Goal: Task Accomplishment & Management: Manage account settings

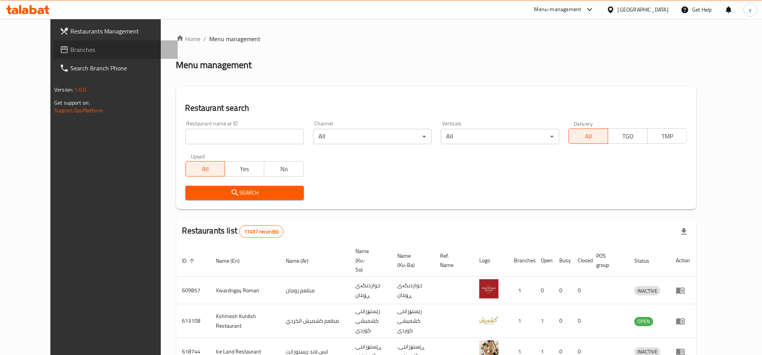
click at [66, 43] on link "Branches" at bounding box center [115, 49] width 124 height 18
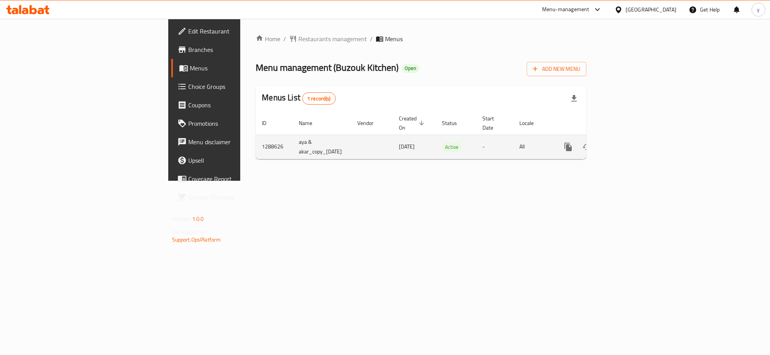
click at [628, 142] on icon "enhanced table" at bounding box center [623, 146] width 9 height 9
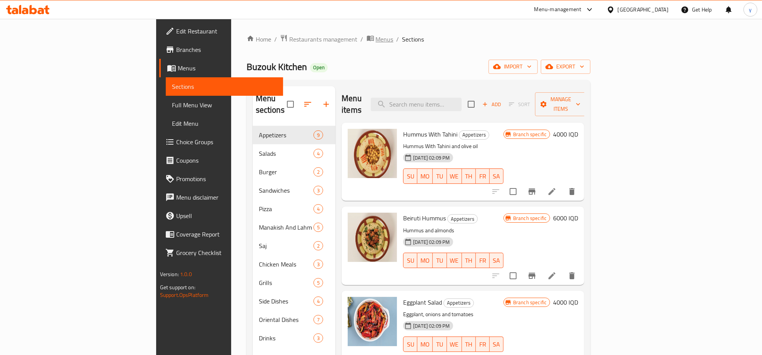
click at [376, 35] on span "Menus" at bounding box center [385, 39] width 18 height 9
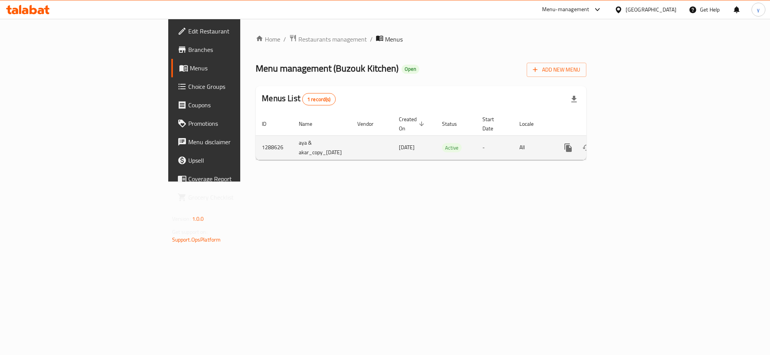
click at [573, 143] on icon "more" at bounding box center [567, 147] width 9 height 9
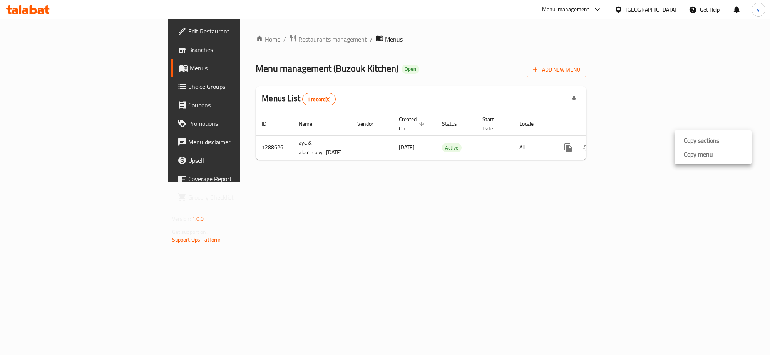
click at [709, 154] on strong "Copy menu" at bounding box center [697, 154] width 29 height 9
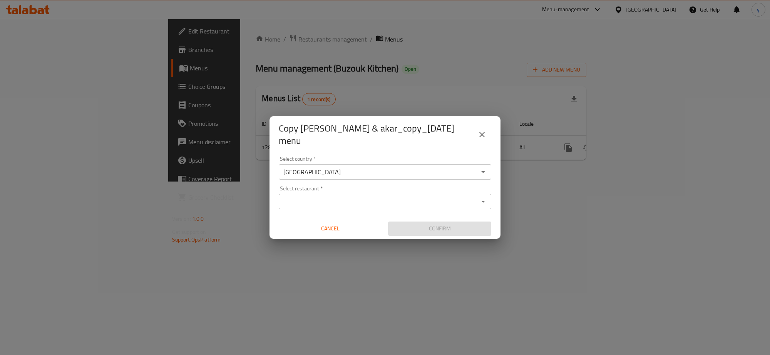
click at [410, 186] on div "Select restaurant   * Select restaurant *" at bounding box center [385, 197] width 212 height 23
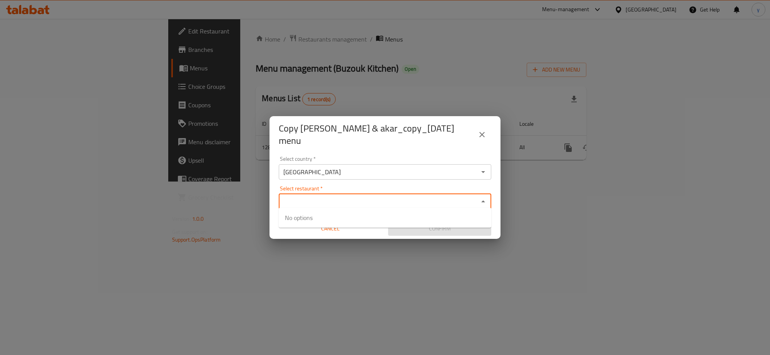
click at [409, 196] on input "Select restaurant   *" at bounding box center [378, 201] width 195 height 11
paste input "697251"
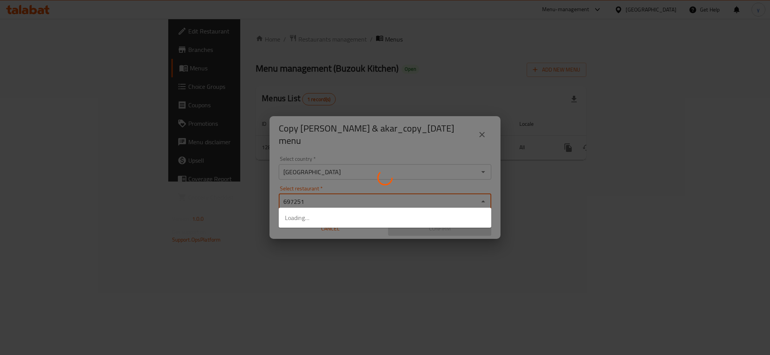
type input "697251"
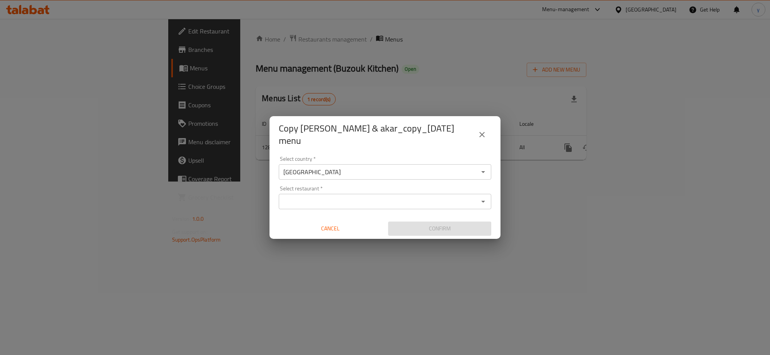
click at [399, 196] on input "Select restaurant   *" at bounding box center [378, 201] width 195 height 11
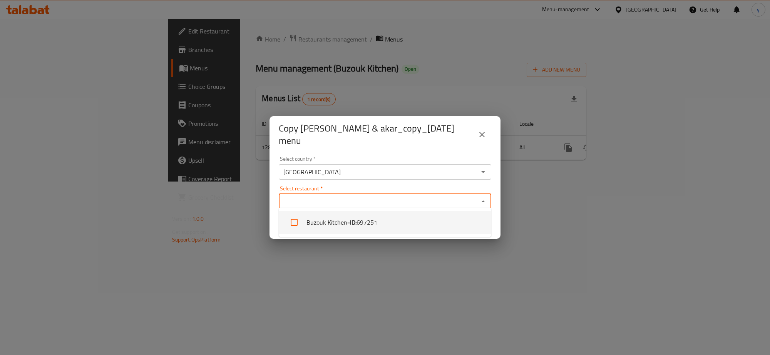
click at [401, 225] on li "Buzouk Kitchen - ID: 697251" at bounding box center [385, 222] width 212 height 23
checkbox input "true"
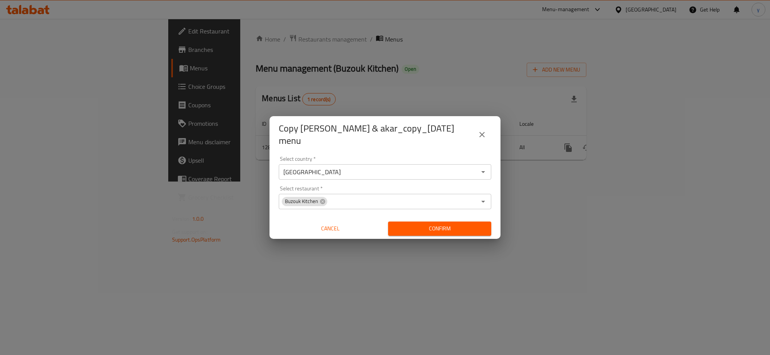
click at [398, 254] on div "Copy aya & akar_copy_13/05/2025 menu Select country   * Iraq Select country * S…" at bounding box center [385, 177] width 770 height 355
click at [423, 222] on button "Confirm" at bounding box center [439, 229] width 103 height 14
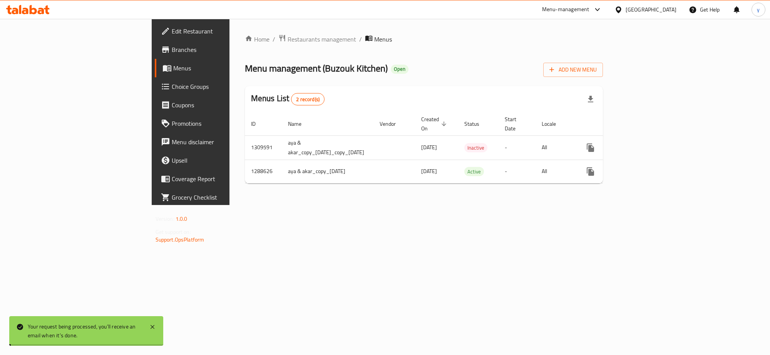
click at [655, 139] on link "enhanced table" at bounding box center [645, 148] width 18 height 18
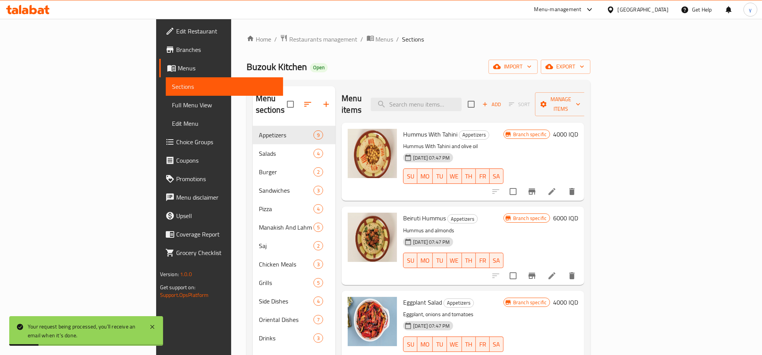
click at [397, 37] on li "/" at bounding box center [398, 39] width 3 height 9
click at [376, 37] on span "Menus" at bounding box center [385, 39] width 18 height 9
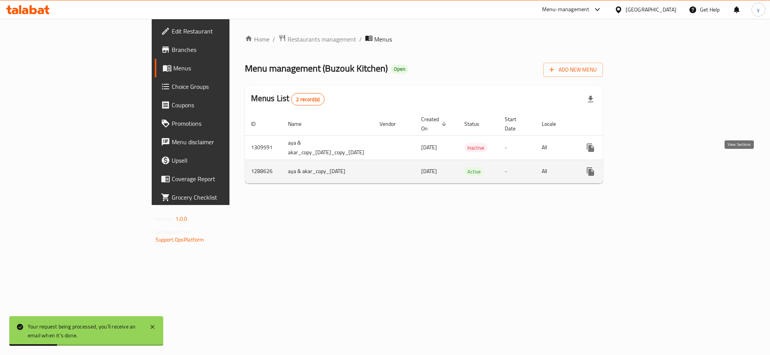
click at [655, 164] on link "enhanced table" at bounding box center [645, 171] width 18 height 18
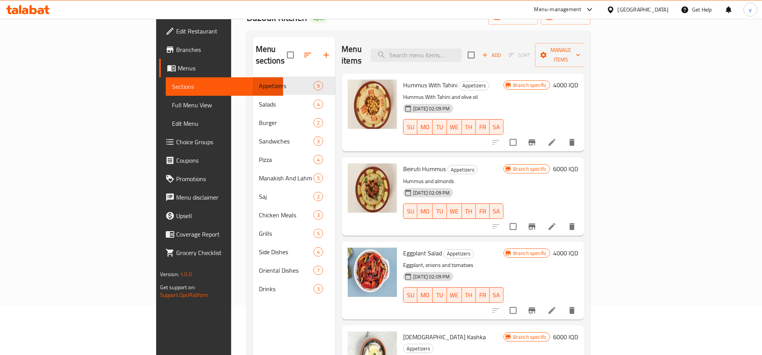
scroll to position [28, 0]
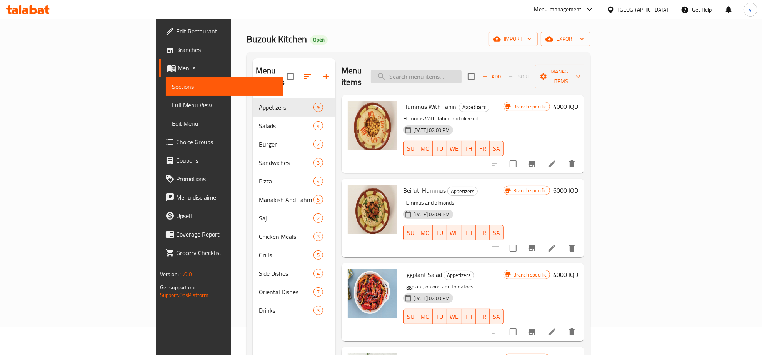
click at [458, 70] on input "search" at bounding box center [416, 76] width 91 height 13
paste input "اورديف"
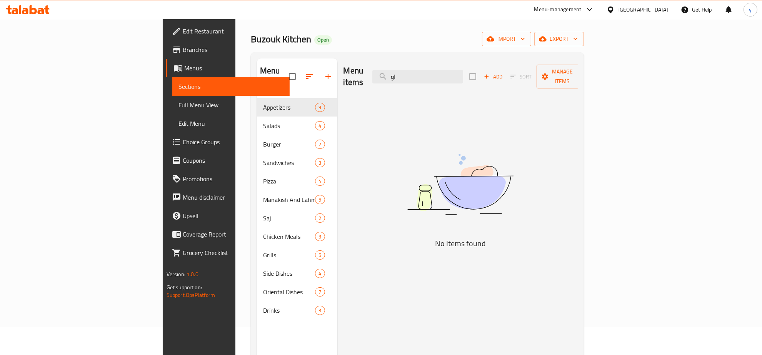
type input "ا"
type input "o"
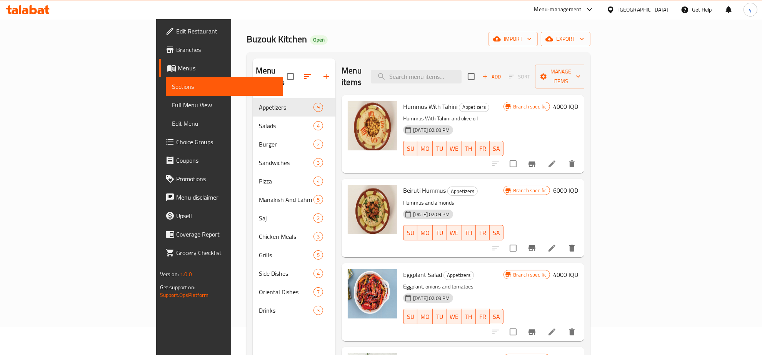
type input "U"
click at [578, 101] on h6 "4000 IQD" at bounding box center [565, 106] width 25 height 11
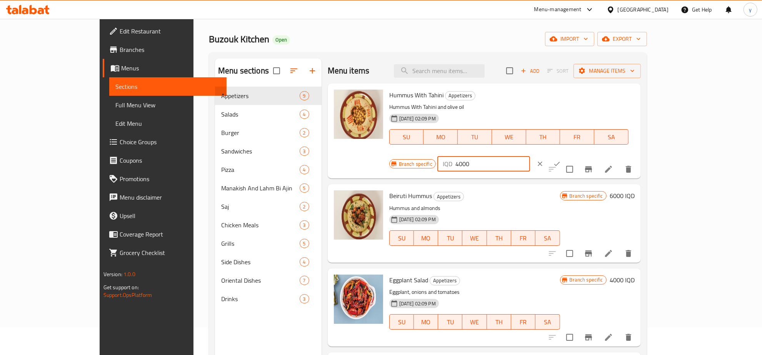
drag, startPoint x: 624, startPoint y: 98, endPoint x: 622, endPoint y: 102, distance: 4.8
click at [530, 156] on input "4000" at bounding box center [493, 163] width 75 height 15
click at [530, 156] on input "5000" at bounding box center [493, 163] width 75 height 15
type input "5000"
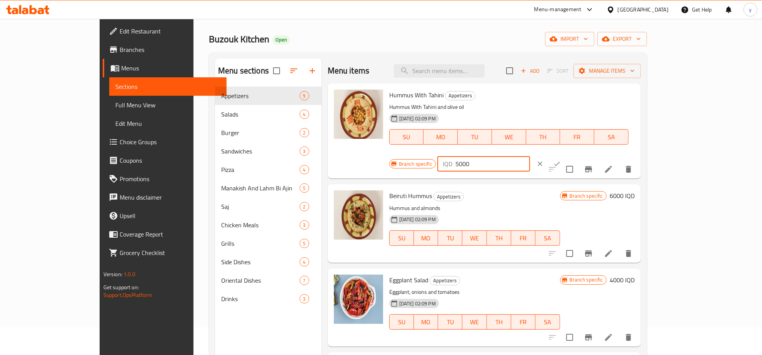
click at [561, 160] on icon "ok" at bounding box center [557, 164] width 8 height 8
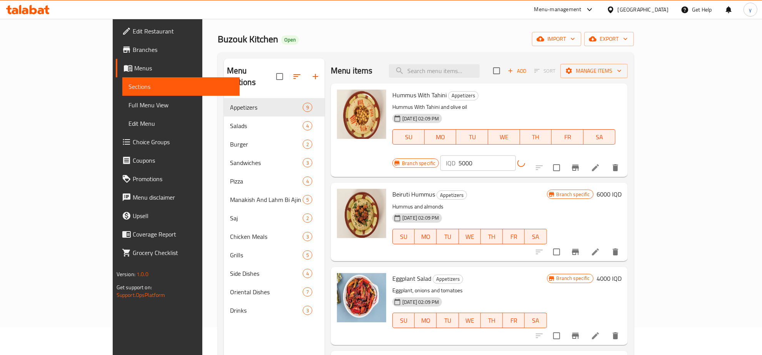
click at [580, 163] on icon "Branch-specific-item" at bounding box center [575, 167] width 9 height 9
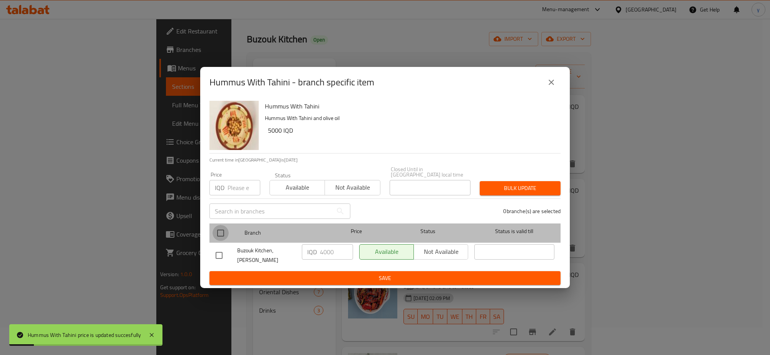
click at [223, 230] on input "checkbox" at bounding box center [220, 233] width 16 height 16
checkbox input "true"
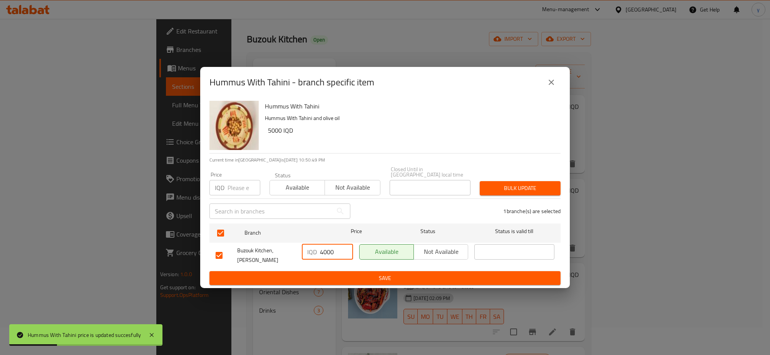
click at [326, 251] on input "4000" at bounding box center [336, 251] width 33 height 15
click at [326, 250] on input "4000" at bounding box center [336, 251] width 33 height 15
paste input "5"
type input "5000"
click at [322, 262] on div "IQD 5000 ​" at bounding box center [327, 255] width 57 height 28
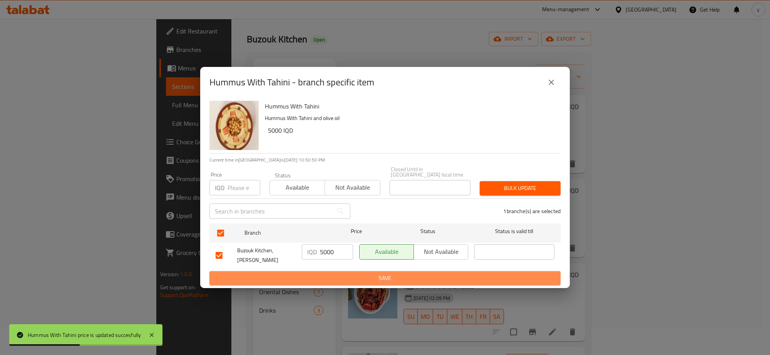
click at [324, 274] on span "Save" at bounding box center [384, 279] width 339 height 10
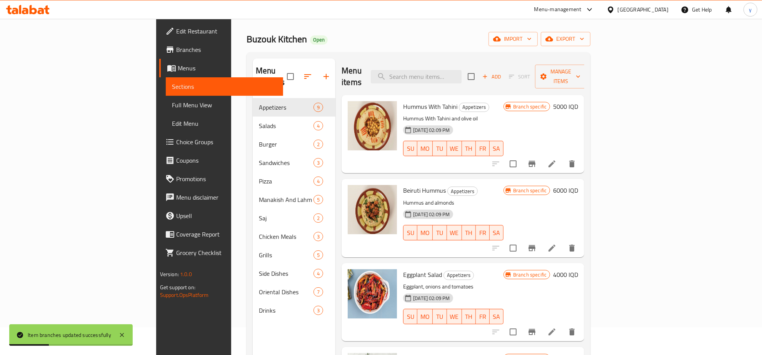
click at [403, 101] on span "Hummus With Tahini" at bounding box center [430, 107] width 54 height 12
click at [578, 185] on h6 "6000 IQD" at bounding box center [565, 190] width 25 height 11
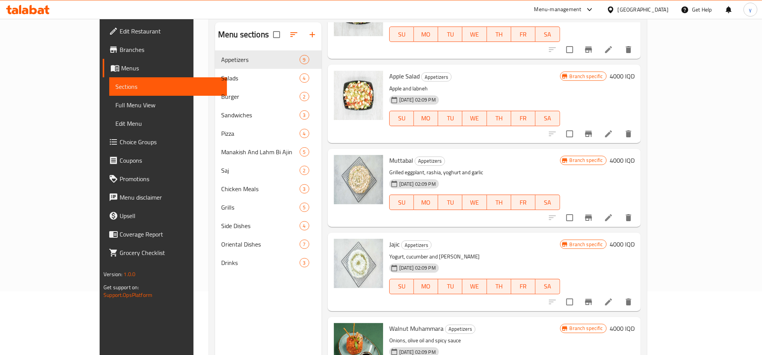
scroll to position [108, 0]
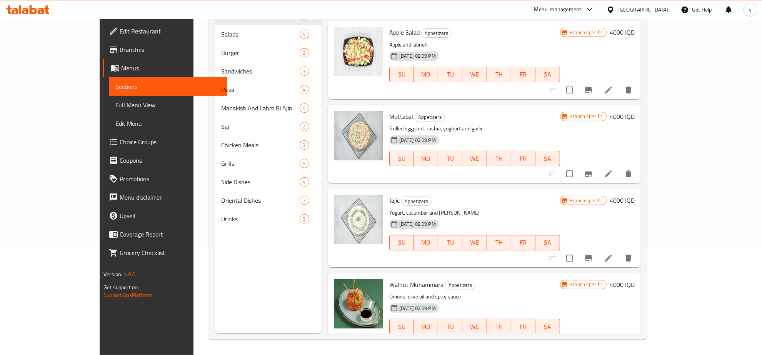
click at [635, 195] on h6 "4000 IQD" at bounding box center [622, 200] width 25 height 11
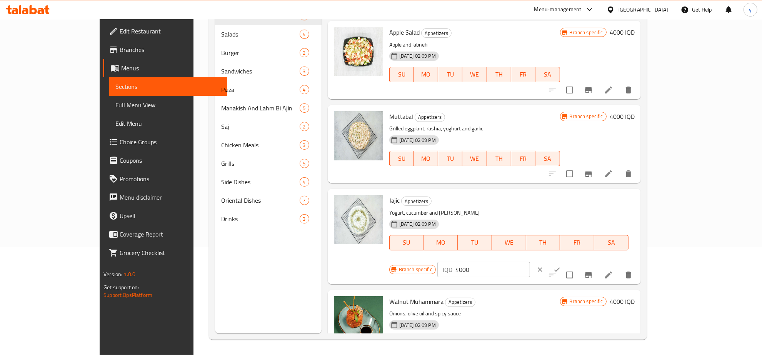
click at [530, 262] on input "4000" at bounding box center [493, 269] width 75 height 15
paste input "5"
type input "5000"
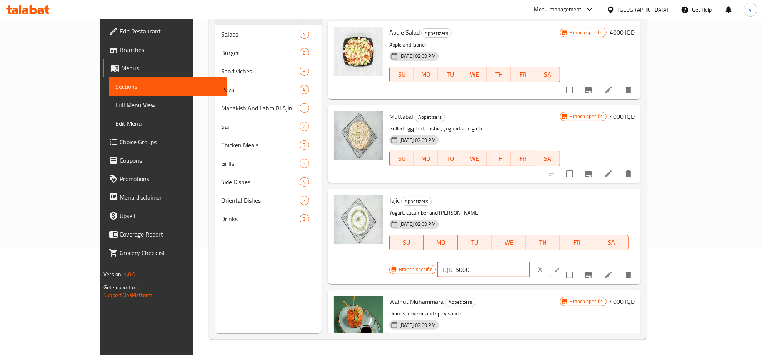
click at [566, 261] on button "ok" at bounding box center [557, 269] width 17 height 17
click at [641, 250] on div "Menu items Add Sort Manage items Hummus With Tahini Appetizers Hummus With Tahi…" at bounding box center [481, 155] width 319 height 355
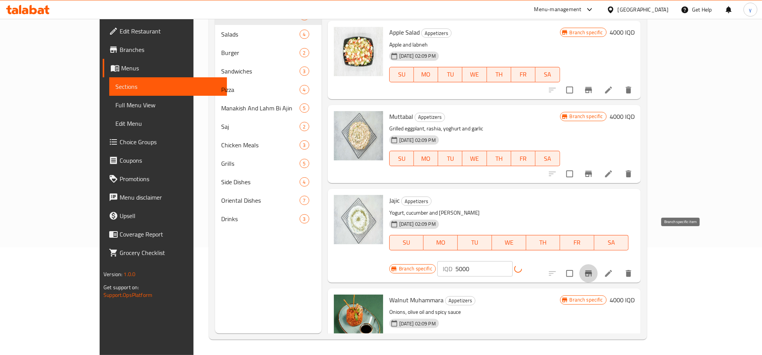
click at [598, 264] on button "Branch-specific-item" at bounding box center [588, 273] width 18 height 18
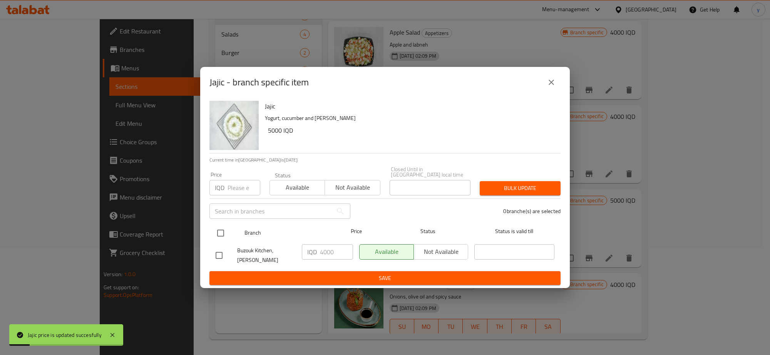
click at [224, 231] on input "checkbox" at bounding box center [220, 233] width 16 height 16
checkbox input "true"
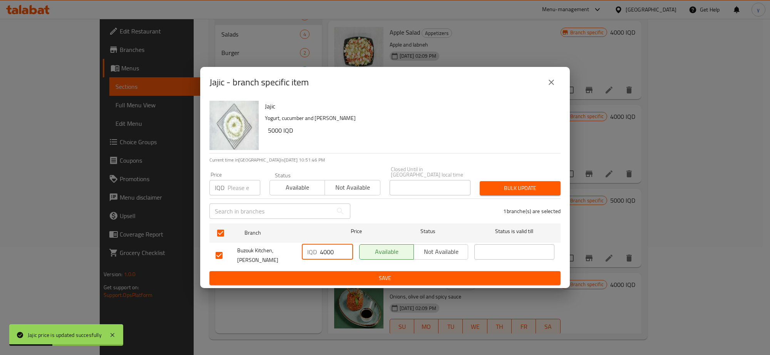
click at [325, 253] on input "4000" at bounding box center [336, 251] width 33 height 15
paste input "5"
type input "5000"
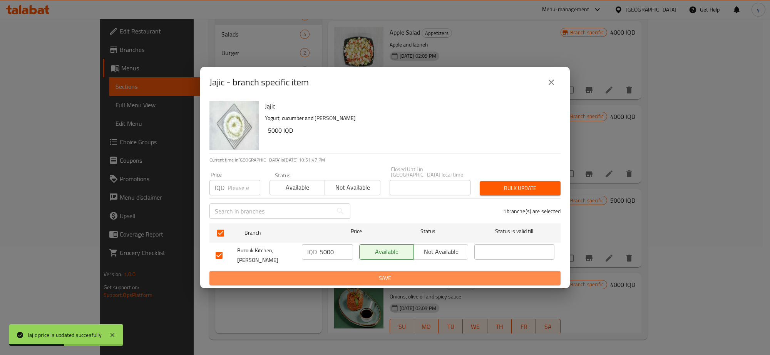
click at [326, 274] on span "Save" at bounding box center [384, 279] width 339 height 10
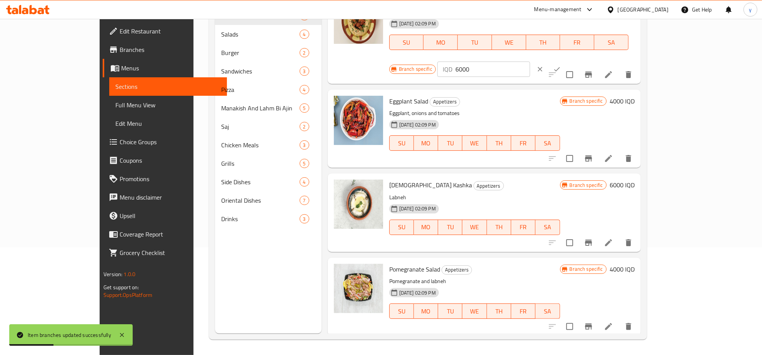
scroll to position [19, 0]
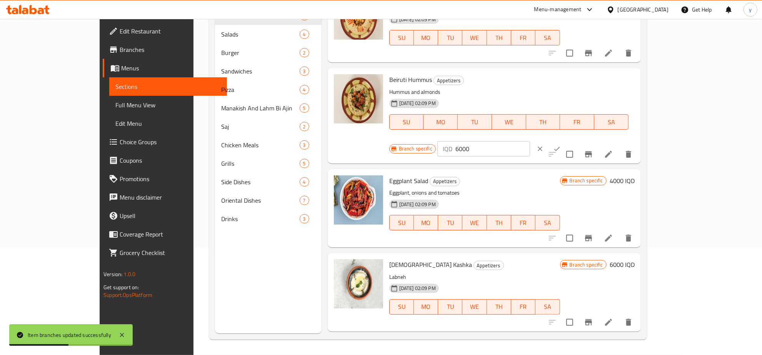
click at [635, 175] on h6 "4000 IQD" at bounding box center [622, 180] width 25 height 11
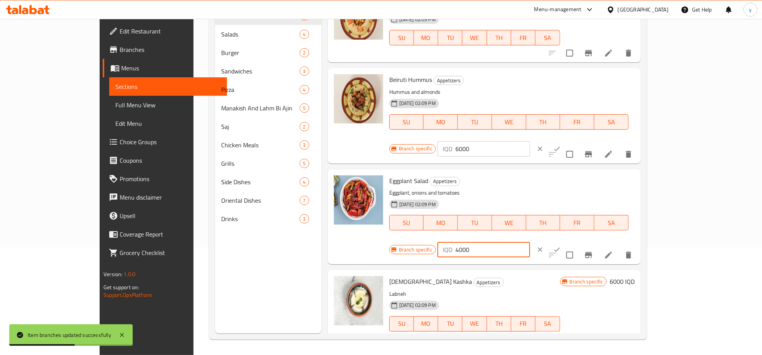
drag, startPoint x: 649, startPoint y: 168, endPoint x: 585, endPoint y: 167, distance: 64.3
click at [577, 241] on div "Branch specific IQD 4000 ​" at bounding box center [482, 249] width 187 height 17
paste input "5"
type input "5000"
click at [561, 246] on icon "ok" at bounding box center [557, 250] width 8 height 8
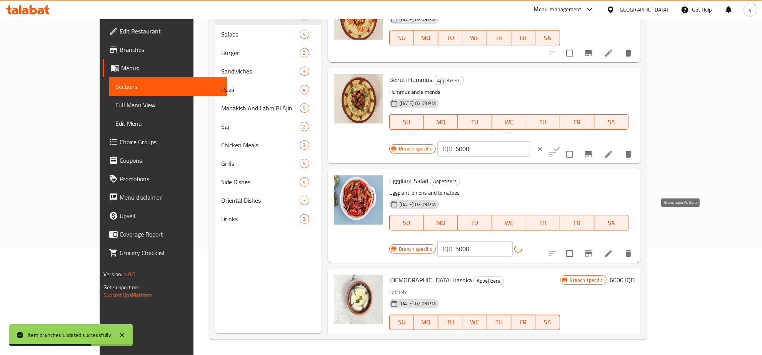
click at [593, 249] on icon "Branch-specific-item" at bounding box center [588, 253] width 9 height 9
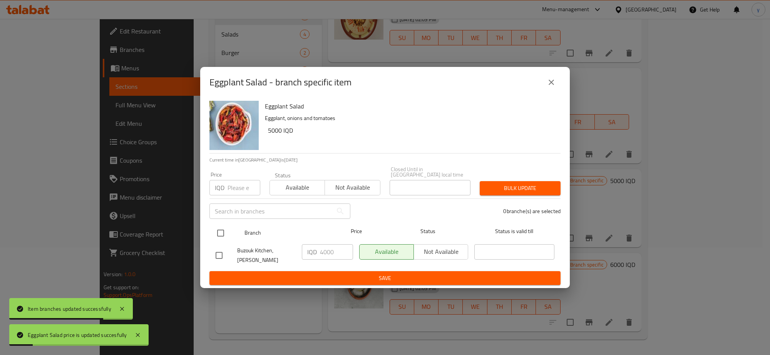
click at [224, 231] on input "checkbox" at bounding box center [220, 233] width 16 height 16
checkbox input "true"
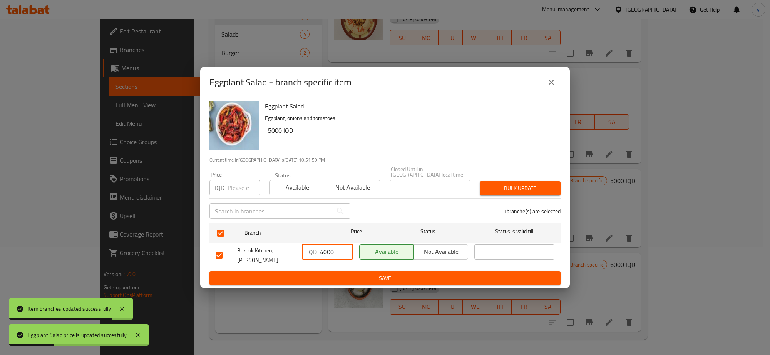
click at [320, 256] on input "4000" at bounding box center [336, 251] width 33 height 15
paste input "5"
type input "5000"
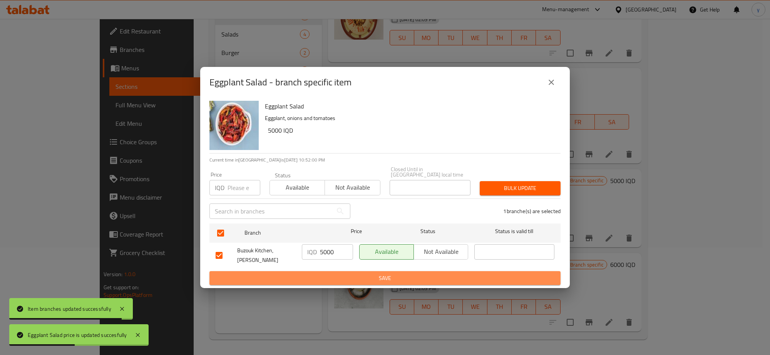
click at [334, 274] on span "Save" at bounding box center [384, 279] width 339 height 10
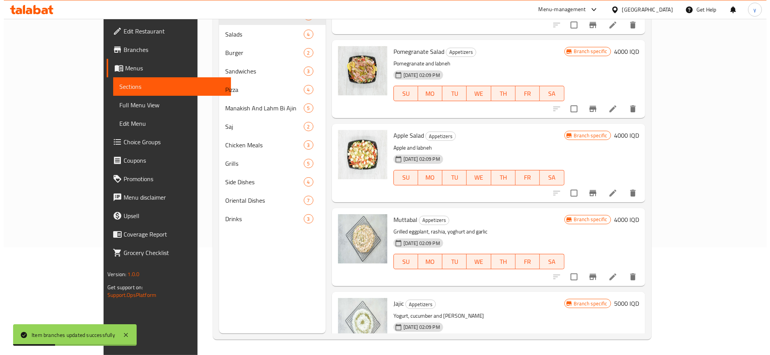
scroll to position [339, 0]
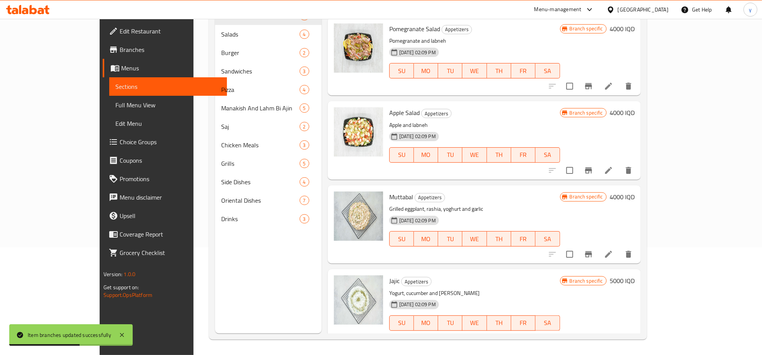
click at [635, 192] on div "Branch specific 4000 IQD" at bounding box center [597, 197] width 75 height 11
click at [635, 192] on h6 "4000 IQD" at bounding box center [622, 197] width 25 height 11
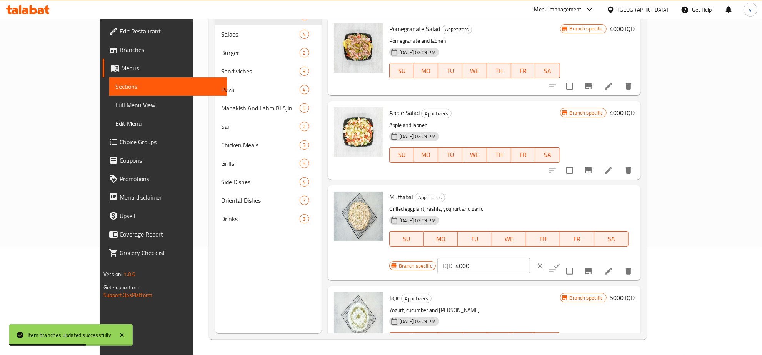
drag, startPoint x: 705, startPoint y: 177, endPoint x: 596, endPoint y: 193, distance: 109.6
click at [577, 257] on div "Branch specific IQD 4000 ​" at bounding box center [482, 265] width 187 height 17
paste input "5"
type input "5000"
click at [566, 257] on button "ok" at bounding box center [557, 265] width 17 height 17
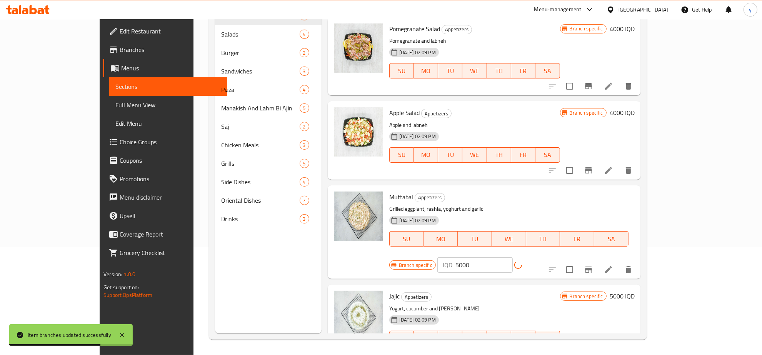
click at [598, 260] on button "Branch-specific-item" at bounding box center [588, 269] width 18 height 18
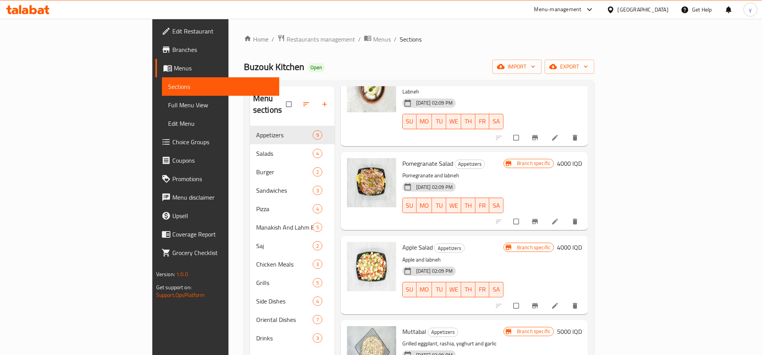
scroll to position [401, 0]
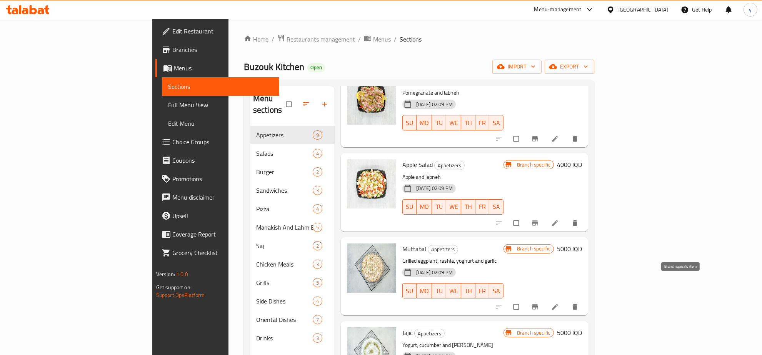
click at [545, 299] on button "Branch-specific-item" at bounding box center [536, 307] width 18 height 17
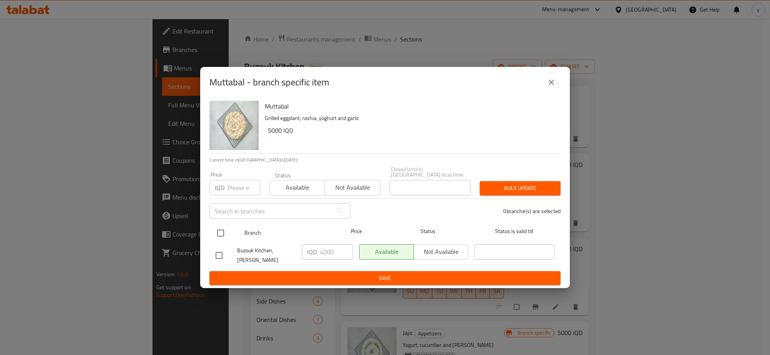
click at [214, 229] on input "checkbox" at bounding box center [220, 233] width 16 height 16
checkbox input "true"
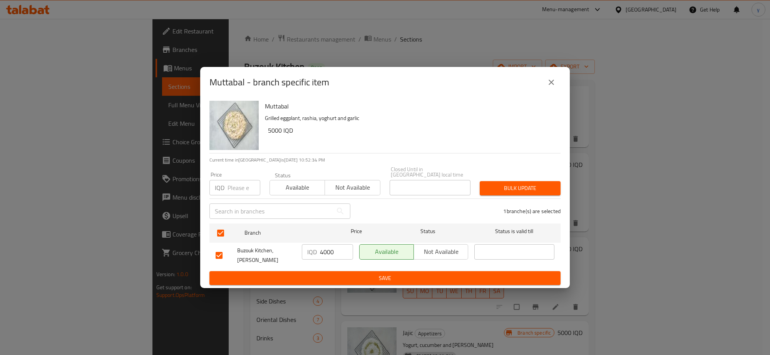
click at [324, 256] on input "4000" at bounding box center [336, 251] width 33 height 15
paste input "5"
type input "5000"
click at [326, 276] on span "Save" at bounding box center [384, 279] width 339 height 10
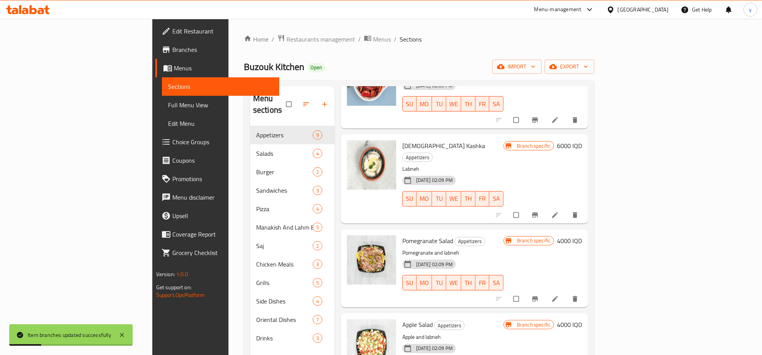
scroll to position [321, 0]
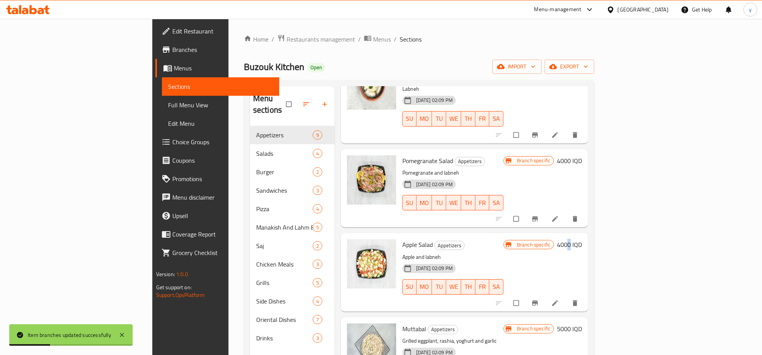
click at [582, 239] on h6 "4000 IQD" at bounding box center [569, 244] width 25 height 11
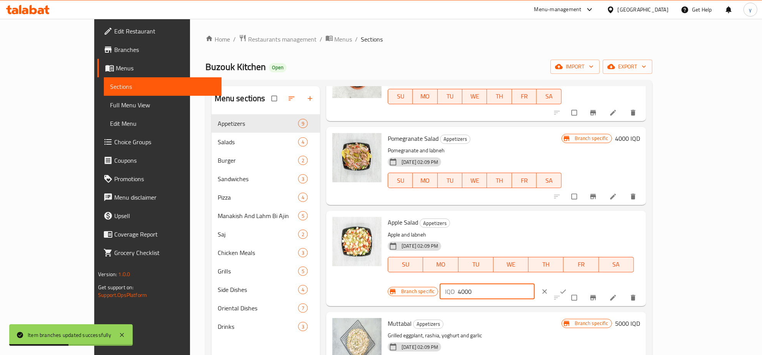
click at [535, 284] on input "4000" at bounding box center [496, 291] width 77 height 15
click at [535, 284] on input "6000" at bounding box center [496, 291] width 77 height 15
type input "6000"
click at [567, 288] on icon "ok" at bounding box center [563, 292] width 8 height 8
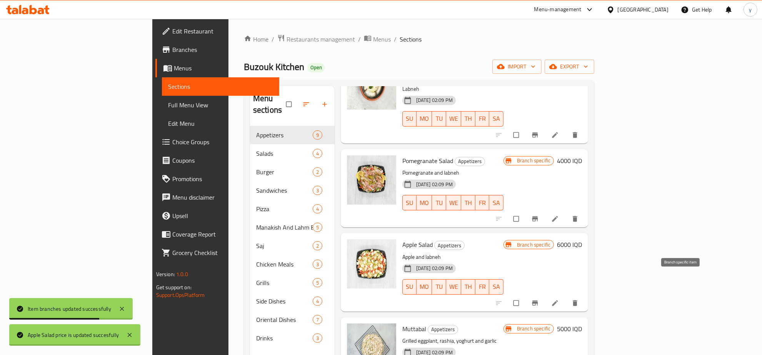
click at [545, 295] on button "Branch-specific-item" at bounding box center [536, 303] width 18 height 17
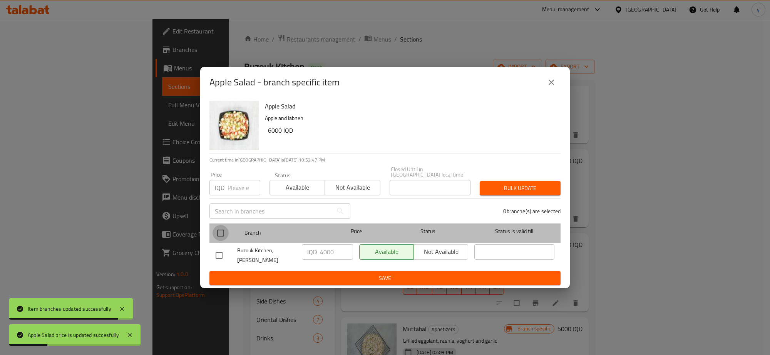
click at [228, 231] on input "checkbox" at bounding box center [220, 233] width 16 height 16
checkbox input "true"
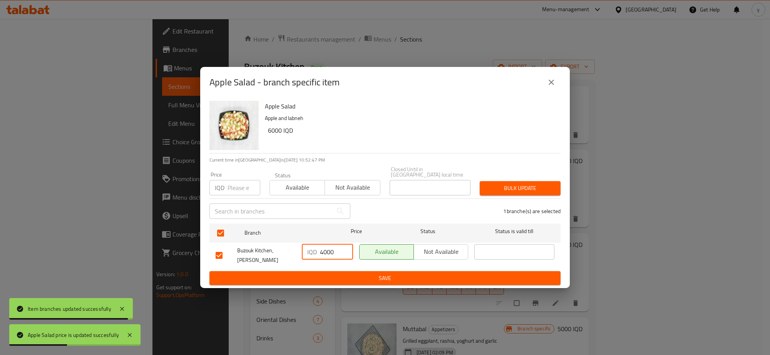
click at [324, 257] on input "4000" at bounding box center [336, 251] width 33 height 15
paste input "6"
type input "6000"
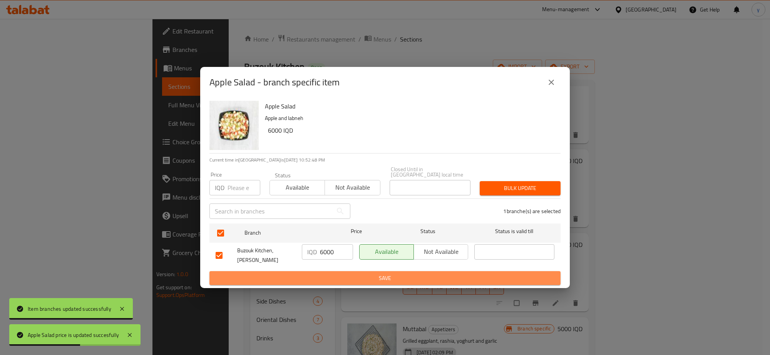
click at [326, 271] on button "Save" at bounding box center [384, 278] width 351 height 14
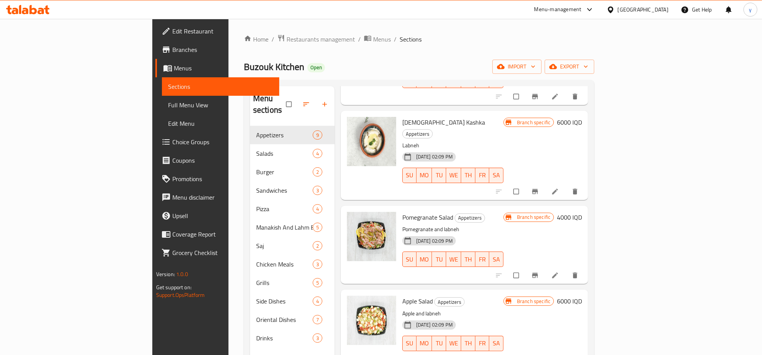
scroll to position [240, 0]
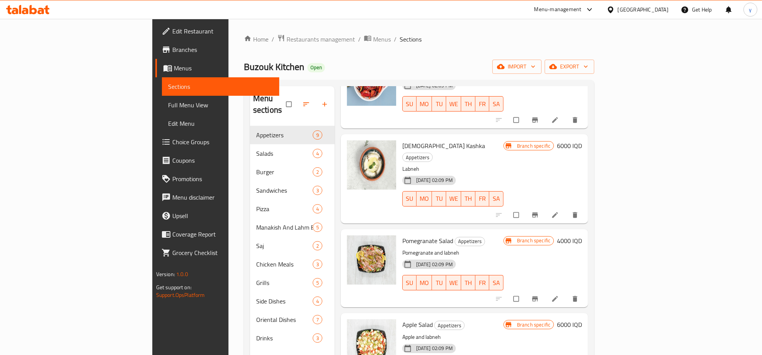
click at [582, 235] on h6 "4000 IQD" at bounding box center [569, 240] width 25 height 11
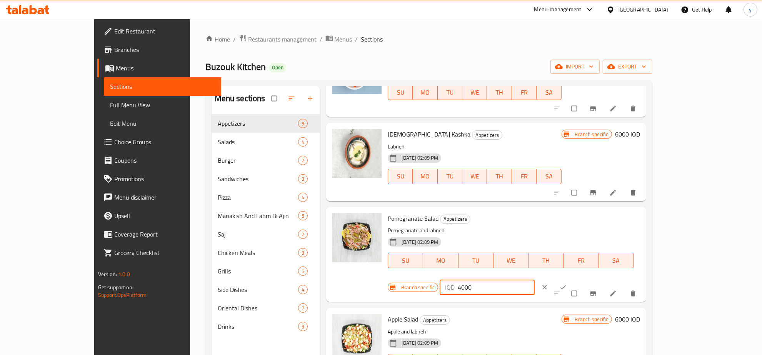
drag, startPoint x: 641, startPoint y: 215, endPoint x: 593, endPoint y: 225, distance: 49.6
click at [582, 279] on div "Branch specific IQD 4000 ​" at bounding box center [485, 287] width 194 height 17
paste input "5"
type input "5000"
click at [573, 279] on button "ok" at bounding box center [564, 287] width 18 height 17
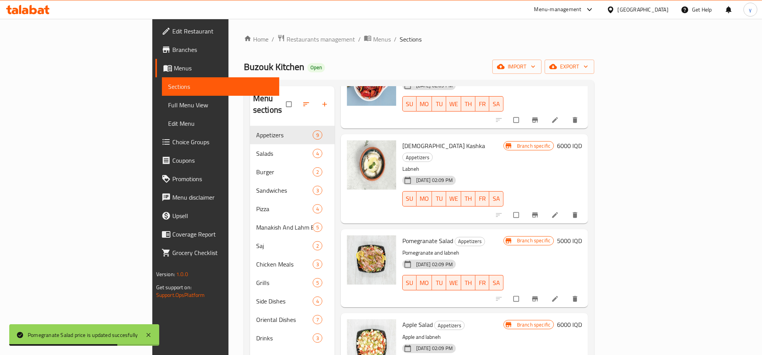
click at [541, 295] on span "Branch-specific-item" at bounding box center [535, 299] width 9 height 8
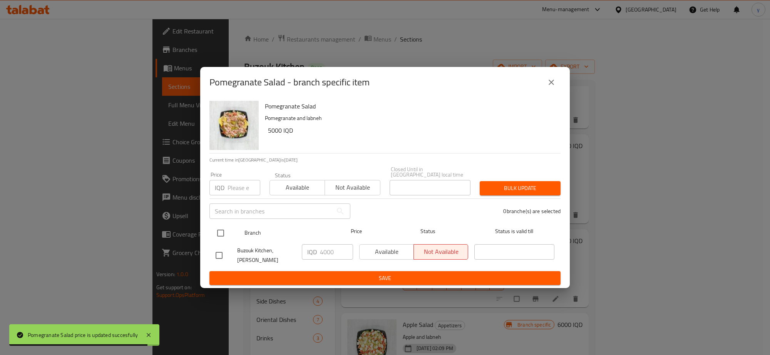
click at [222, 230] on input "checkbox" at bounding box center [220, 233] width 16 height 16
checkbox input "true"
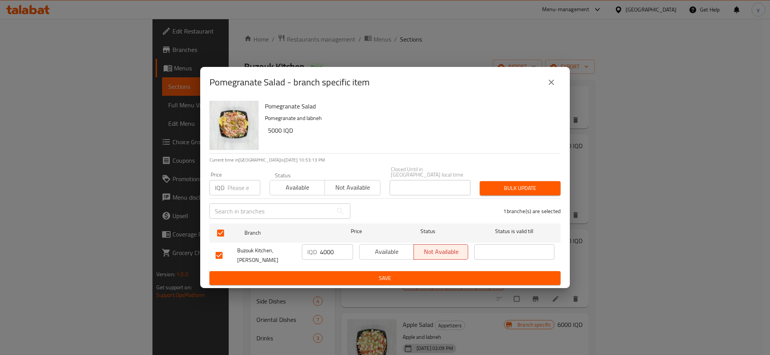
click at [329, 254] on input "4000" at bounding box center [336, 251] width 33 height 15
paste input "5"
type input "5000"
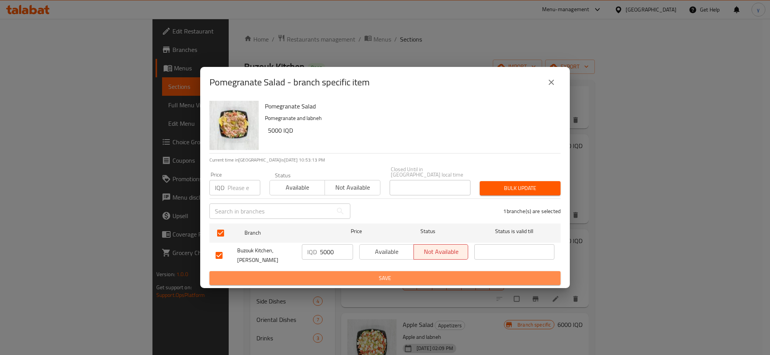
click at [332, 274] on span "Save" at bounding box center [384, 279] width 339 height 10
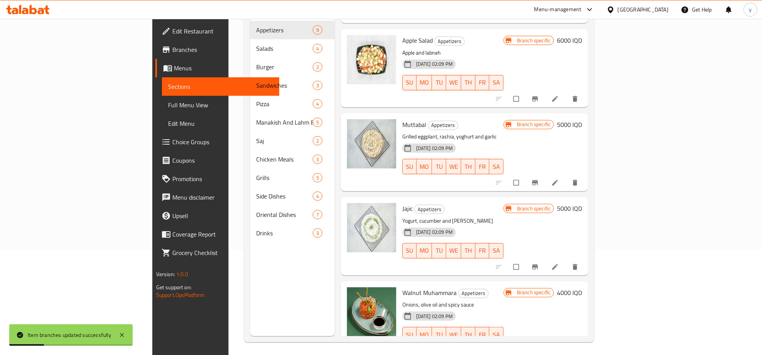
scroll to position [108, 0]
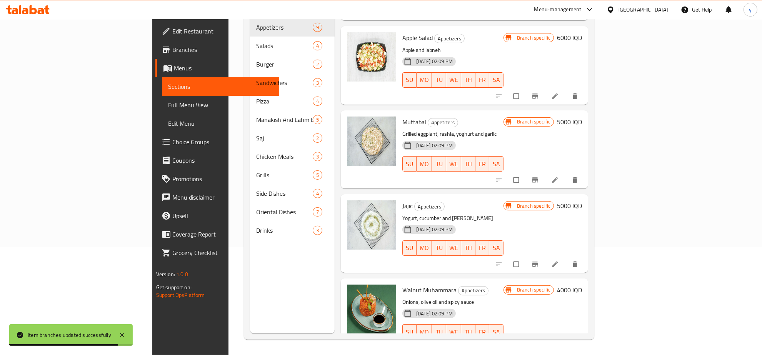
click at [582, 285] on h6 "4000 IQD" at bounding box center [569, 290] width 25 height 11
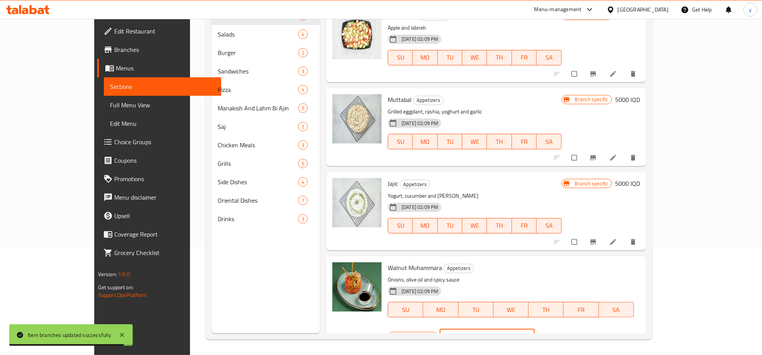
drag, startPoint x: 641, startPoint y: 273, endPoint x: 626, endPoint y: 267, distance: 15.4
click at [582, 328] on div "Branch specific IQD 4000 ​" at bounding box center [485, 336] width 194 height 17
paste input "5"
type input "5000"
click at [573, 328] on button "ok" at bounding box center [564, 336] width 18 height 17
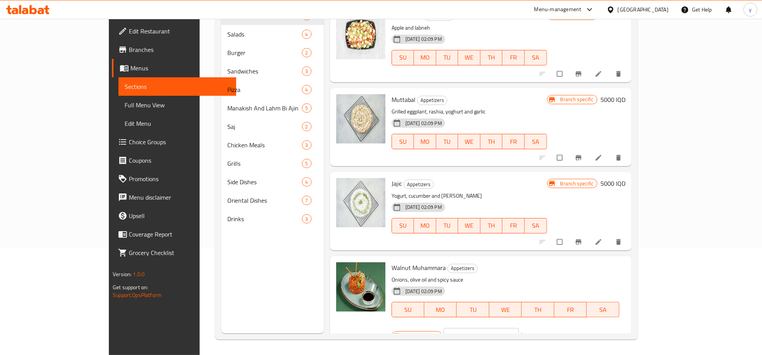
click at [589, 333] on button "Branch-specific-item" at bounding box center [579, 341] width 18 height 17
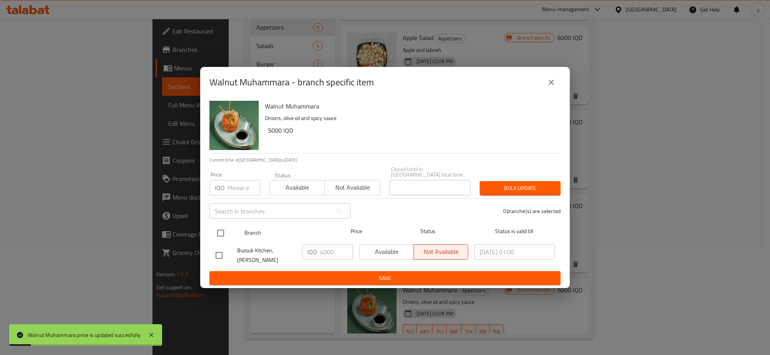
click at [214, 232] on input "checkbox" at bounding box center [220, 233] width 16 height 16
checkbox input "true"
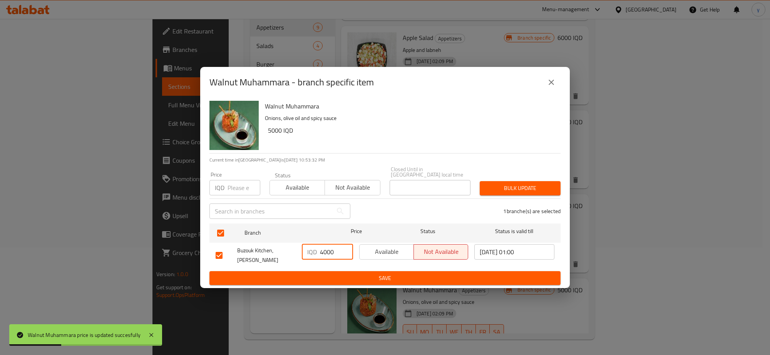
click at [321, 252] on input "4000" at bounding box center [336, 251] width 33 height 15
paste input "5"
type input "5000"
click at [321, 274] on span "Save" at bounding box center [384, 279] width 339 height 10
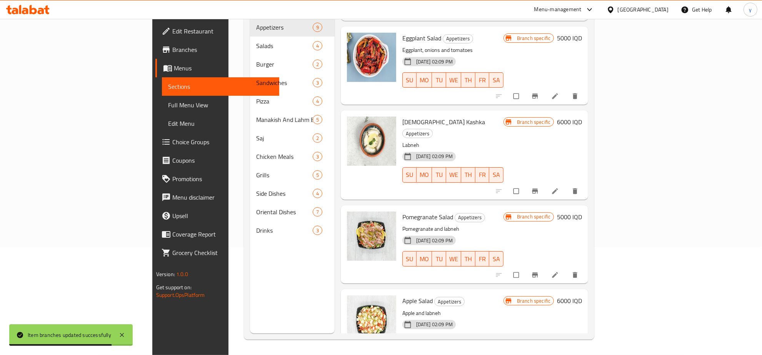
scroll to position [160, 0]
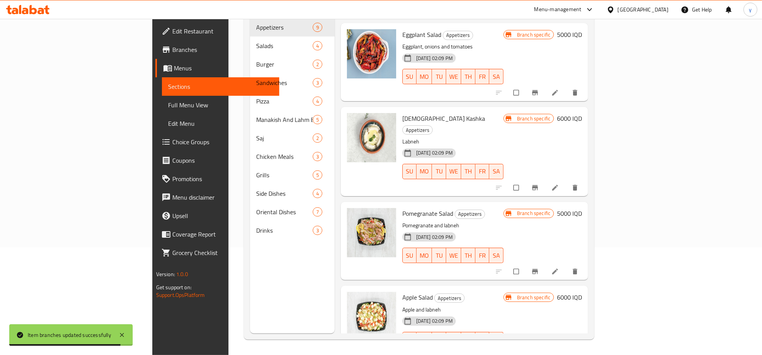
click at [558, 185] on icon at bounding box center [556, 188] width 6 height 6
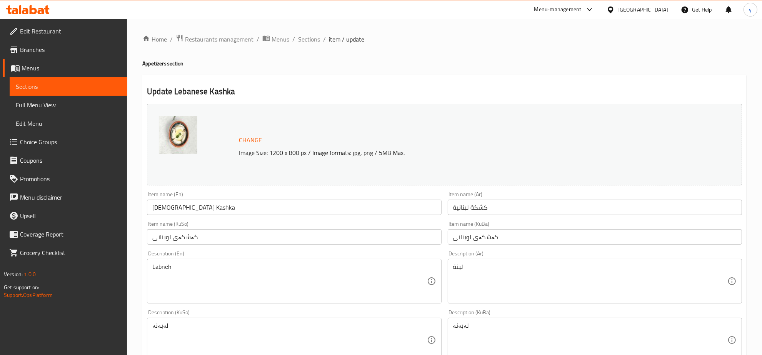
click at [312, 33] on div "Home / Restaurants management / Menus / Sections / item / update Appetizers sec…" at bounding box center [444, 331] width 635 height 624
click at [314, 39] on span "Sections" at bounding box center [309, 39] width 22 height 9
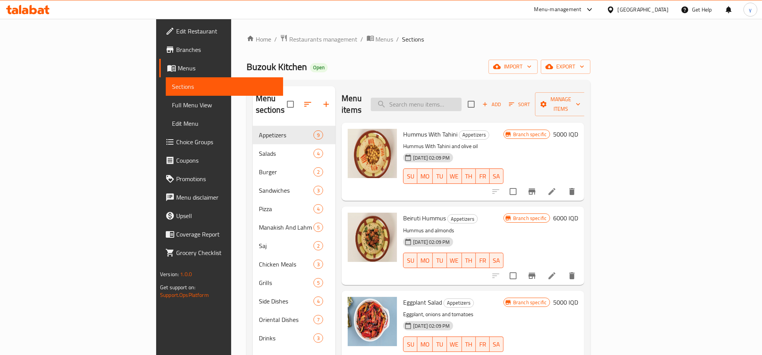
click at [462, 103] on input "search" at bounding box center [416, 104] width 91 height 13
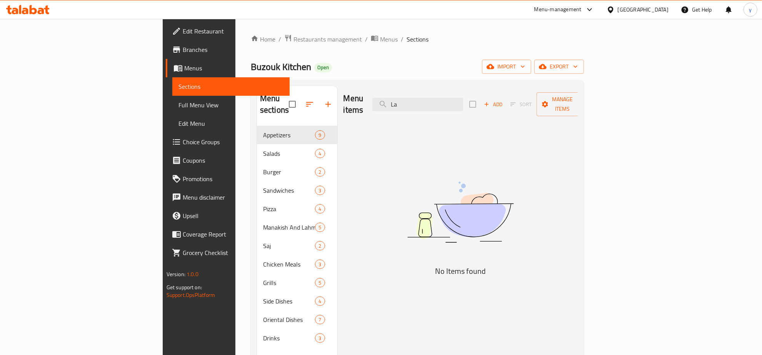
type input "L"
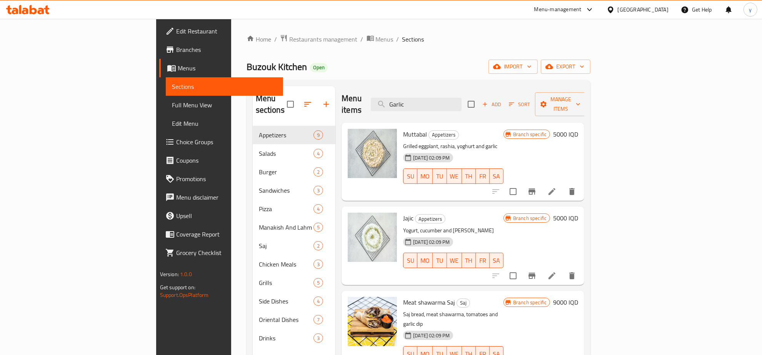
type input "Garlic"
click at [447, 90] on div "Menu items Garlic Add Sort Manage items" at bounding box center [463, 104] width 243 height 37
click at [462, 99] on input "Garlic" at bounding box center [416, 104] width 91 height 13
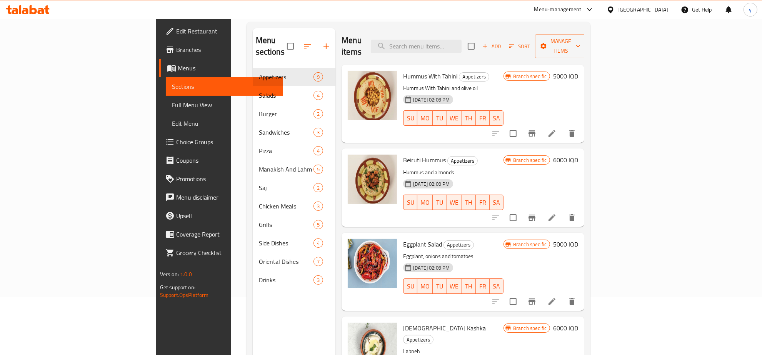
scroll to position [28, 0]
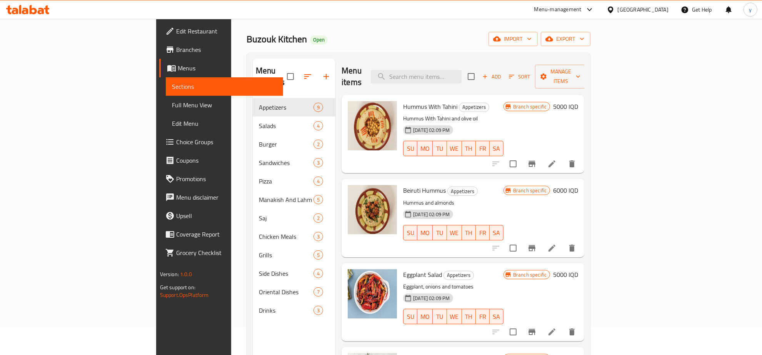
click at [403, 101] on span "Hummus With Tahini" at bounding box center [430, 107] width 54 height 12
copy span "Hummus"
click at [467, 78] on div "Menu items Add Sort Manage items" at bounding box center [463, 76] width 243 height 37
click at [462, 76] on input "search" at bounding box center [416, 76] width 91 height 13
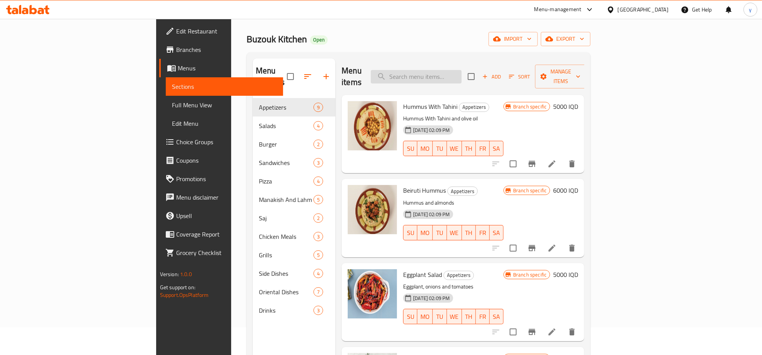
paste input "Hummus"
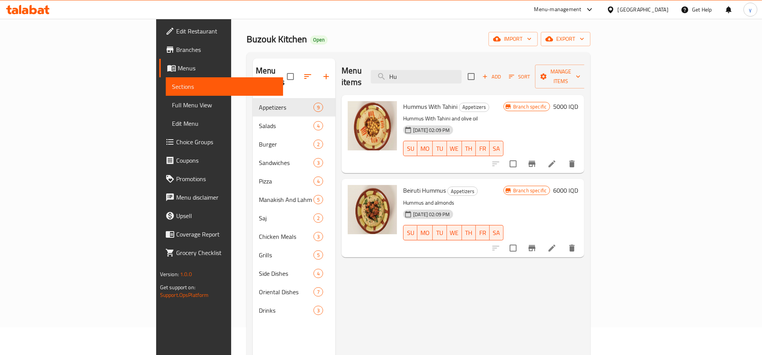
type input "H"
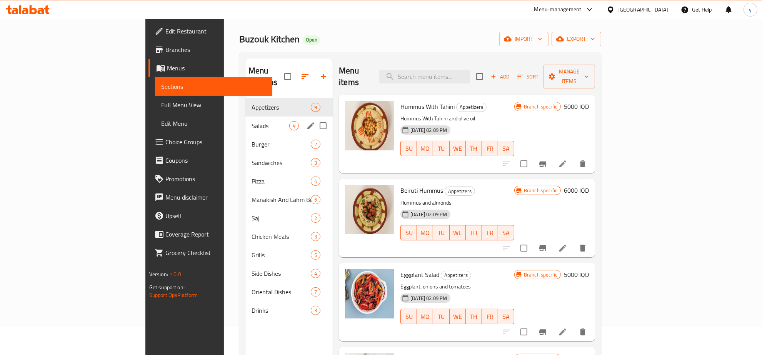
click at [252, 121] on span "Salads" at bounding box center [271, 125] width 38 height 9
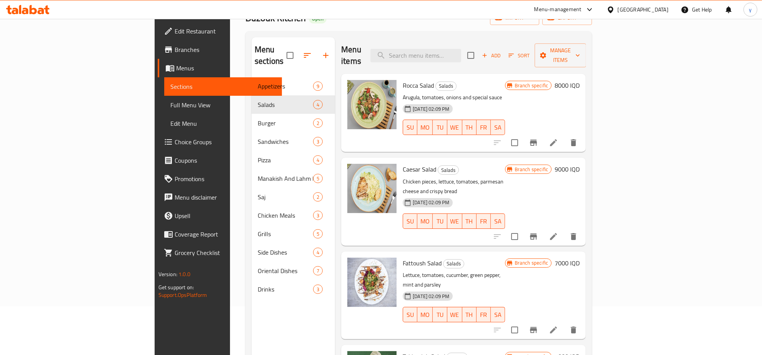
scroll to position [28, 0]
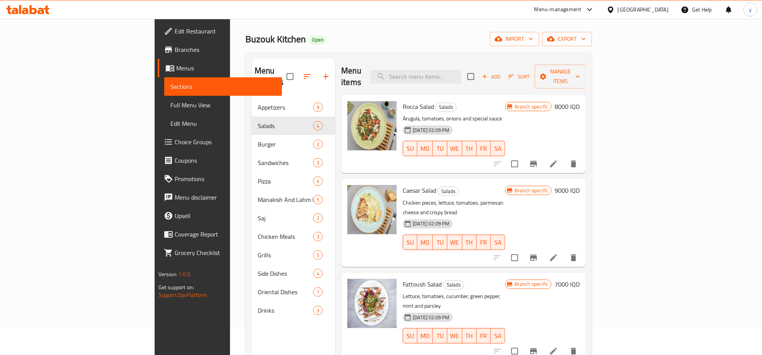
click at [580, 101] on h6 "8000 IQD" at bounding box center [567, 106] width 25 height 11
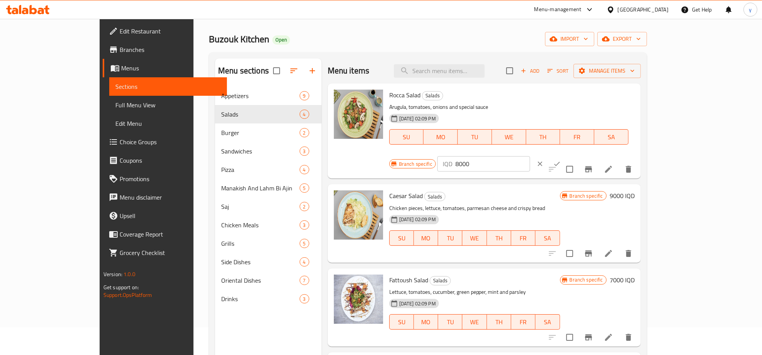
drag, startPoint x: 639, startPoint y: 103, endPoint x: 597, endPoint y: 104, distance: 42.7
click at [577, 155] on div "Branch specific IQD 8000 ​" at bounding box center [482, 163] width 187 height 17
click at [549, 155] on button "clear" at bounding box center [540, 163] width 17 height 17
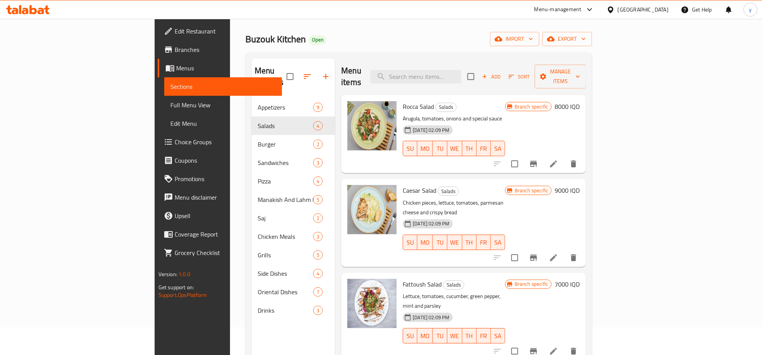
click at [580, 185] on h6 "9000 IQD" at bounding box center [567, 190] width 25 height 11
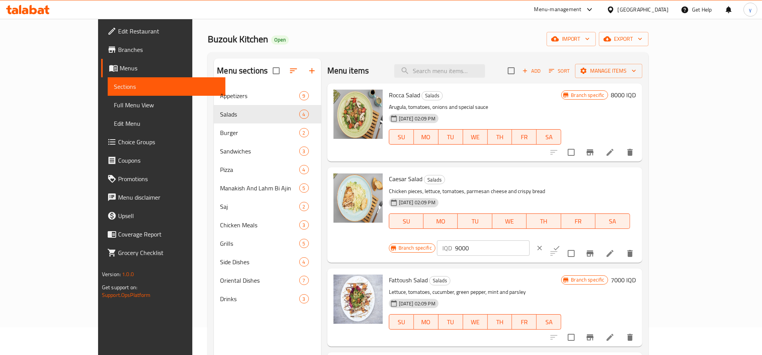
click at [530, 240] on input "9000" at bounding box center [492, 247] width 75 height 15
paste input "8"
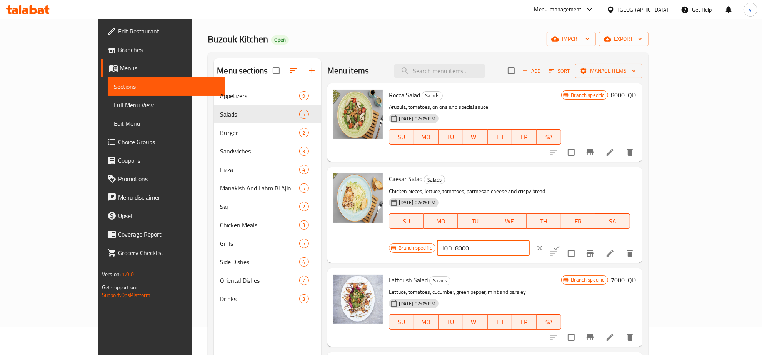
type input "8000"
click at [565, 240] on button "ok" at bounding box center [556, 248] width 17 height 17
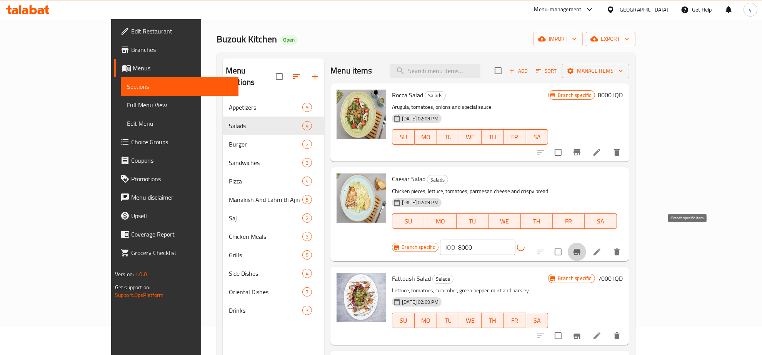
click at [586, 243] on button "Branch-specific-item" at bounding box center [577, 252] width 18 height 18
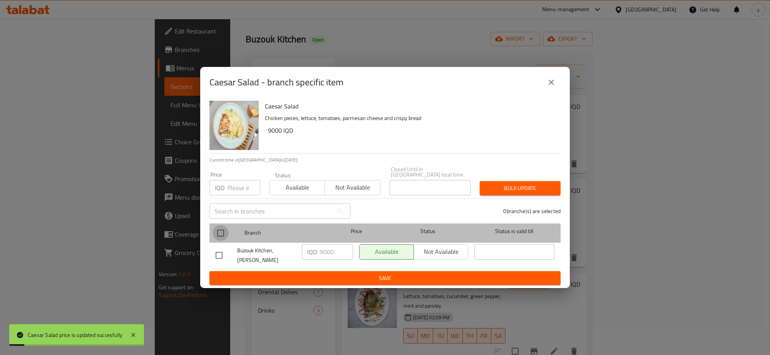
click at [222, 233] on input "checkbox" at bounding box center [220, 233] width 16 height 16
checkbox input "true"
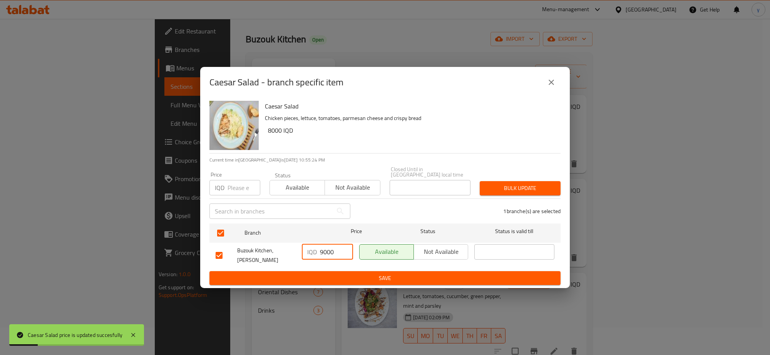
click at [323, 245] on input "9000" at bounding box center [336, 251] width 33 height 15
paste input "8"
type input "8000"
click at [322, 274] on span "Save" at bounding box center [384, 279] width 339 height 10
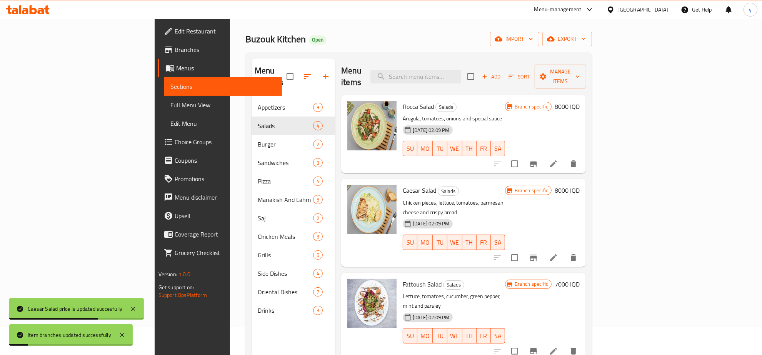
scroll to position [108, 0]
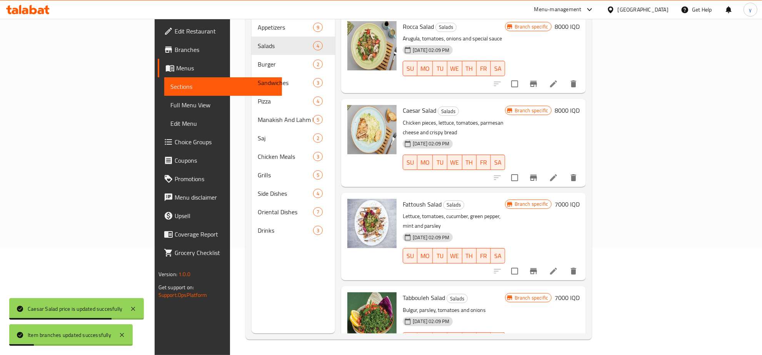
click at [580, 199] on h6 "7000 IQD" at bounding box center [567, 204] width 25 height 11
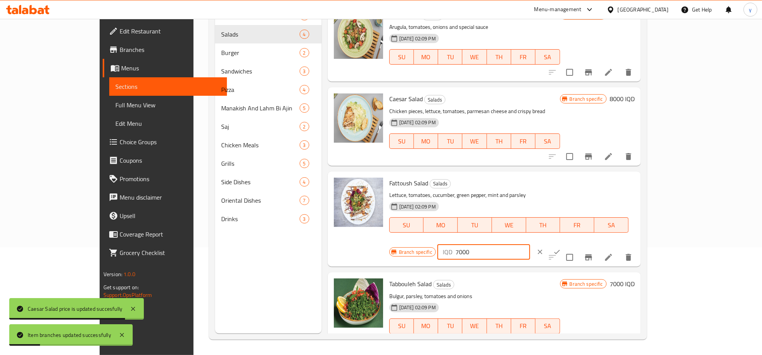
click at [562, 194] on div "Fattoush Salad Salads Lettuce, tomatoes, cucumber, green pepper, mint and parsl…" at bounding box center [512, 219] width 252 height 89
paste input "8"
type input "8000"
click at [560, 250] on icon "ok" at bounding box center [557, 252] width 6 height 4
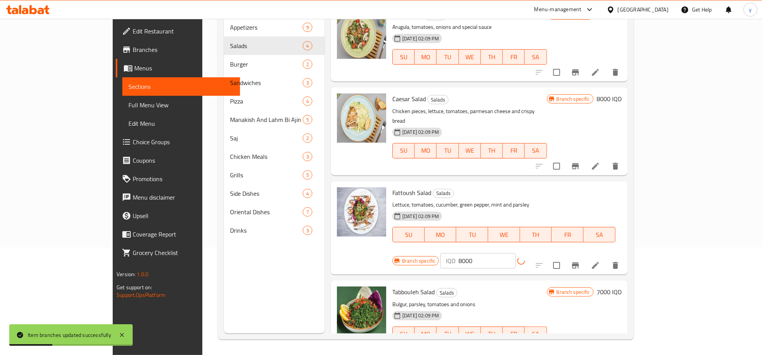
click at [585, 256] on button "Branch-specific-item" at bounding box center [575, 265] width 18 height 18
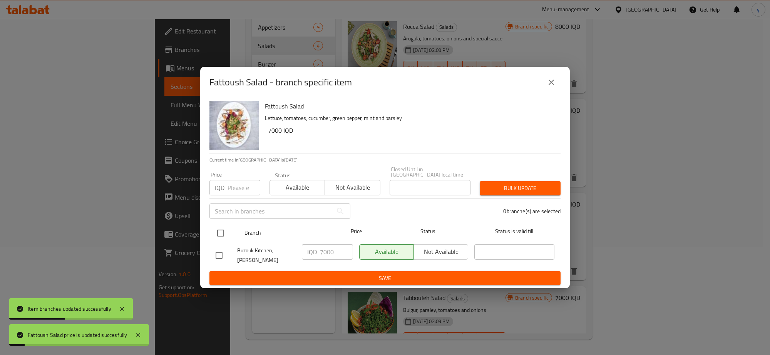
click at [222, 235] on input "checkbox" at bounding box center [220, 233] width 16 height 16
checkbox input "true"
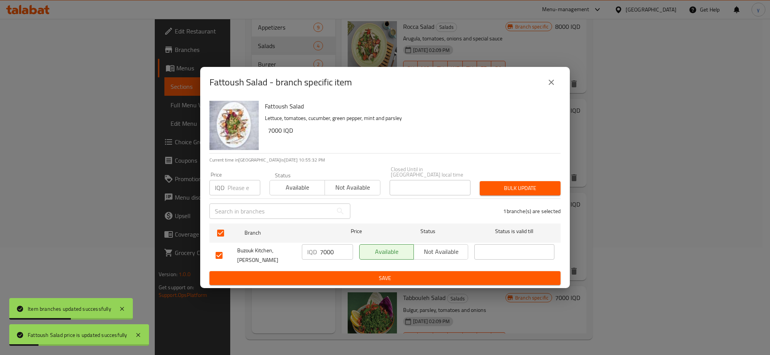
click at [329, 253] on input "7000" at bounding box center [336, 251] width 33 height 15
drag, startPoint x: 329, startPoint y: 253, endPoint x: 326, endPoint y: 284, distance: 31.3
click at [329, 260] on input "7000" at bounding box center [336, 251] width 33 height 15
click at [326, 284] on div "Fattoush Salad - branch specific item Fattoush Salad Lettuce, tomatoes, cucumbe…" at bounding box center [385, 177] width 770 height 355
click at [327, 280] on div "Fattoush Salad Lettuce, tomatoes, cucumber, green pepper, mint and parsley 8000…" at bounding box center [384, 193] width 369 height 191
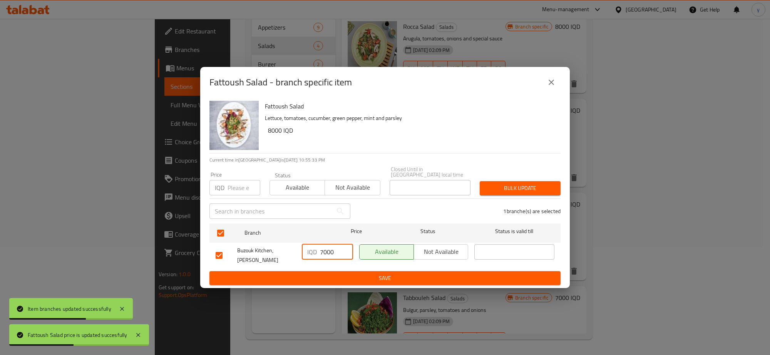
click at [333, 260] on input "7000" at bounding box center [336, 251] width 33 height 15
paste input "number"
click at [332, 247] on input "number" at bounding box center [336, 251] width 33 height 15
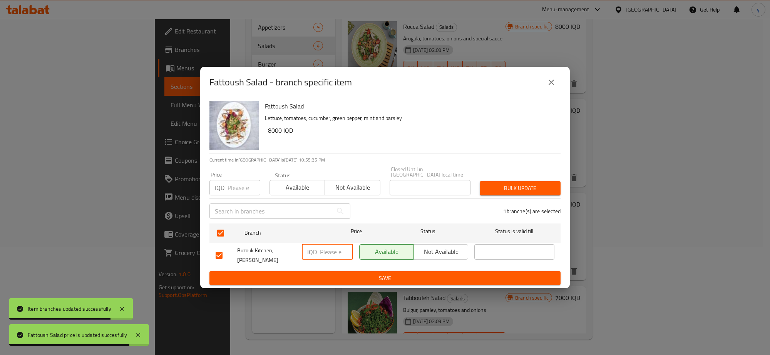
click at [332, 247] on input "number" at bounding box center [336, 251] width 33 height 15
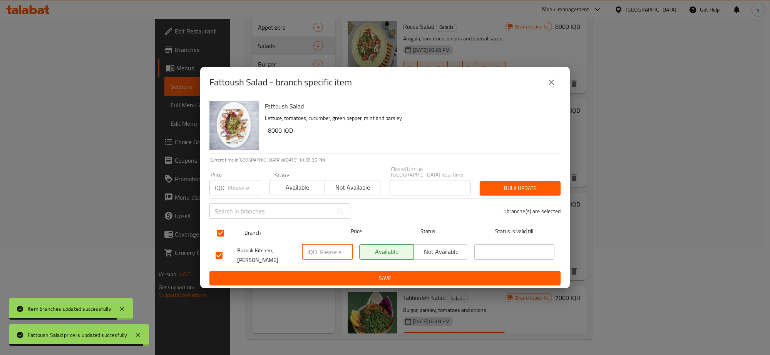
paste input "8000"
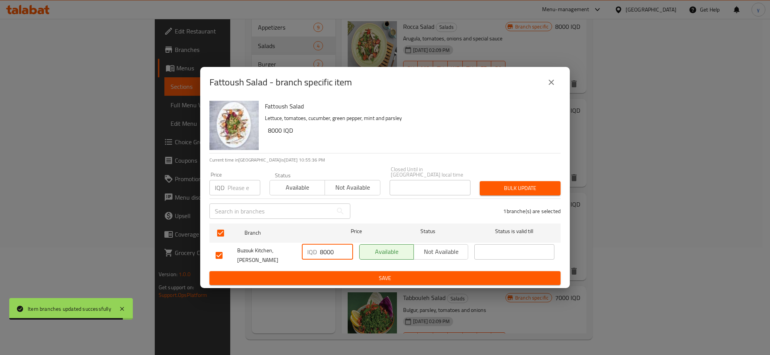
type input "8000"
click at [348, 280] on div "Fattoush Salad Lettuce, tomatoes, cucumber, green pepper, mint and parsley 8000…" at bounding box center [384, 193] width 369 height 191
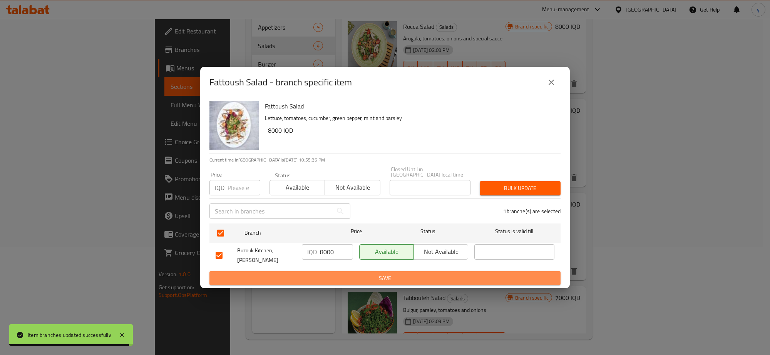
click at [379, 276] on span "Save" at bounding box center [384, 279] width 339 height 10
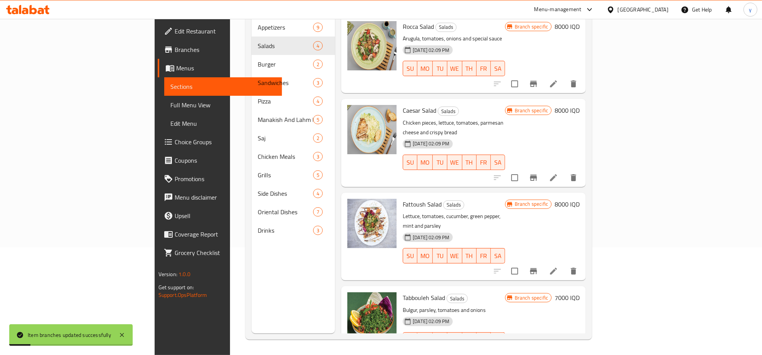
click at [580, 292] on h6 "7000 IQD" at bounding box center [567, 297] width 25 height 11
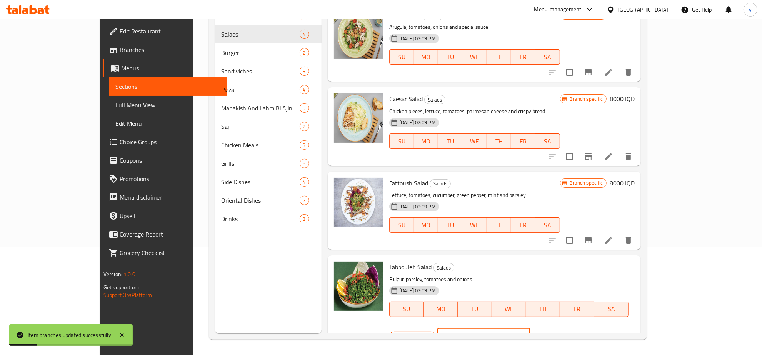
drag, startPoint x: 682, startPoint y: 270, endPoint x: 610, endPoint y: 272, distance: 72.0
click at [530, 329] on input "6999" at bounding box center [493, 336] width 75 height 15
drag, startPoint x: 647, startPoint y: 267, endPoint x: 600, endPoint y: 276, distance: 47.9
click at [577, 328] on div "Branch specific IQD 6999 ​" at bounding box center [482, 336] width 187 height 17
paste input "8000"
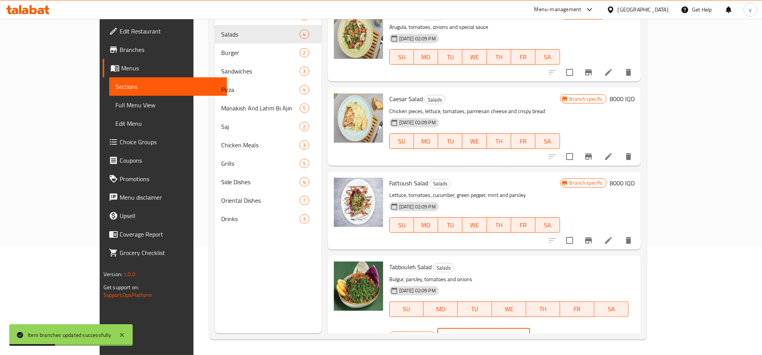
type input "8000"
click at [561, 332] on icon "ok" at bounding box center [557, 336] width 8 height 8
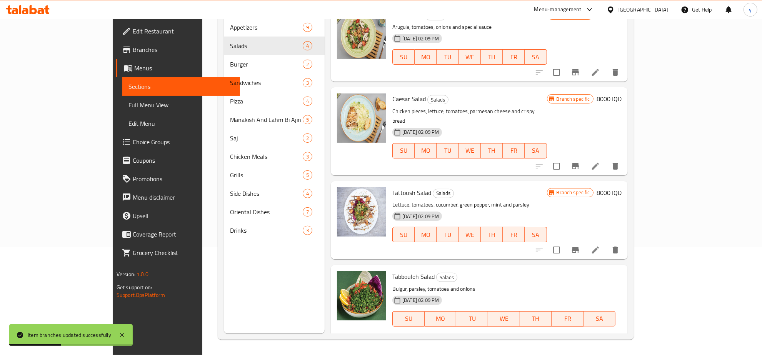
click at [580, 345] on icon "Branch-specific-item" at bounding box center [575, 349] width 9 height 9
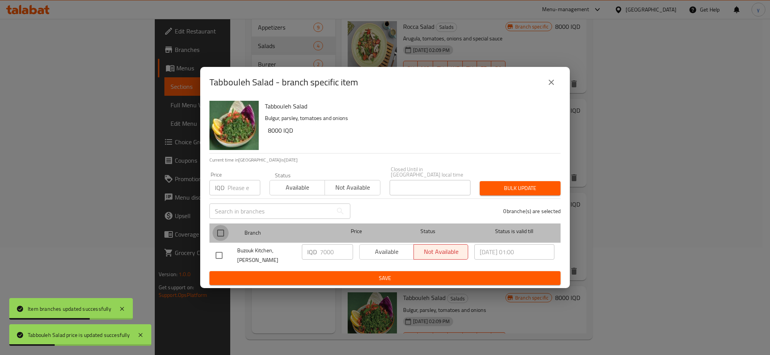
click at [224, 233] on input "checkbox" at bounding box center [220, 233] width 16 height 16
checkbox input "true"
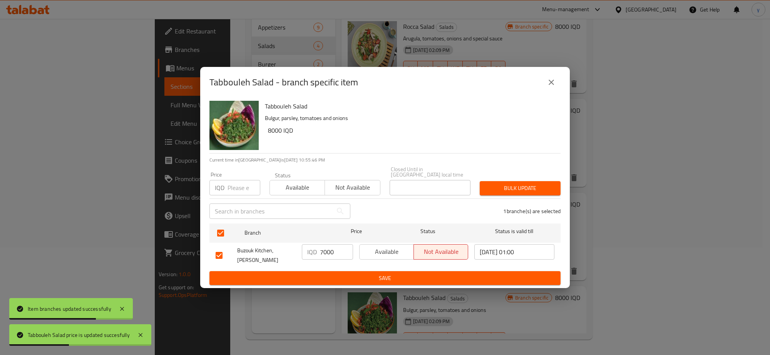
click at [332, 257] on input "7000" at bounding box center [336, 251] width 33 height 15
paste input "8"
type input "8000"
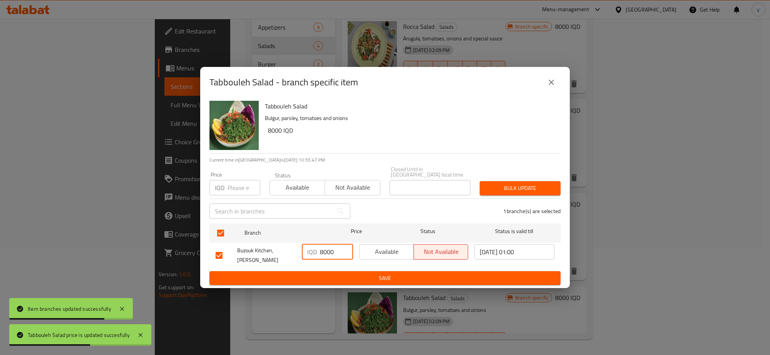
click at [329, 274] on span "Save" at bounding box center [384, 279] width 339 height 10
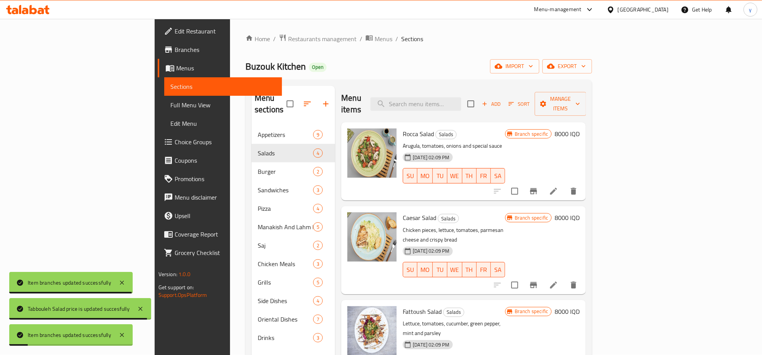
scroll to position [0, 0]
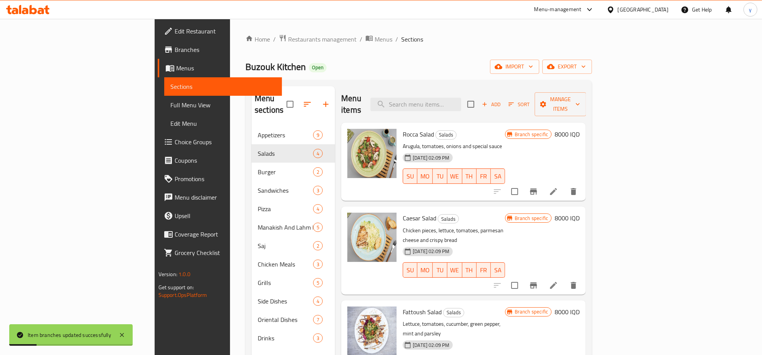
click at [592, 115] on div "Menu sections Appetizers 9 Salads 4 Burger 2 Sandwiches 3 Pizza 4 Manakish And …" at bounding box center [418, 263] width 347 height 367
click at [580, 129] on h6 "8000 IQD" at bounding box center [567, 134] width 25 height 11
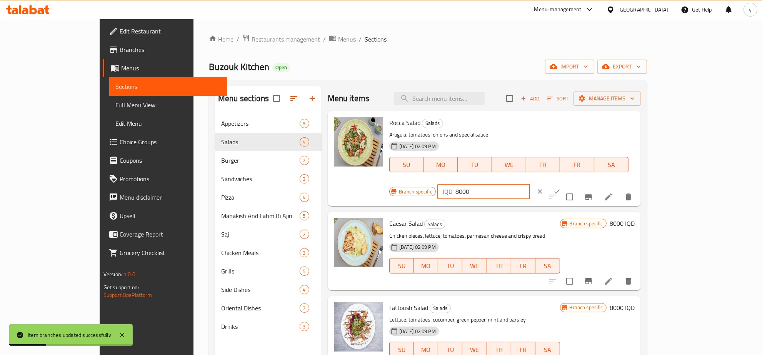
drag, startPoint x: 653, startPoint y: 126, endPoint x: 618, endPoint y: 136, distance: 36.0
click at [530, 184] on div "IQD 8000 ​" at bounding box center [483, 191] width 93 height 15
click at [566, 183] on button "ok" at bounding box center [557, 191] width 17 height 17
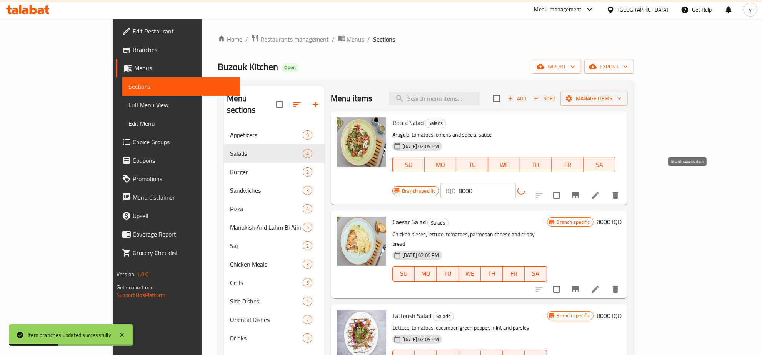
click at [580, 191] on icon "Branch-specific-item" at bounding box center [575, 195] width 9 height 9
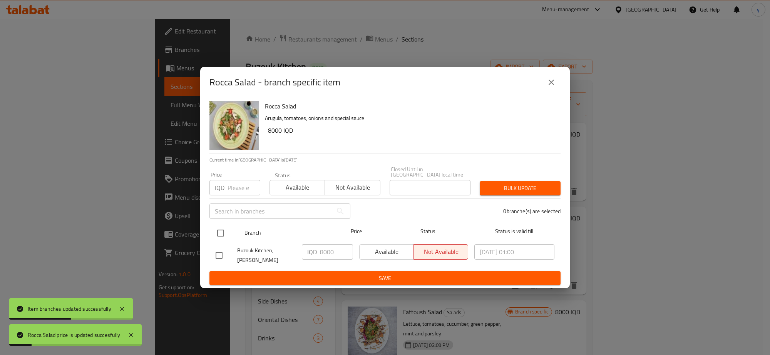
click at [219, 232] on input "checkbox" at bounding box center [220, 233] width 16 height 16
checkbox input "true"
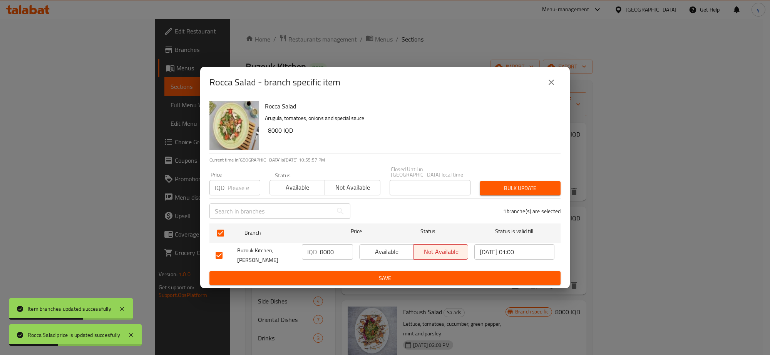
click at [339, 254] on input "8000" at bounding box center [336, 251] width 33 height 15
click at [342, 271] on button "Save" at bounding box center [384, 278] width 351 height 14
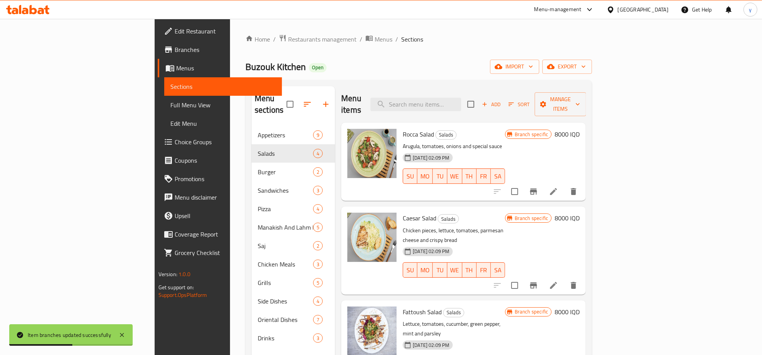
click at [470, 108] on div "Menu items Add Sort Manage items" at bounding box center [463, 104] width 245 height 37
click at [461, 103] on input "search" at bounding box center [416, 104] width 91 height 13
click at [403, 129] on span "Rocca Salad" at bounding box center [418, 135] width 31 height 12
copy h6 "Salad"
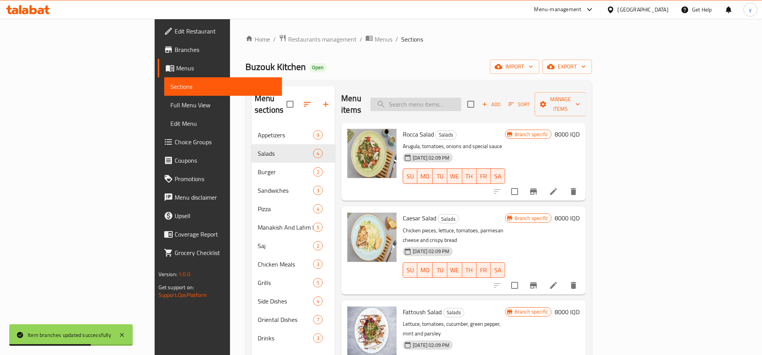
click at [461, 105] on input "search" at bounding box center [416, 104] width 91 height 13
paste input "Salad"
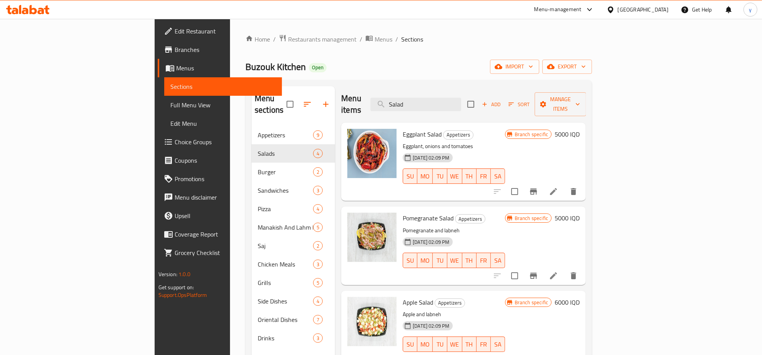
type input "Salad"
click at [467, 108] on div "Menu items Salad Add Sort Manage items" at bounding box center [463, 104] width 245 height 37
click at [461, 104] on input "Salad" at bounding box center [416, 104] width 91 height 13
click at [461, 103] on input "Salad" at bounding box center [416, 104] width 91 height 13
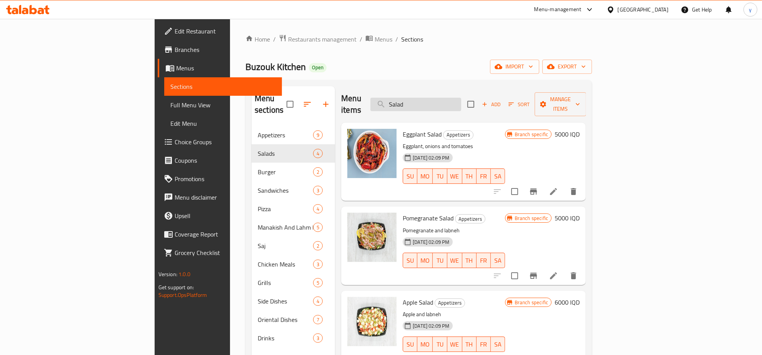
click at [461, 103] on input "Salad" at bounding box center [416, 104] width 91 height 13
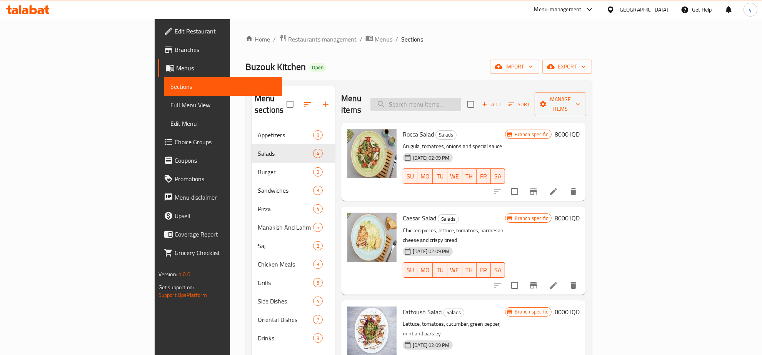
click at [461, 98] on input "search" at bounding box center [416, 104] width 91 height 13
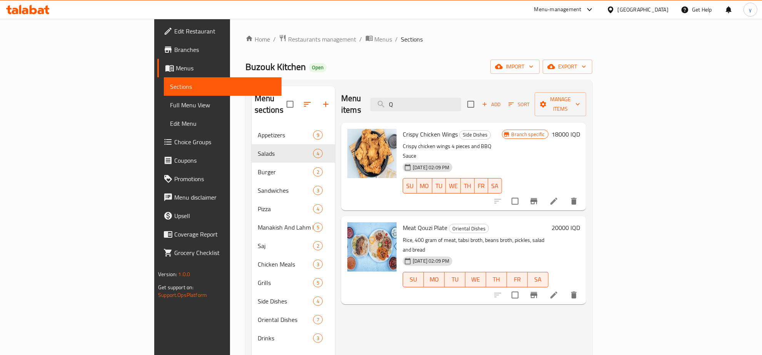
click at [403, 222] on span "Meat Qouzi Plate" at bounding box center [425, 228] width 45 height 12
copy span "Qouzi"
click at [451, 100] on input "Q" at bounding box center [416, 104] width 91 height 13
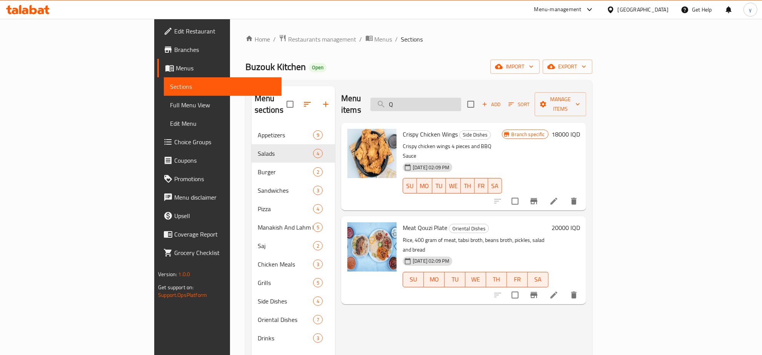
paste input "ouzi"
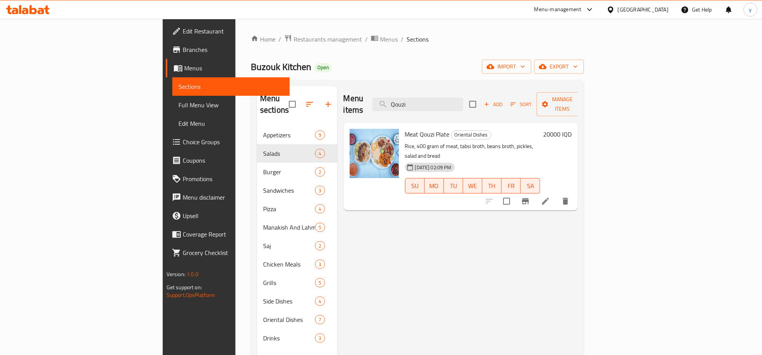
type input "Qouzi"
click at [572, 129] on h6 "20000 IQD" at bounding box center [557, 134] width 28 height 11
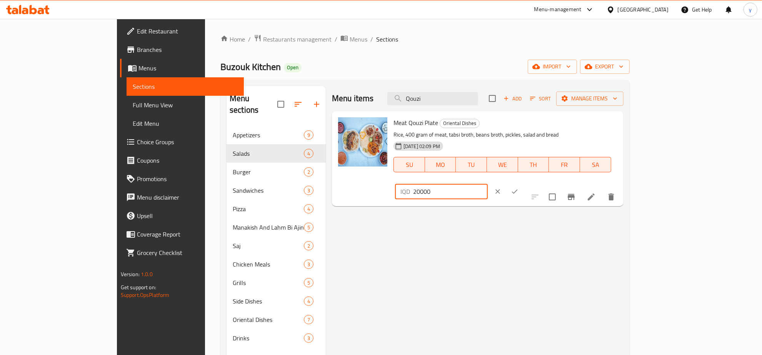
drag, startPoint x: 635, startPoint y: 130, endPoint x: 596, endPoint y: 133, distance: 39.0
click at [596, 133] on div "Meat Qouzi Plate Oriental Dishes Rice, 400 gram of meat, tabsi broth, beans bro…" at bounding box center [506, 158] width 230 height 89
click at [534, 183] on div "IQD 20000 ​" at bounding box center [464, 191] width 141 height 17
drag, startPoint x: 632, startPoint y: 129, endPoint x: 626, endPoint y: 130, distance: 6.6
click at [488, 184] on div "IQD 20000 ​" at bounding box center [441, 191] width 93 height 15
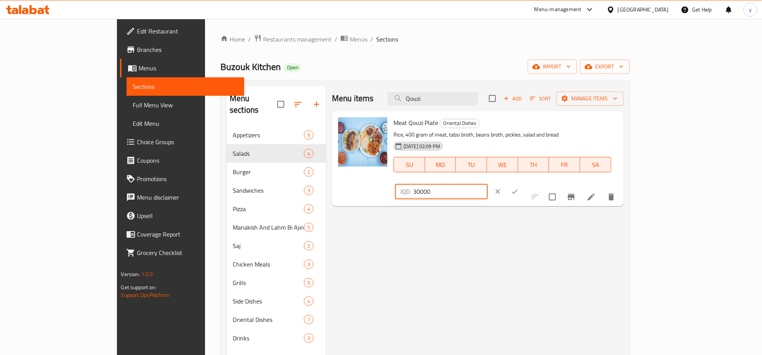
type input "30000"
click at [523, 183] on button "ok" at bounding box center [514, 191] width 17 height 17
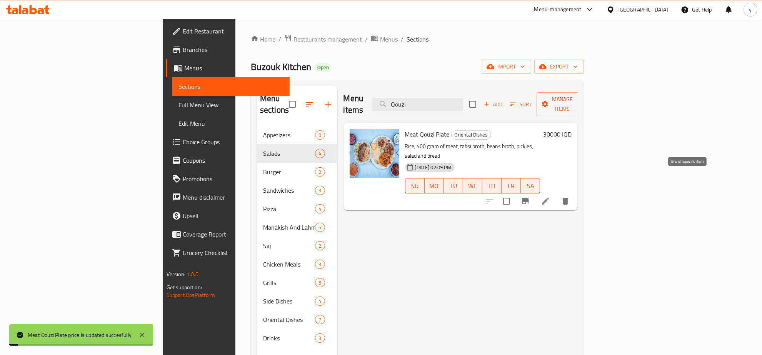
click at [529, 198] on icon "Branch-specific-item" at bounding box center [525, 201] width 7 height 6
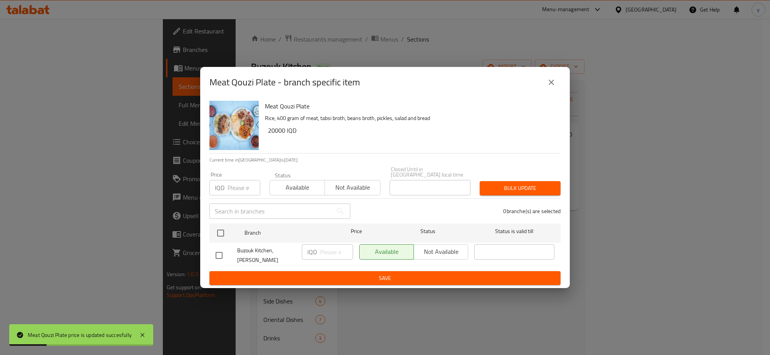
click at [555, 82] on button "close" at bounding box center [551, 82] width 18 height 18
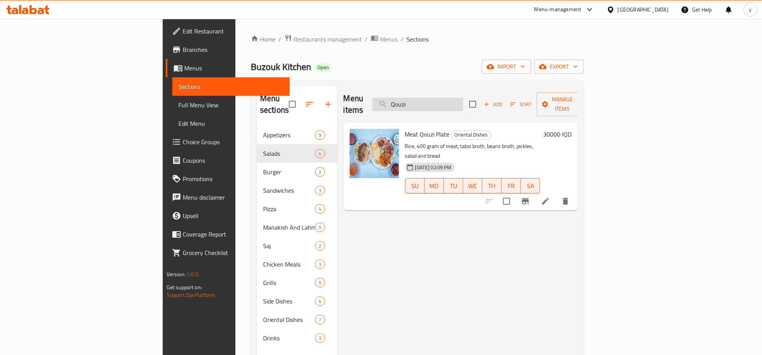
click at [459, 101] on input "Qouzi" at bounding box center [417, 104] width 91 height 13
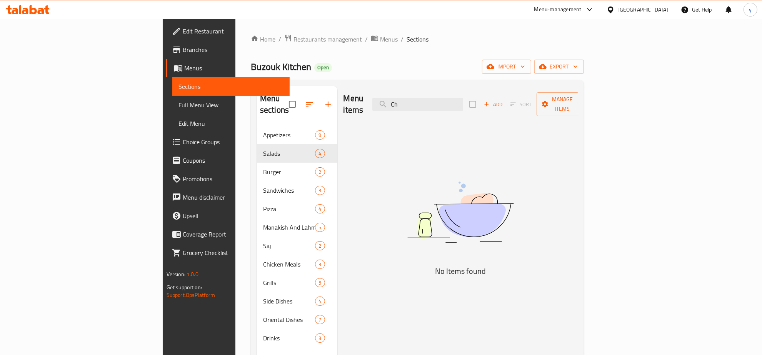
type input "C"
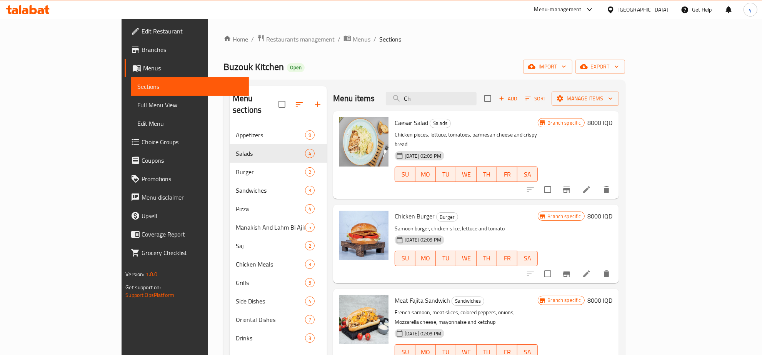
type input "C"
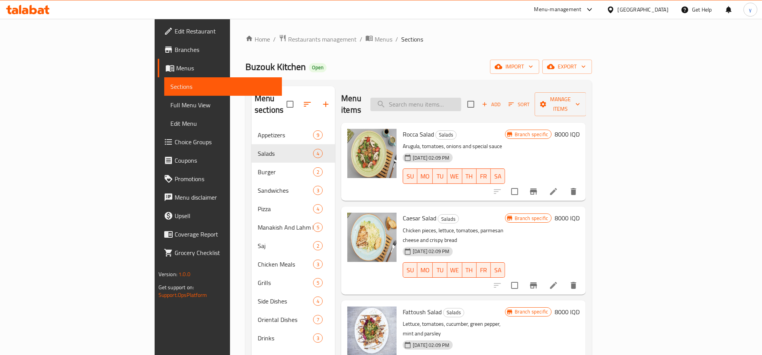
click at [461, 98] on input "search" at bounding box center [416, 104] width 91 height 13
click at [489, 123] on div "Rocca Salad Salads Arugula, tomatoes, onions and special sauce [DATE] 02:09 PM …" at bounding box center [463, 162] width 245 height 78
click at [461, 100] on input "search" at bounding box center [416, 104] width 91 height 13
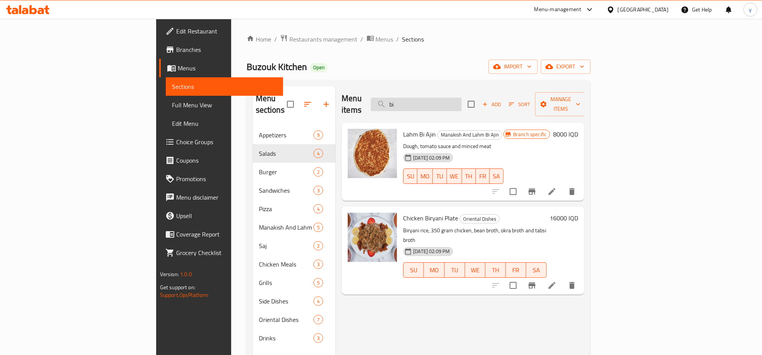
drag, startPoint x: 457, startPoint y: 102, endPoint x: 447, endPoint y: 102, distance: 10.4
click at [447, 102] on input "bi" at bounding box center [416, 104] width 91 height 13
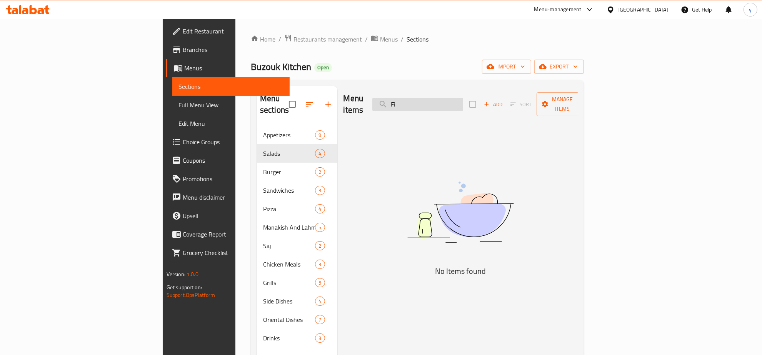
type input "F"
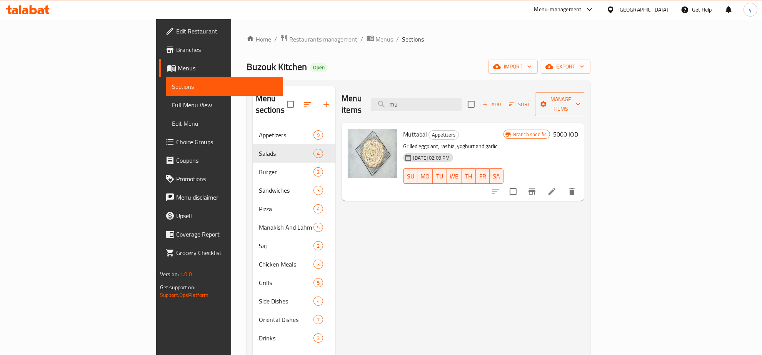
type input "m"
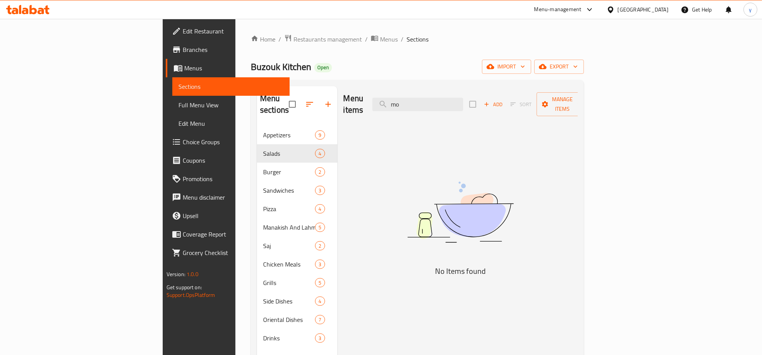
type input "m"
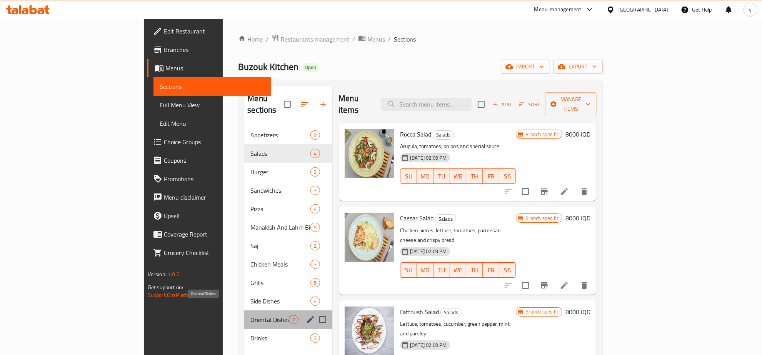
click at [250, 315] on span "Oriental Dishes" at bounding box center [269, 319] width 38 height 9
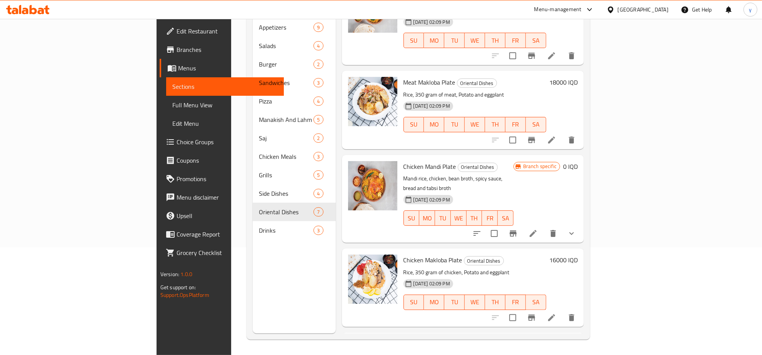
scroll to position [252, 0]
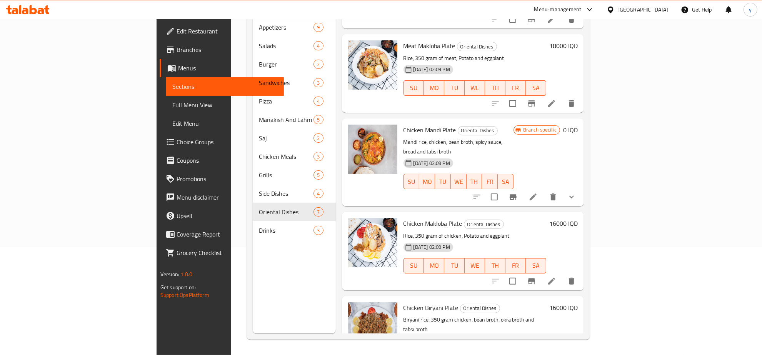
click at [404, 302] on span "Chicken Biryani Plate" at bounding box center [431, 308] width 55 height 12
copy span "Biryani"
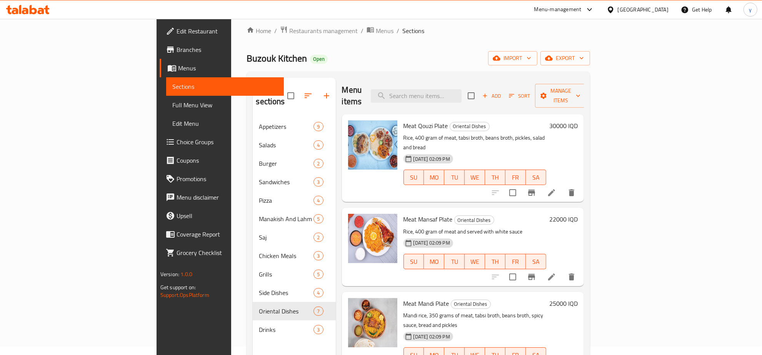
scroll to position [0, 0]
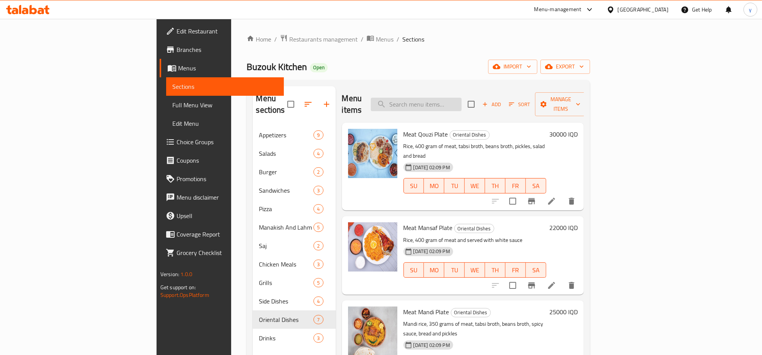
click at [456, 100] on input "search" at bounding box center [416, 104] width 91 height 13
paste input "Biryani"
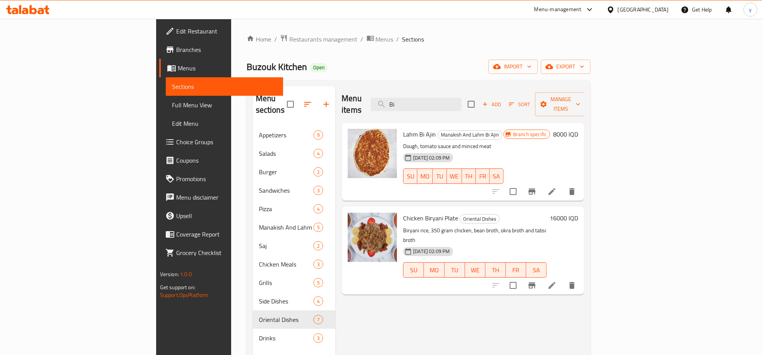
type input "B"
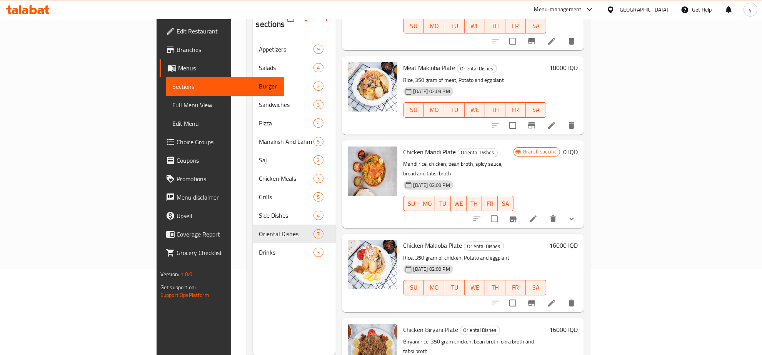
scroll to position [108, 0]
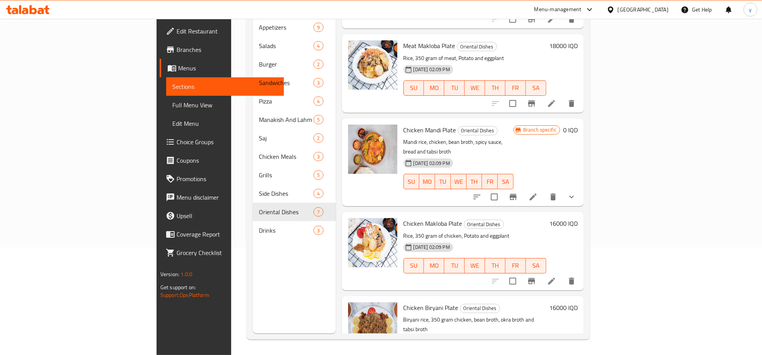
click at [578, 302] on h6 "16000 IQD" at bounding box center [563, 307] width 28 height 11
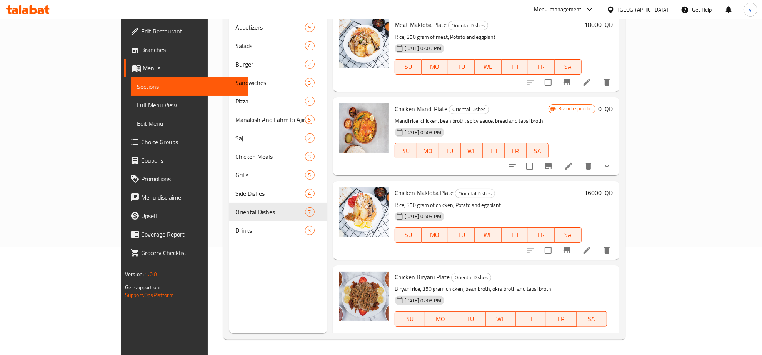
click at [489, 338] on div "IQD 16000 ​" at bounding box center [442, 345] width 93 height 15
type input "25000"
click at [519, 344] on icon "ok" at bounding box center [516, 346] width 6 height 4
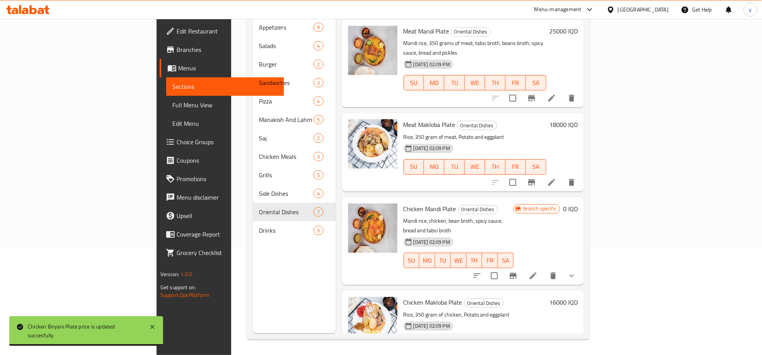
scroll to position [92, 0]
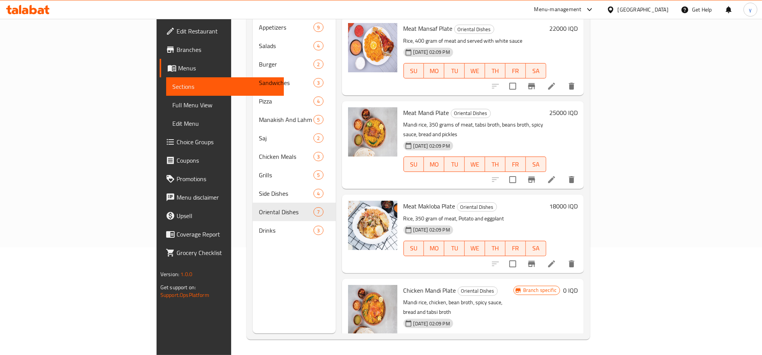
click at [578, 201] on h6 "18000 IQD" at bounding box center [563, 206] width 28 height 11
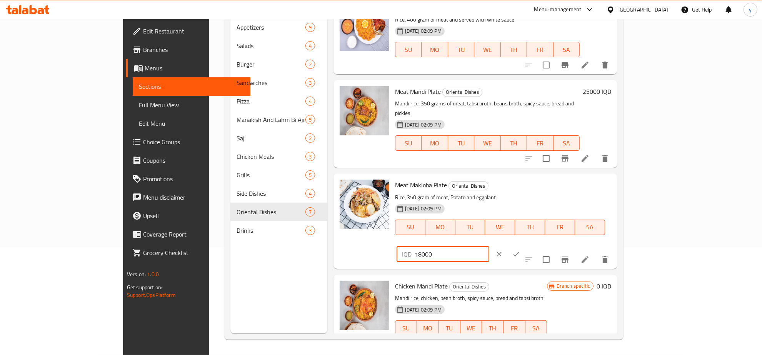
drag, startPoint x: 648, startPoint y: 179, endPoint x: 586, endPoint y: 182, distance: 61.6
click at [586, 182] on div "Meat Makloba Plate Oriental Dishes Rice, 350 gram of meat, Potato and eggplant …" at bounding box center [503, 221] width 222 height 89
type input "30000"
click at [525, 246] on button "ok" at bounding box center [516, 254] width 17 height 17
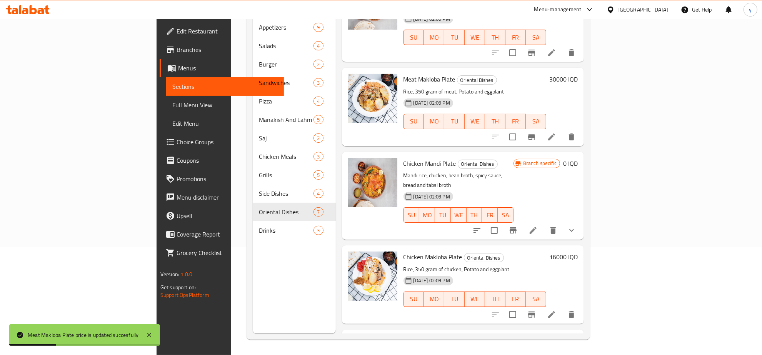
scroll to position [252, 0]
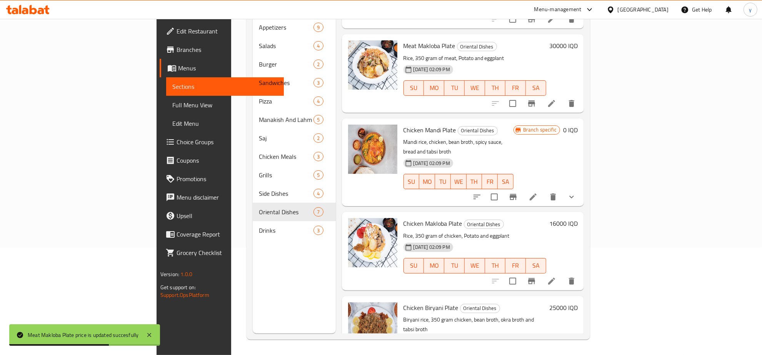
click at [578, 218] on h6 "16000 IQD" at bounding box center [563, 223] width 28 height 11
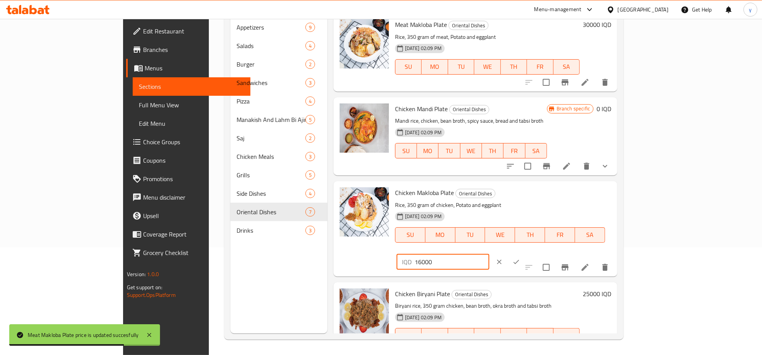
drag, startPoint x: 653, startPoint y: 184, endPoint x: 621, endPoint y: 190, distance: 33.1
click at [489, 254] on input "16000" at bounding box center [452, 261] width 75 height 15
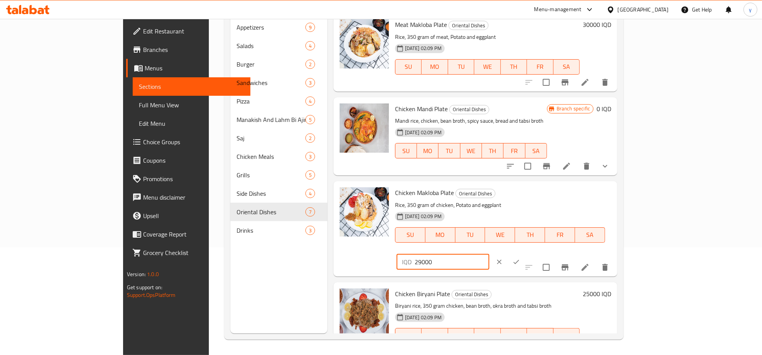
type input "29000"
click at [536, 254] on div "IQD 29000 ​" at bounding box center [466, 262] width 139 height 17
click at [520, 258] on icon "ok" at bounding box center [517, 262] width 8 height 8
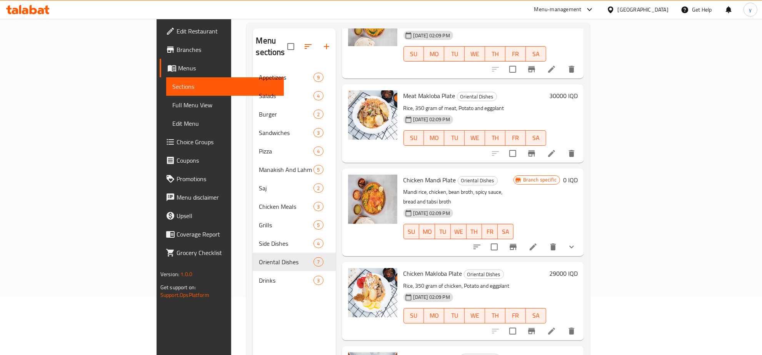
scroll to position [80, 0]
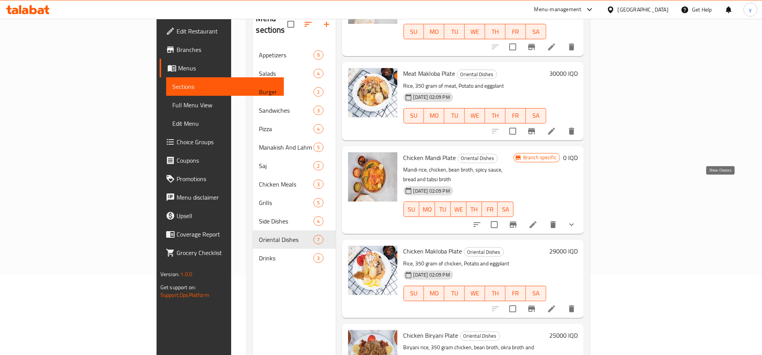
click at [576, 220] on icon "show more" at bounding box center [571, 224] width 9 height 9
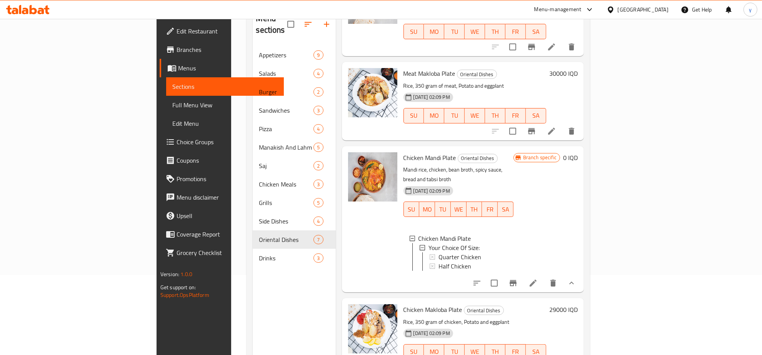
click at [581, 274] on button "show more" at bounding box center [572, 283] width 18 height 18
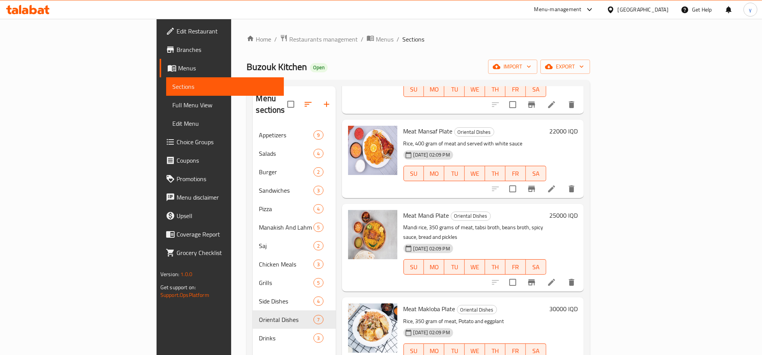
scroll to position [0, 0]
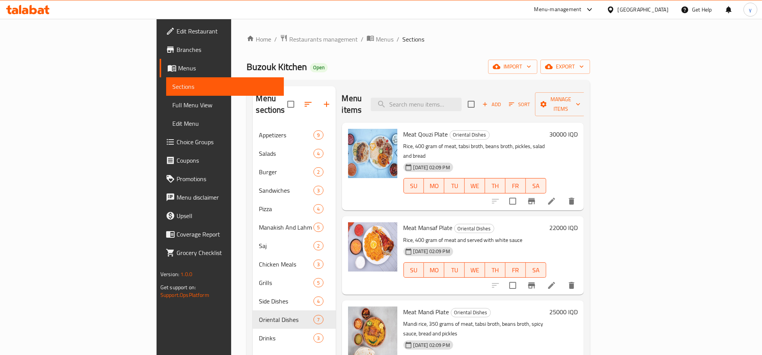
click at [578, 222] on h6 "22000 IQD" at bounding box center [563, 227] width 28 height 11
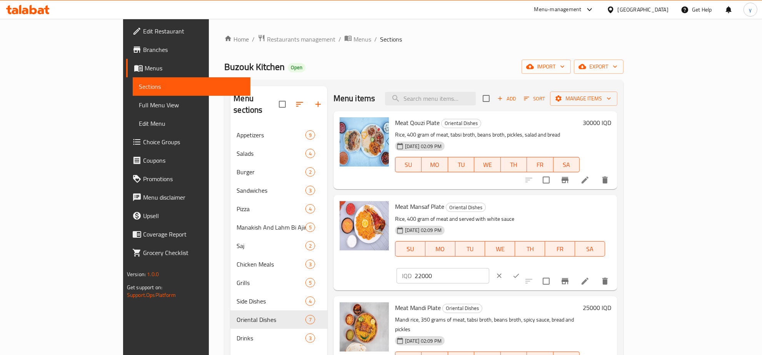
drag, startPoint x: 641, startPoint y: 211, endPoint x: 612, endPoint y: 212, distance: 29.3
click at [489, 268] on div "IQD 22000 ​" at bounding box center [443, 275] width 93 height 15
click at [614, 116] on div "Meat Qouzi Plate Oriental Dishes Rice, 400 gram of meat, tabsi broth, beans bro…" at bounding box center [503, 150] width 222 height 72
click at [611, 128] on h6 "30000 IQD" at bounding box center [597, 122] width 28 height 11
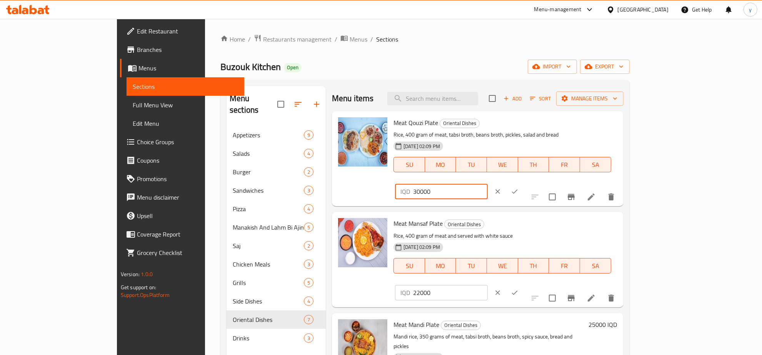
drag, startPoint x: 663, startPoint y: 122, endPoint x: 570, endPoint y: 122, distance: 92.3
click at [570, 122] on div "Meat Qouzi Plate Oriental Dishes Rice, 400 gram of meat, tabsi broth, beans bro…" at bounding box center [506, 158] width 230 height 89
click at [500, 189] on icon "clear" at bounding box center [498, 191] width 5 height 5
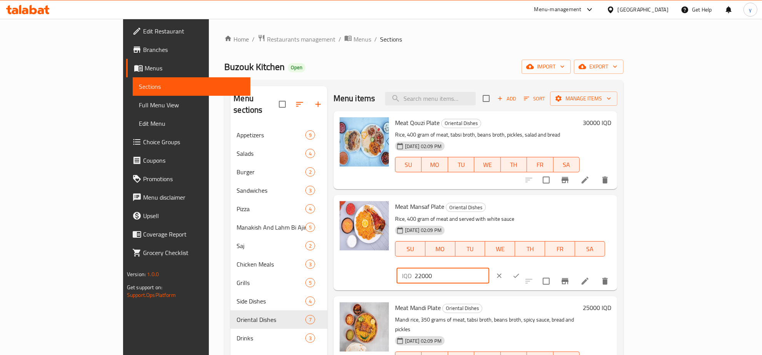
click at [489, 268] on input "22000" at bounding box center [452, 275] width 75 height 15
paste input "30000"
click at [489, 268] on input "2200030000" at bounding box center [452, 275] width 75 height 15
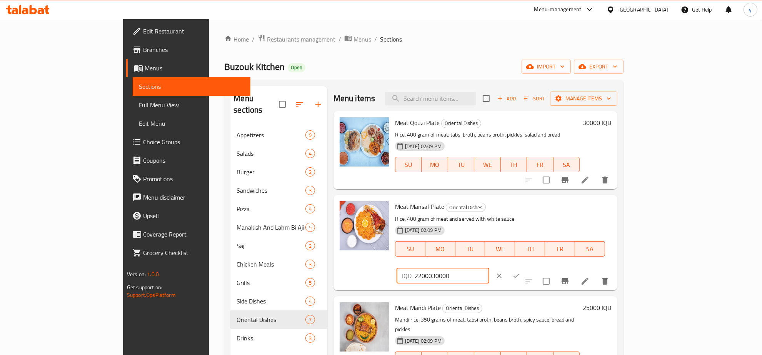
paste input "number"
type input "30000"
click at [525, 267] on button "ok" at bounding box center [516, 275] width 17 height 17
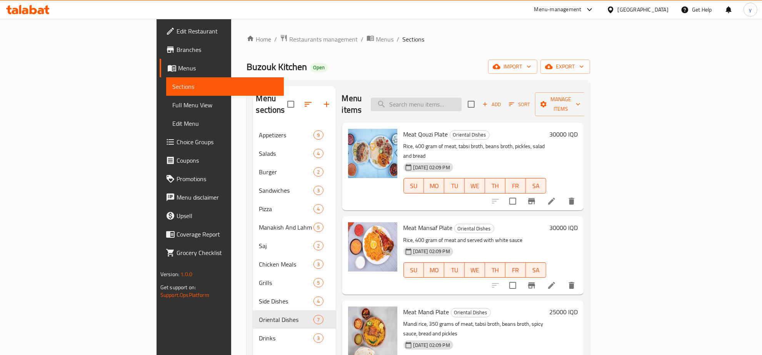
click at [462, 98] on input "search" at bounding box center [416, 104] width 91 height 13
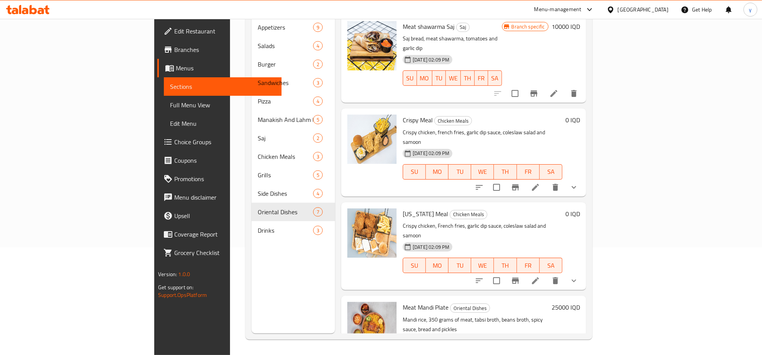
scroll to position [28, 0]
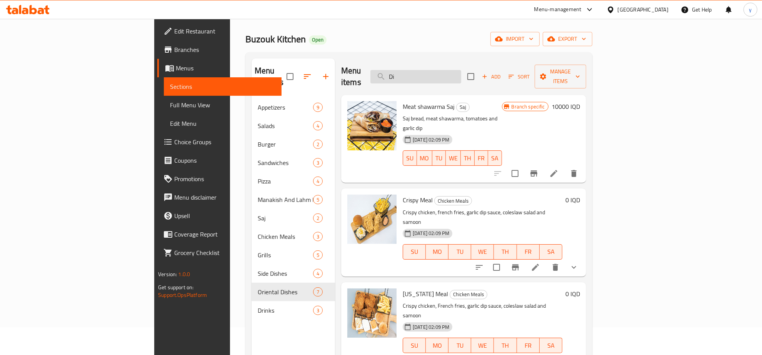
click at [460, 74] on input "Di" at bounding box center [416, 76] width 91 height 13
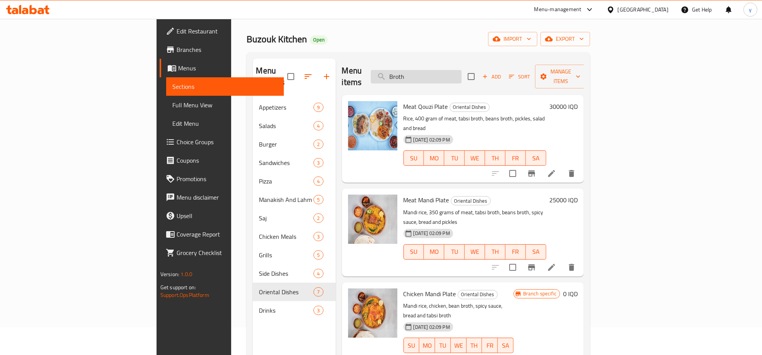
click at [462, 70] on input "Broth" at bounding box center [416, 76] width 91 height 13
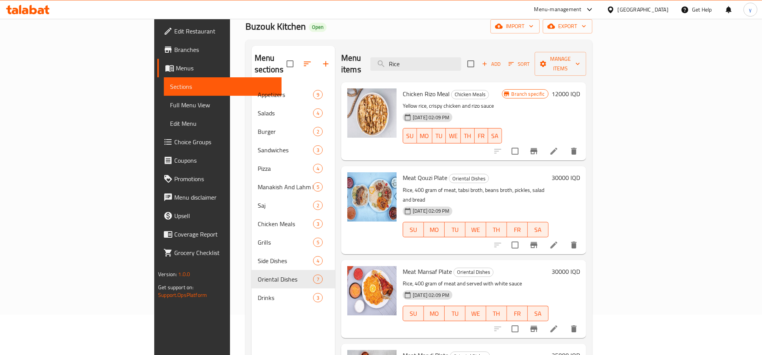
scroll to position [0, 0]
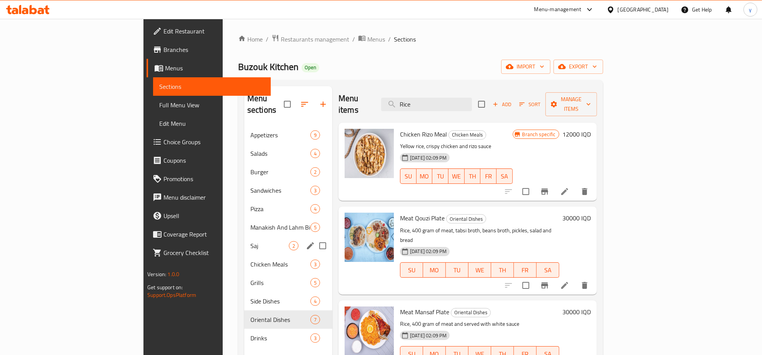
click at [244, 237] on div "Saj 2" at bounding box center [288, 246] width 88 height 18
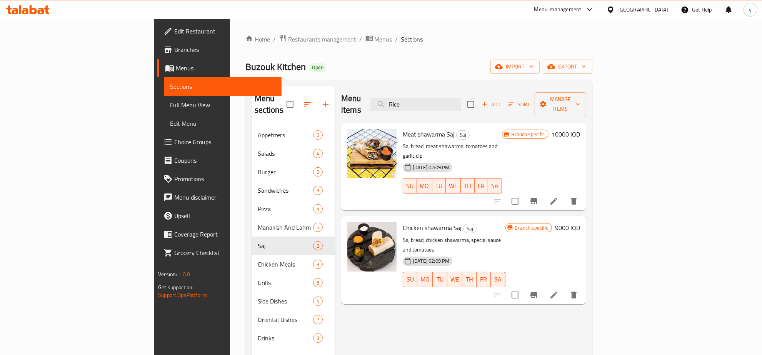
click at [543, 192] on button "Branch-specific-item" at bounding box center [534, 201] width 18 height 18
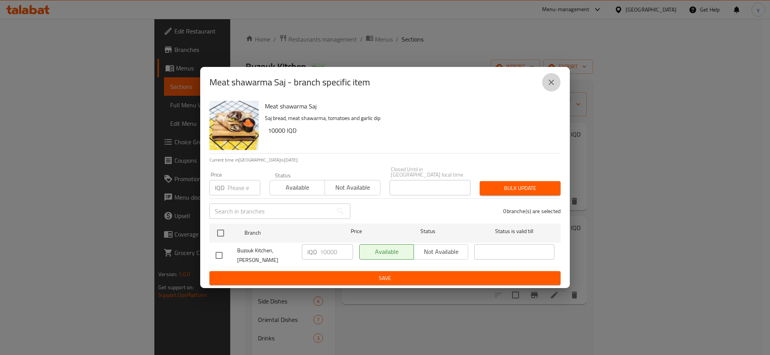
click at [553, 92] on button "close" at bounding box center [551, 82] width 18 height 18
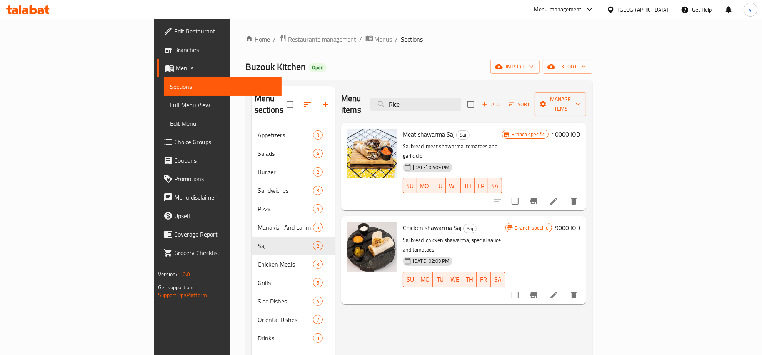
click at [539, 290] on icon "Branch-specific-item" at bounding box center [533, 294] width 9 height 9
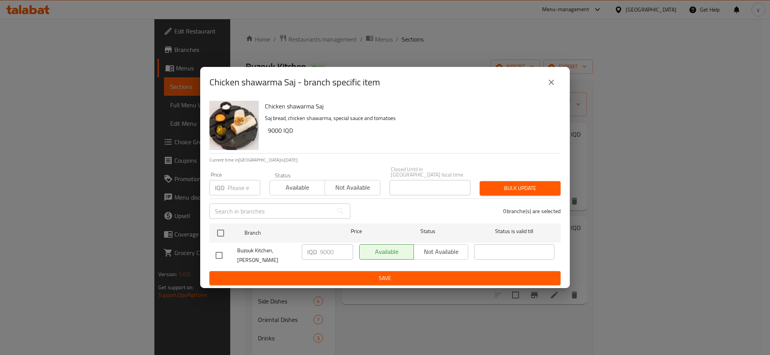
click at [547, 87] on icon "close" at bounding box center [550, 82] width 9 height 9
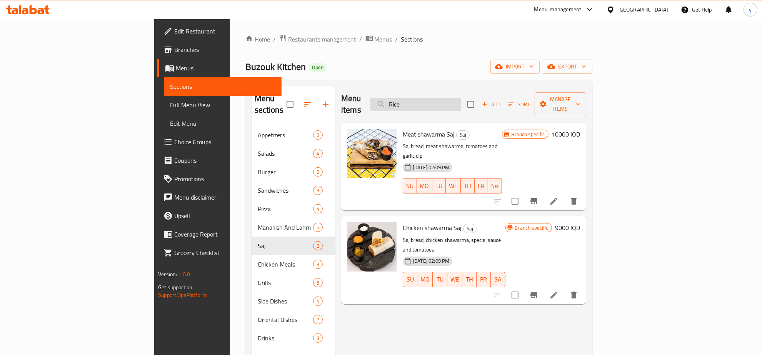
click at [458, 98] on input "Rice" at bounding box center [416, 104] width 91 height 13
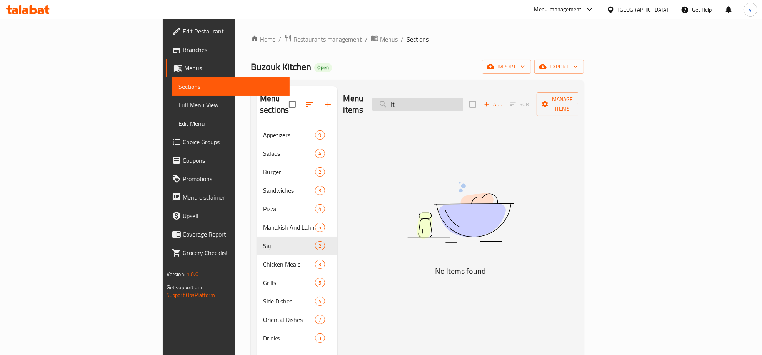
type input "I"
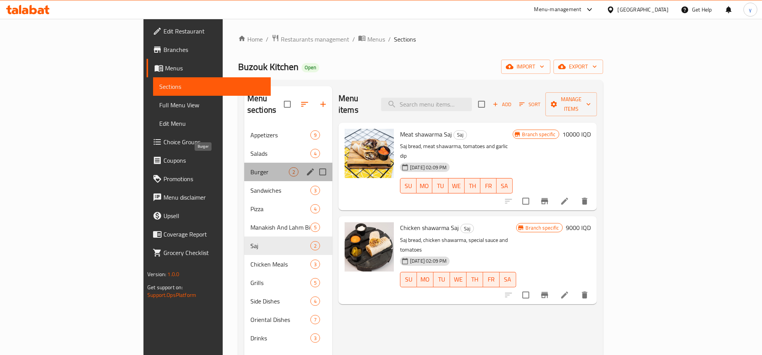
click at [250, 167] on span "Burger" at bounding box center [269, 171] width 38 height 9
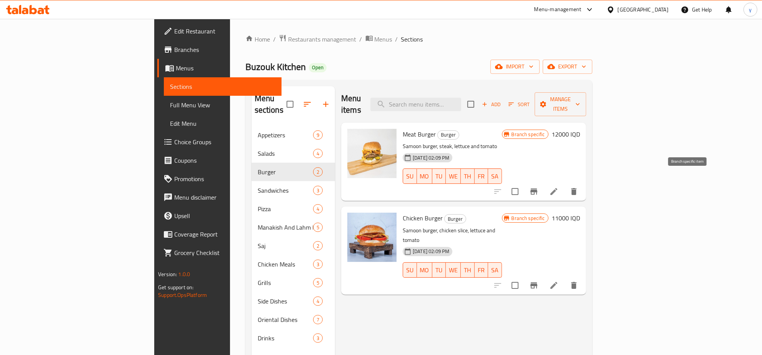
click at [538, 189] on icon "Branch-specific-item" at bounding box center [534, 192] width 7 height 6
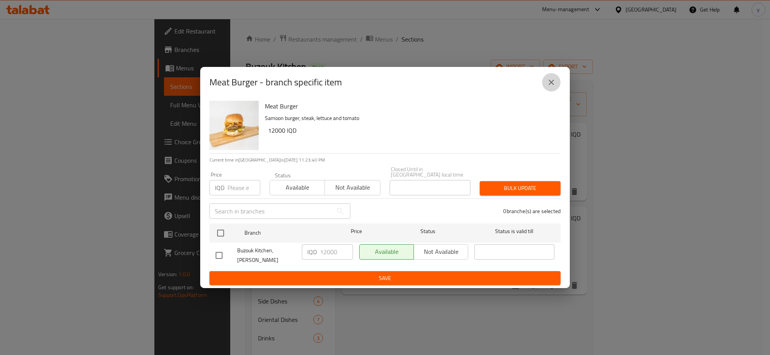
click at [547, 87] on icon "close" at bounding box center [550, 82] width 9 height 9
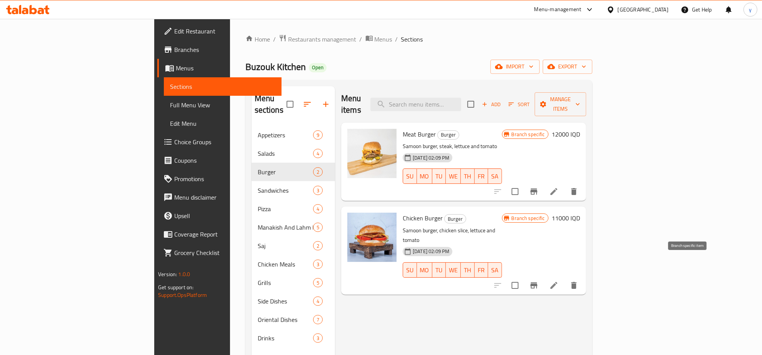
click at [543, 276] on button "Branch-specific-item" at bounding box center [534, 285] width 18 height 18
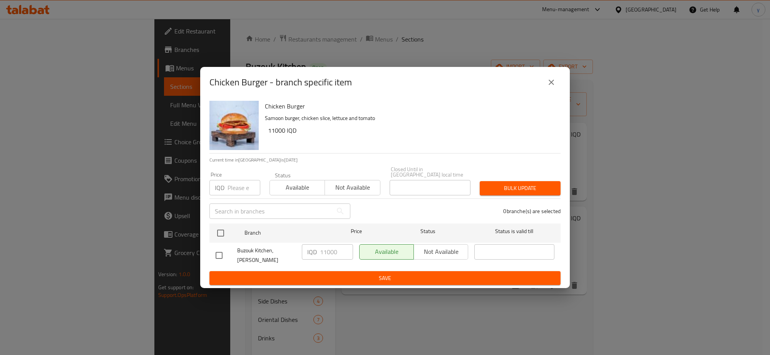
click at [544, 92] on button "close" at bounding box center [551, 82] width 18 height 18
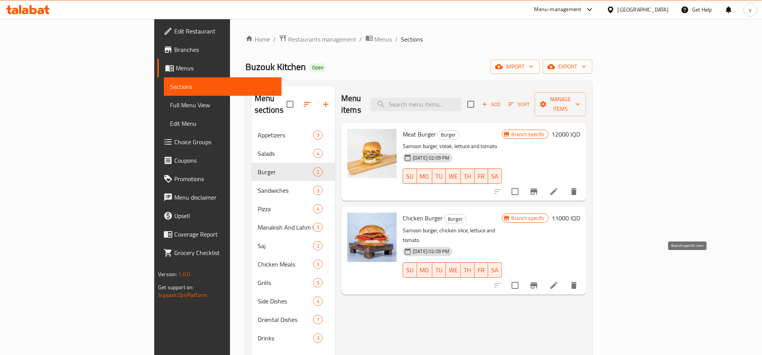
click at [543, 276] on button "Branch-specific-item" at bounding box center [534, 285] width 18 height 18
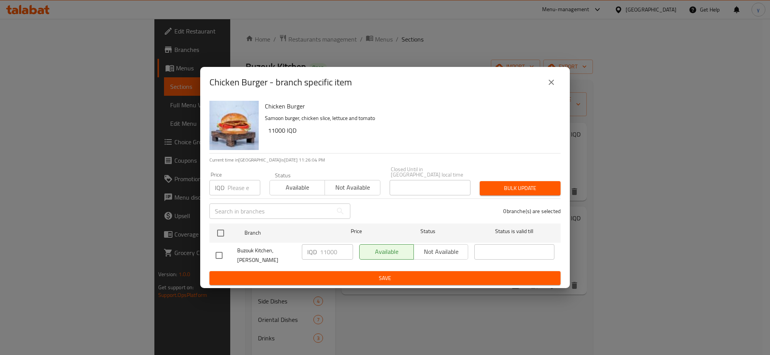
click at [557, 89] on button "close" at bounding box center [551, 82] width 18 height 18
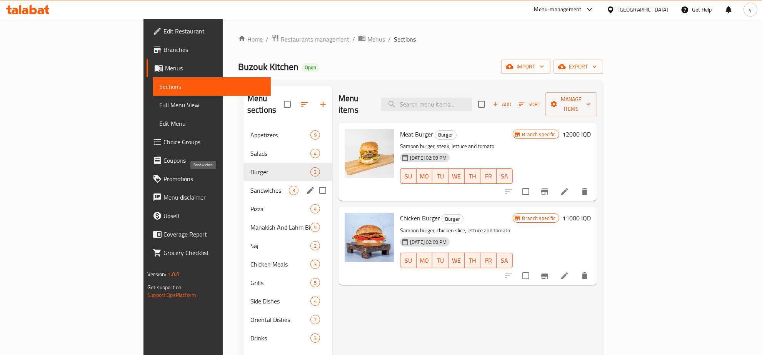
click at [250, 186] on span "Sandwiches" at bounding box center [269, 190] width 38 height 9
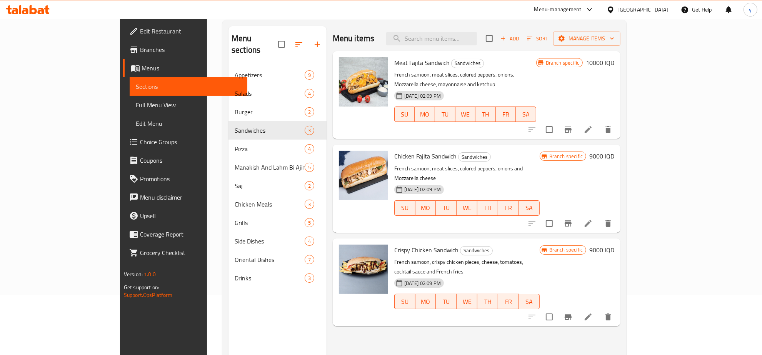
scroll to position [80, 0]
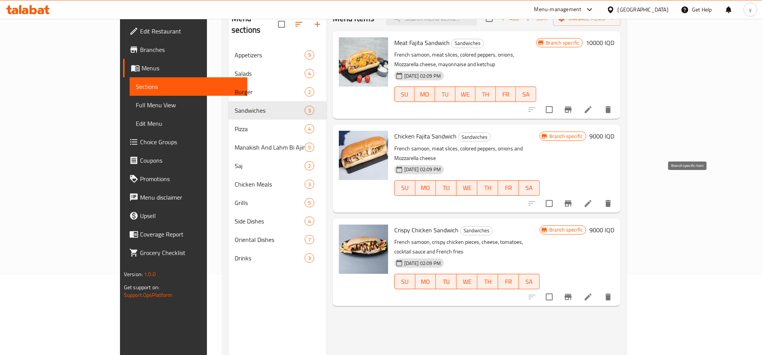
click at [578, 194] on button "Branch-specific-item" at bounding box center [568, 203] width 18 height 18
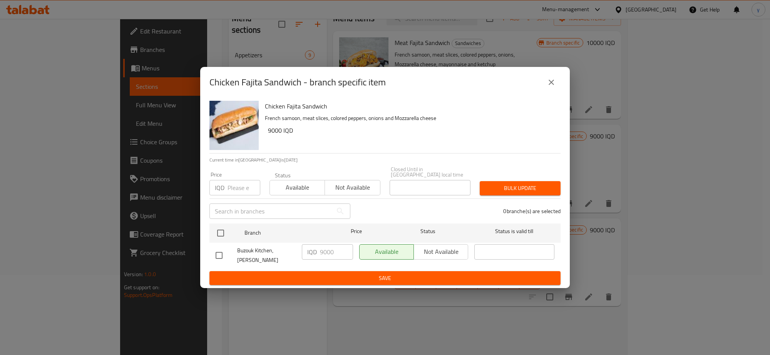
click at [552, 82] on button "close" at bounding box center [551, 82] width 18 height 18
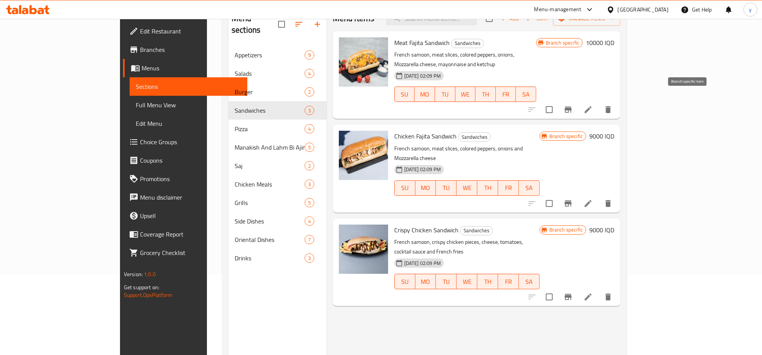
click at [572, 107] on icon "Branch-specific-item" at bounding box center [568, 110] width 7 height 6
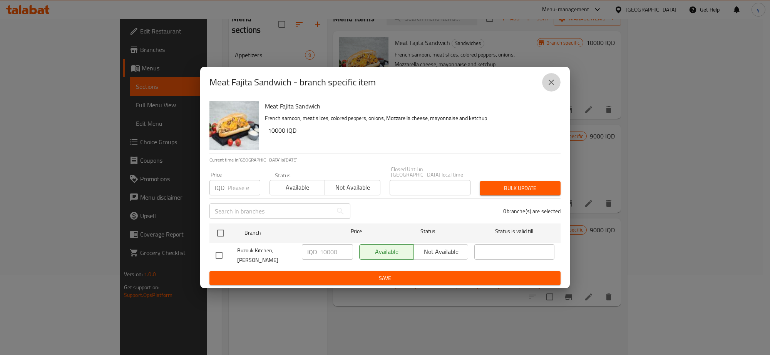
click at [554, 87] on icon "close" at bounding box center [550, 82] width 9 height 9
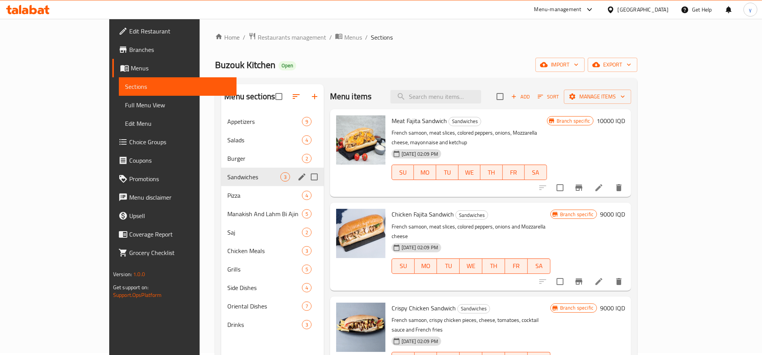
scroll to position [0, 0]
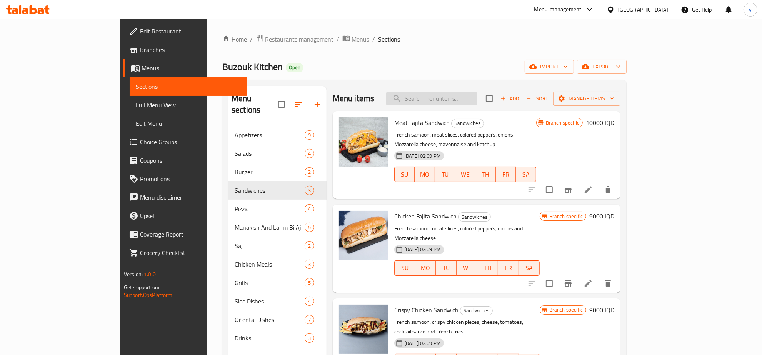
click at [466, 100] on input "search" at bounding box center [431, 98] width 91 height 13
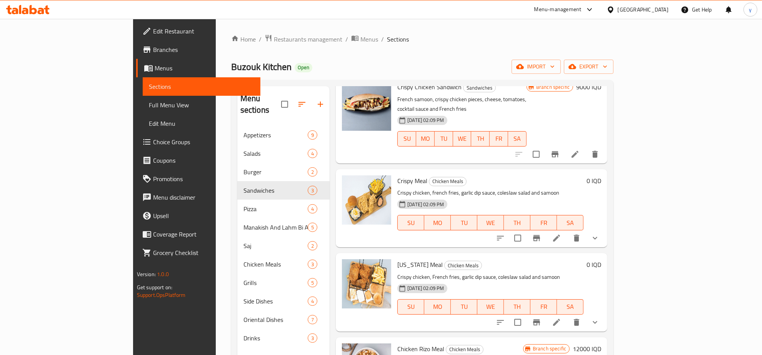
scroll to position [160, 0]
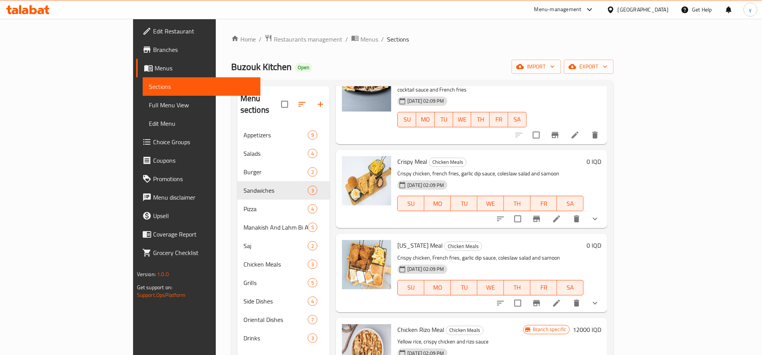
click at [608, 189] on div "Crispy Meal Chicken Meals Crispy chicken, french fries, garlic dip sauce, coles…" at bounding box center [472, 189] width 272 height 78
click at [604, 210] on button "show more" at bounding box center [595, 219] width 18 height 18
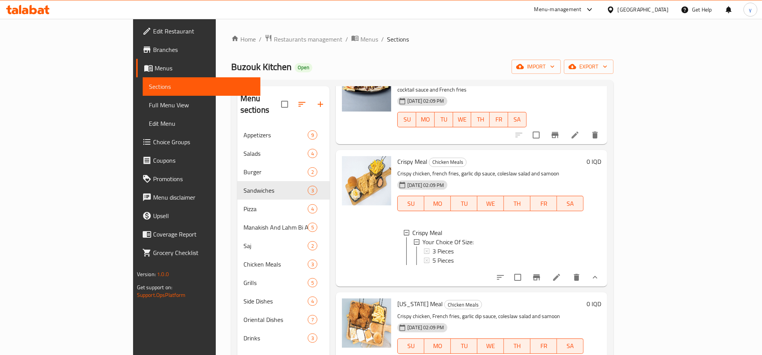
scroll to position [0, 0]
click at [432, 246] on span "3 Pieces" at bounding box center [442, 250] width 21 height 9
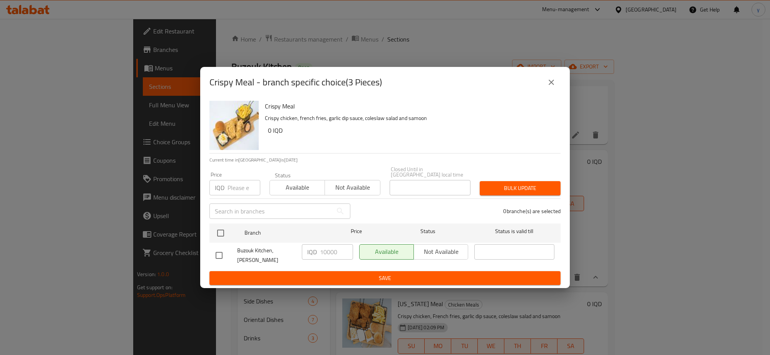
click at [550, 87] on icon "close" at bounding box center [550, 82] width 9 height 9
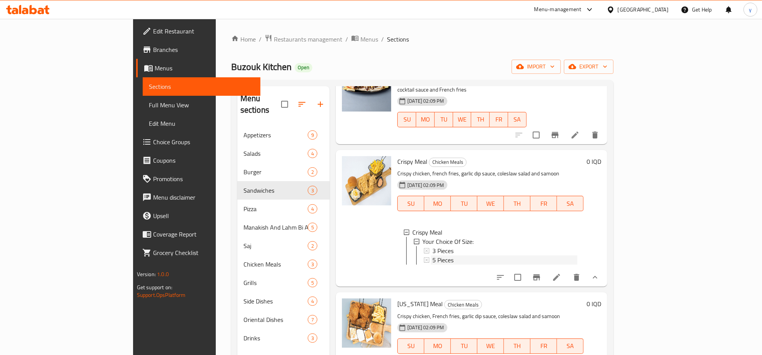
click at [432, 255] on div "5 Pieces" at bounding box center [504, 259] width 145 height 9
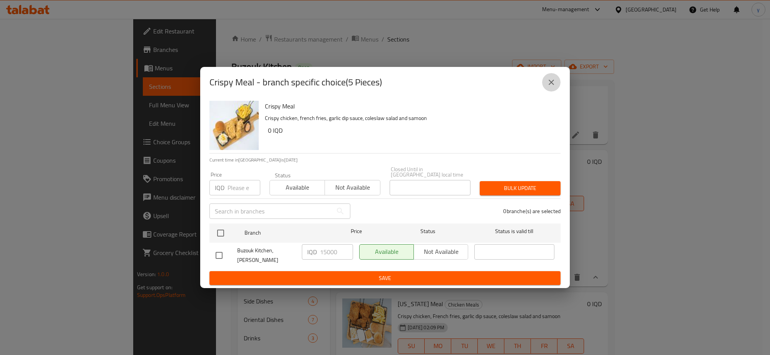
click at [547, 92] on button "close" at bounding box center [551, 82] width 18 height 18
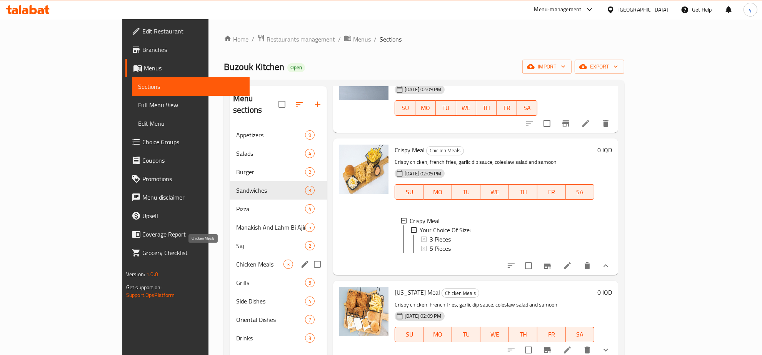
click at [236, 260] on span "Chicken Meals" at bounding box center [259, 264] width 47 height 9
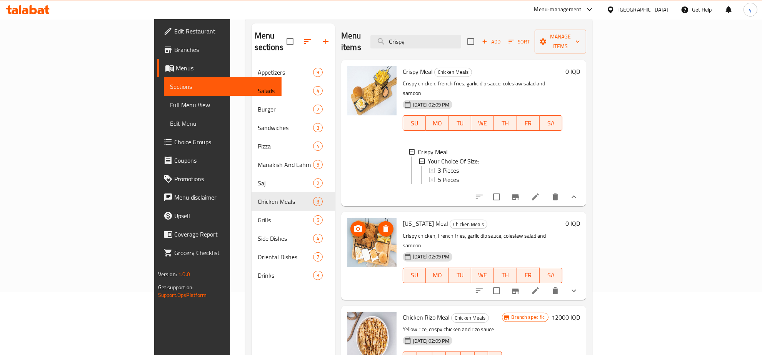
scroll to position [108, 0]
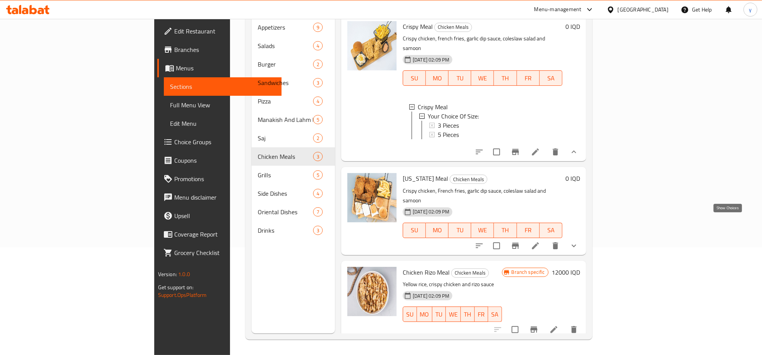
click at [579, 241] on icon "show more" at bounding box center [573, 245] width 9 height 9
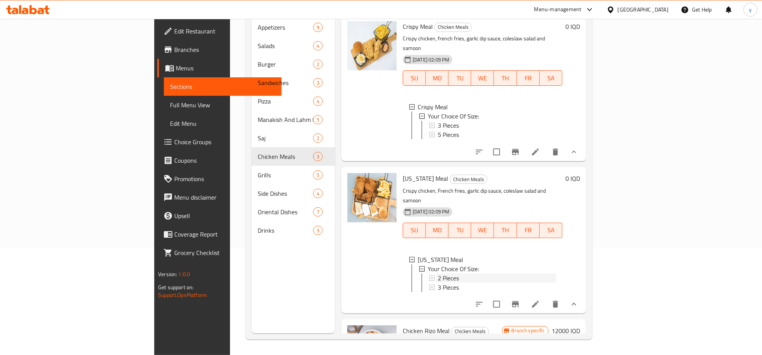
click at [438, 274] on div "2 Pieces" at bounding box center [497, 278] width 119 height 9
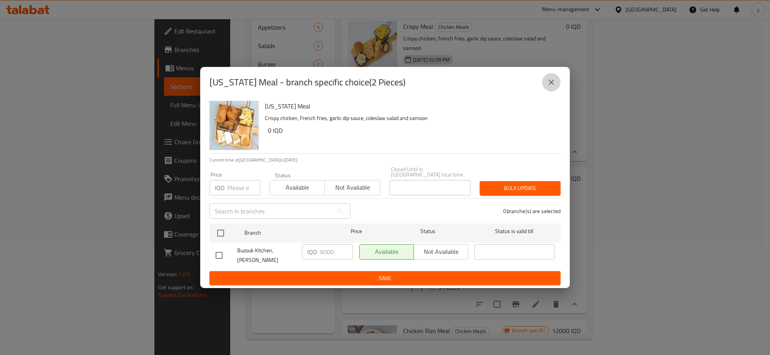
click at [549, 87] on icon "close" at bounding box center [550, 82] width 9 height 9
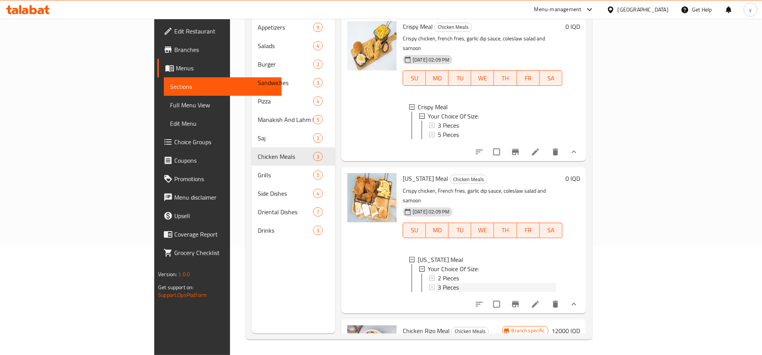
click at [438, 283] on span "3 Pieces" at bounding box center [448, 287] width 21 height 9
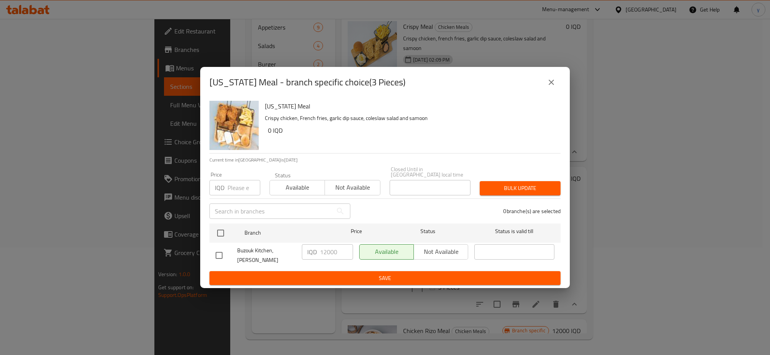
click at [555, 87] on icon "close" at bounding box center [550, 82] width 9 height 9
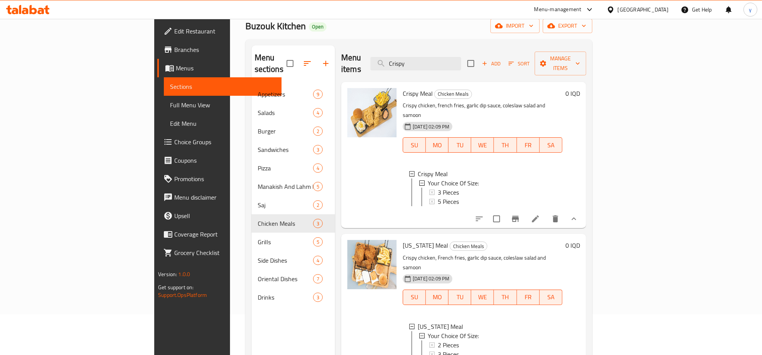
scroll to position [0, 0]
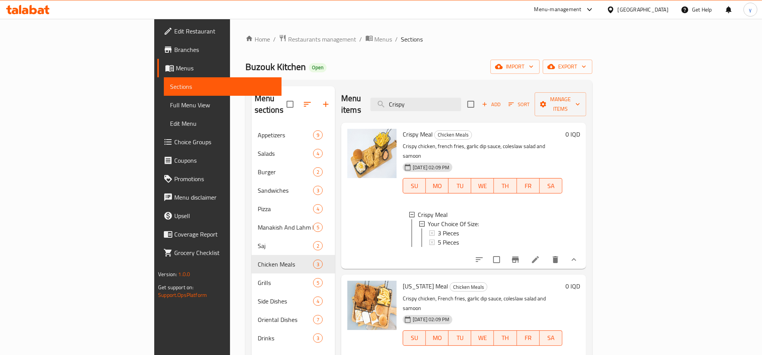
click at [462, 91] on div "Menu items Crispy Add Sort Manage items" at bounding box center [463, 104] width 245 height 37
click at [461, 98] on input "Crispy" at bounding box center [416, 104] width 91 height 13
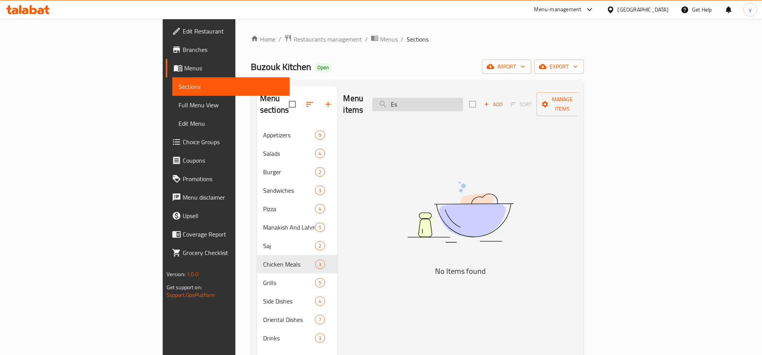
type input "E"
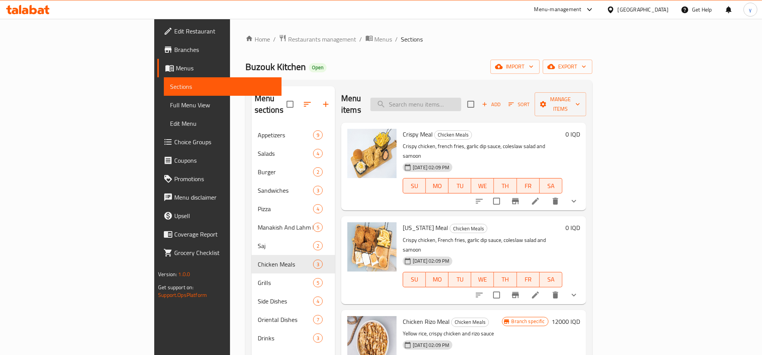
click at [459, 99] on input "search" at bounding box center [416, 104] width 91 height 13
type input "X"
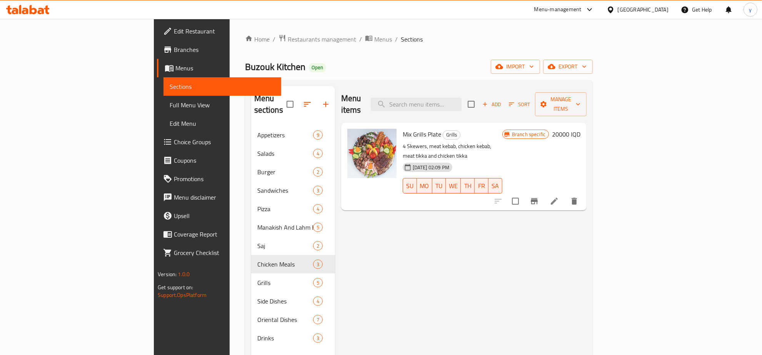
type input "z"
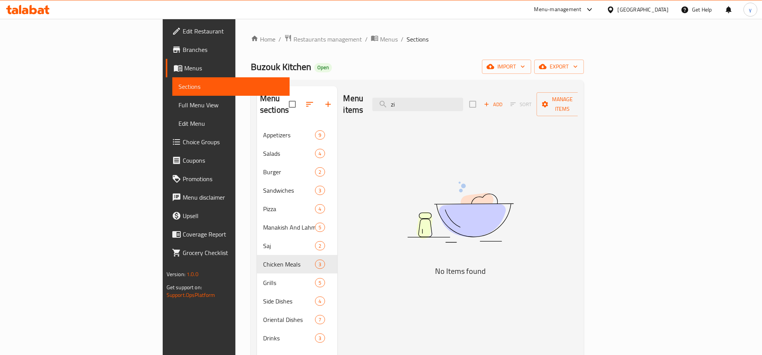
type input "z"
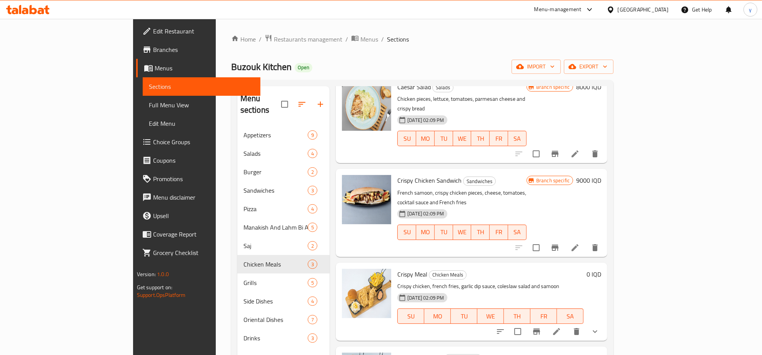
scroll to position [80, 0]
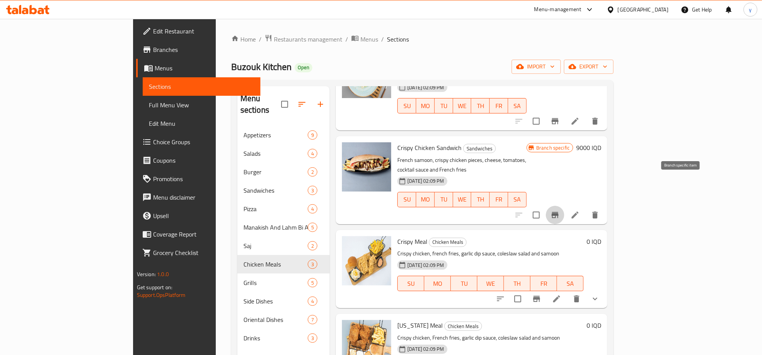
click at [564, 206] on button "Branch-specific-item" at bounding box center [555, 215] width 18 height 18
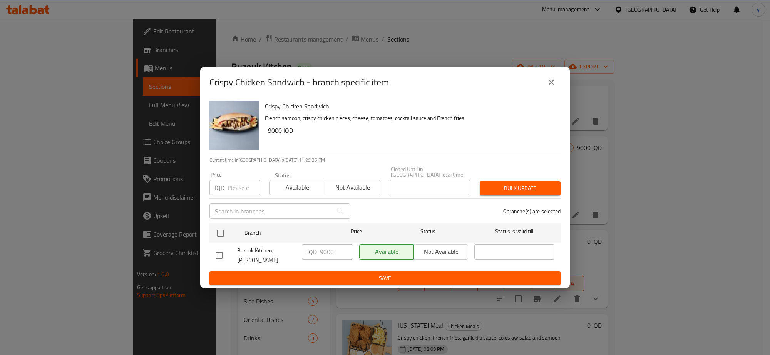
click at [556, 88] on button "close" at bounding box center [551, 82] width 18 height 18
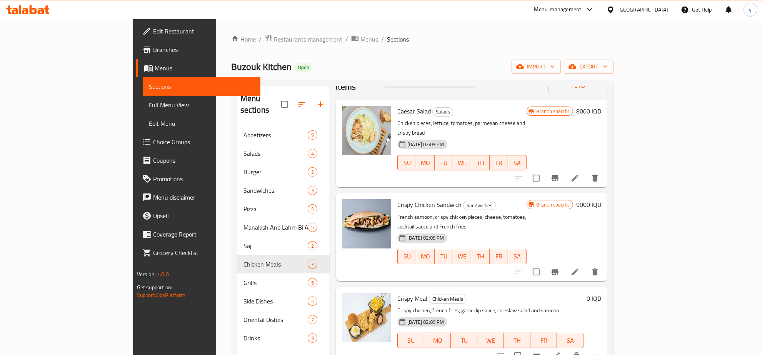
scroll to position [0, 0]
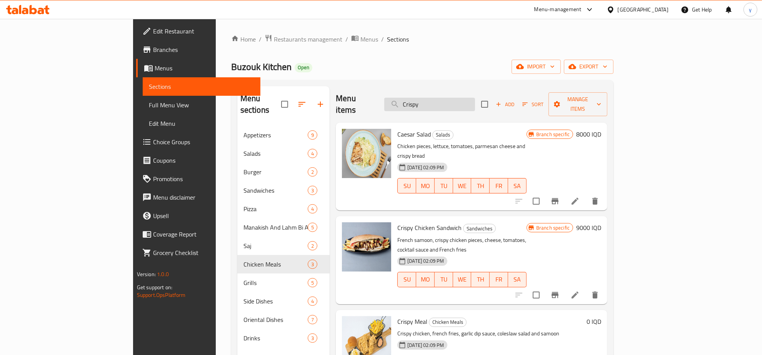
click at [469, 101] on input "Crispy" at bounding box center [429, 104] width 91 height 13
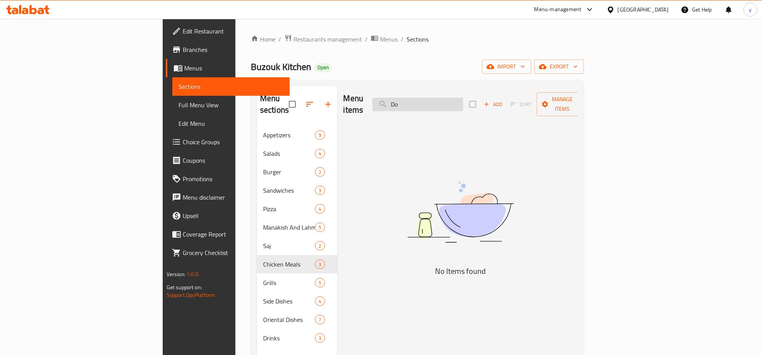
type input "D"
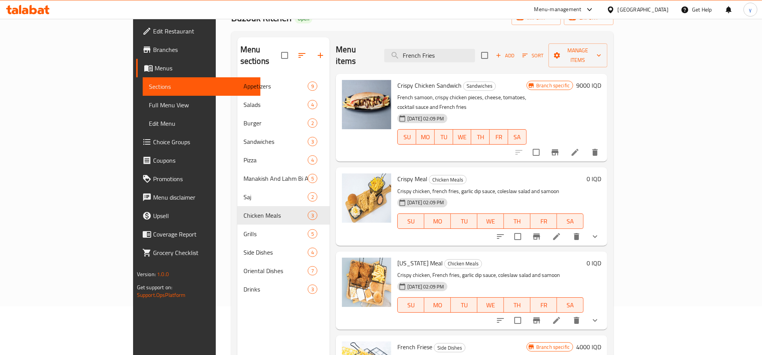
scroll to position [108, 0]
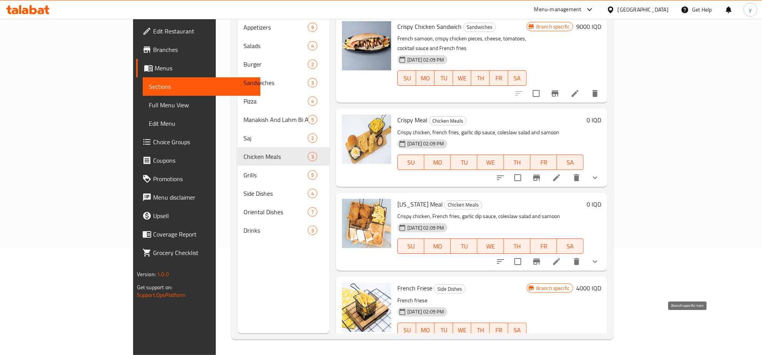
click at [564, 337] on button "Branch-specific-item" at bounding box center [555, 346] width 18 height 18
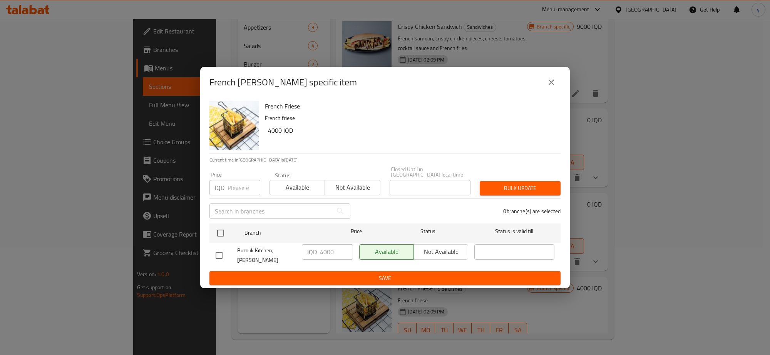
click at [549, 98] on div "French [PERSON_NAME] specific item" at bounding box center [384, 82] width 369 height 31
click at [549, 92] on button "close" at bounding box center [551, 82] width 18 height 18
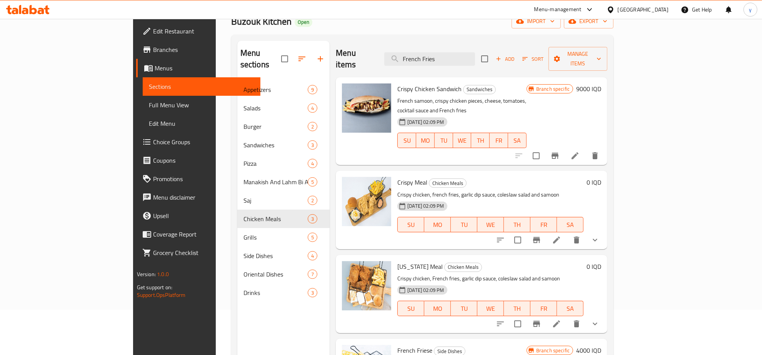
scroll to position [0, 0]
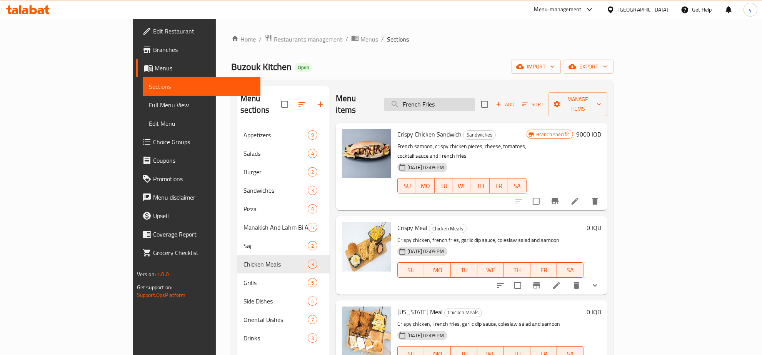
click at [472, 104] on input "French Fries" at bounding box center [429, 104] width 91 height 13
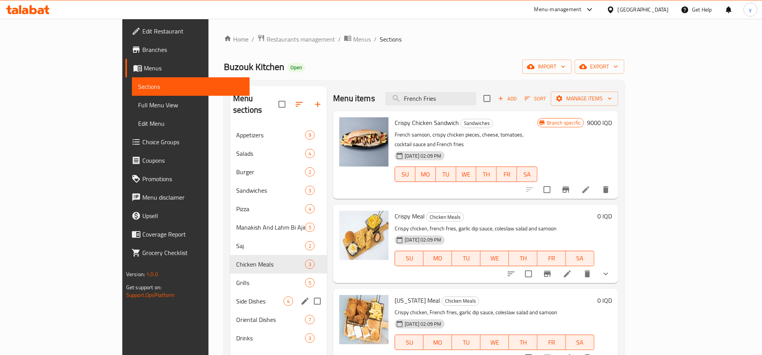
click at [236, 297] on span "Side Dishes" at bounding box center [259, 301] width 47 height 9
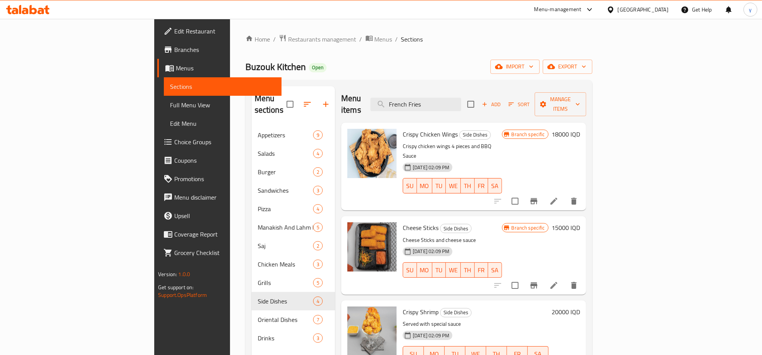
click at [454, 106] on div "Menu items French Fries Add Sort Manage items" at bounding box center [463, 104] width 245 height 37
click at [459, 99] on input "French Fries" at bounding box center [416, 104] width 91 height 13
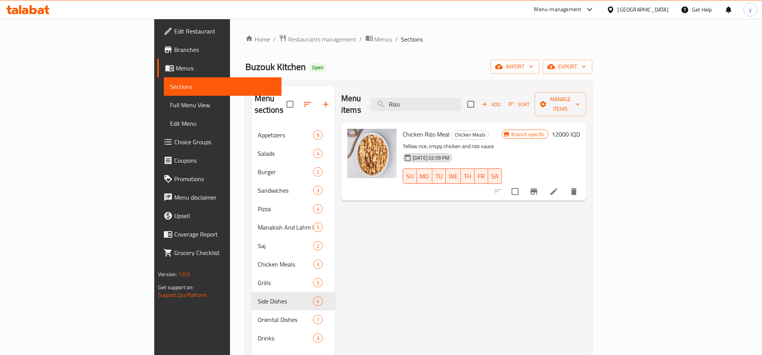
type input "Rizo"
click at [543, 185] on button "Branch-specific-item" at bounding box center [534, 191] width 18 height 18
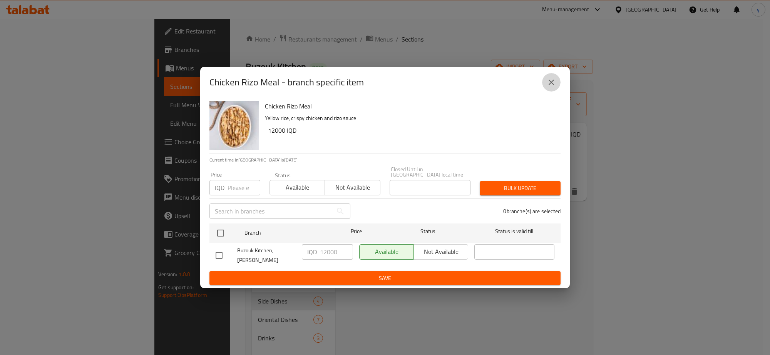
click at [555, 80] on button "close" at bounding box center [551, 82] width 18 height 18
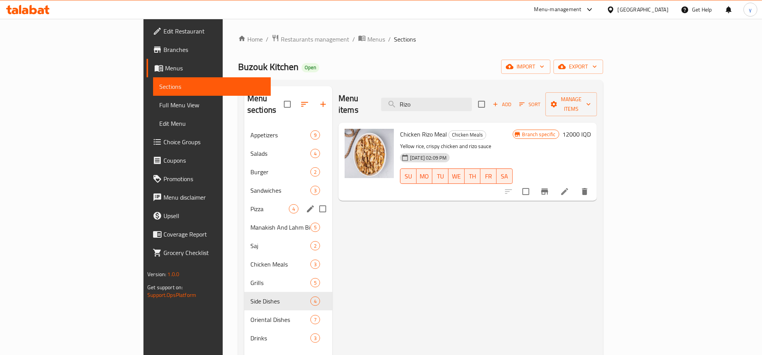
click at [244, 205] on div "Pizza 4" at bounding box center [288, 209] width 88 height 18
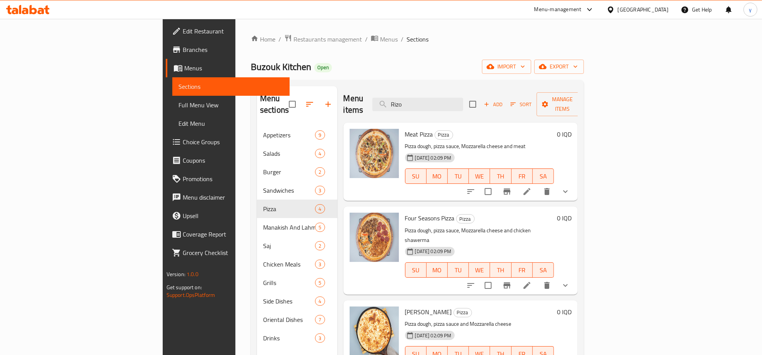
click at [584, 189] on div "Menu sections Appetizers 9 Salads 4 Burger 2 Sandwiches 3 Pizza 4 Manakish And …" at bounding box center [417, 263] width 333 height 367
click at [575, 185] on button "show more" at bounding box center [565, 191] width 18 height 18
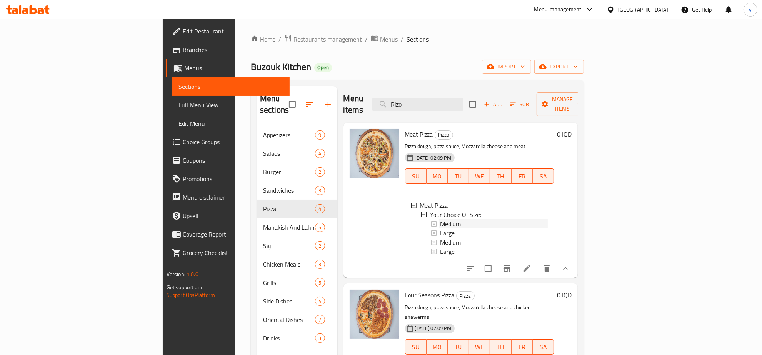
click at [440, 219] on span "Medium" at bounding box center [450, 223] width 21 height 9
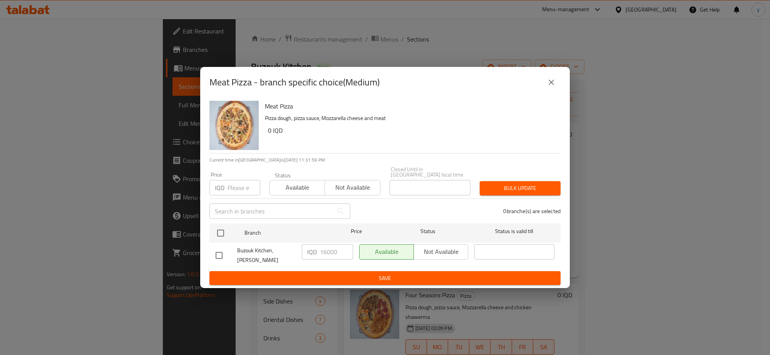
click at [551, 86] on icon "close" at bounding box center [550, 82] width 9 height 9
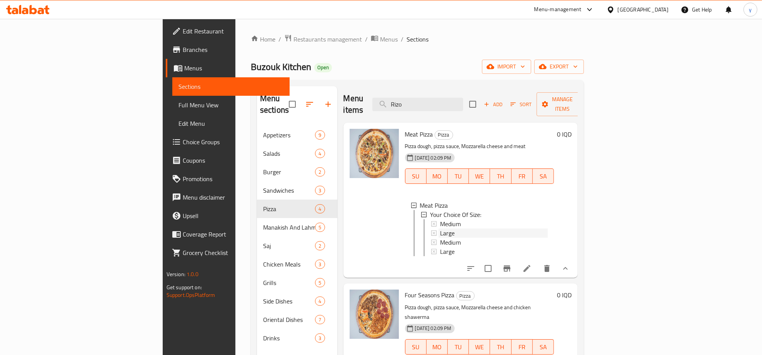
click at [440, 229] on span "Large" at bounding box center [447, 233] width 15 height 9
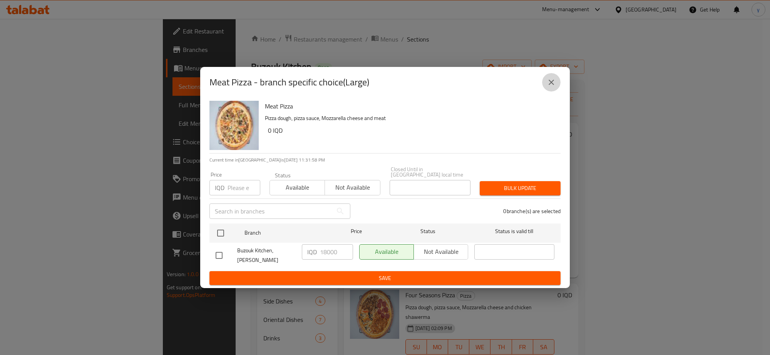
click at [553, 87] on icon "close" at bounding box center [550, 82] width 9 height 9
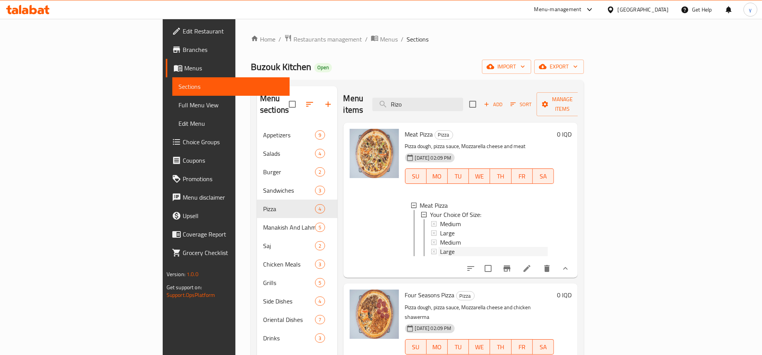
click at [459, 247] on div "Large" at bounding box center [494, 251] width 108 height 9
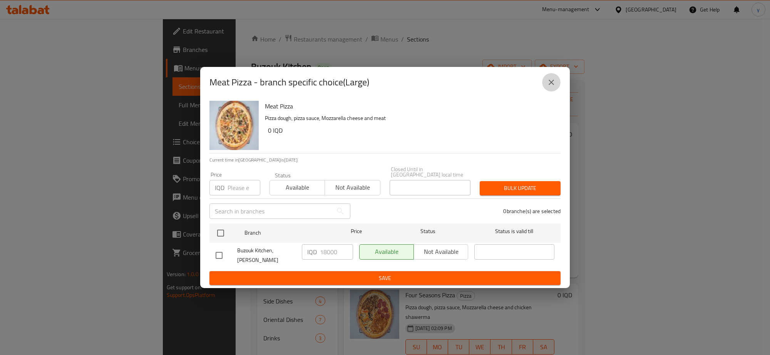
click at [549, 85] on icon "close" at bounding box center [550, 82] width 5 height 5
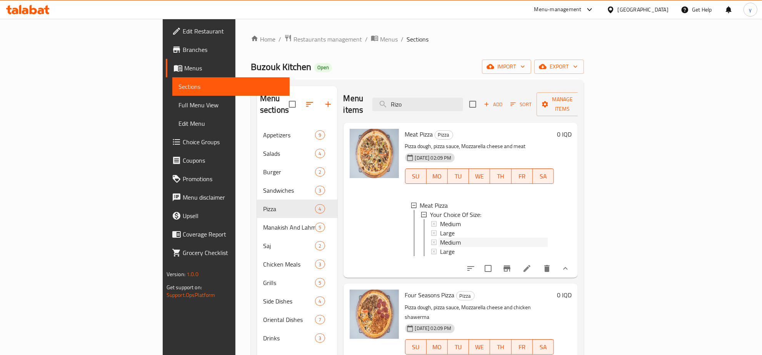
click at [440, 238] on div "Medium" at bounding box center [494, 242] width 108 height 9
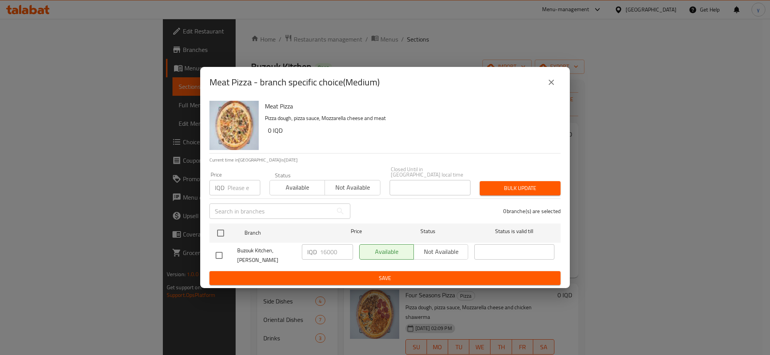
click at [546, 87] on icon "close" at bounding box center [550, 82] width 9 height 9
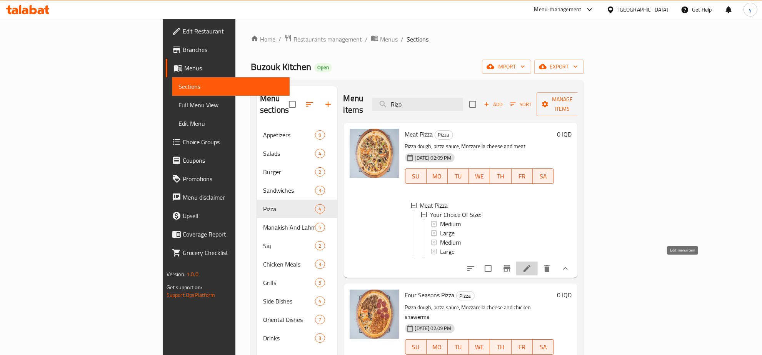
click at [531, 265] on icon at bounding box center [527, 268] width 7 height 7
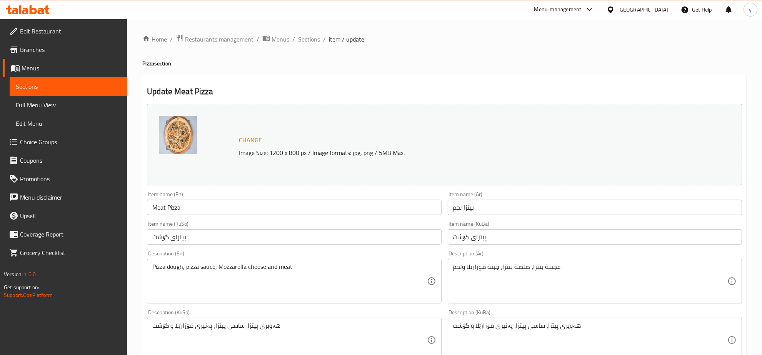
click at [306, 35] on span "Sections" at bounding box center [309, 39] width 22 height 9
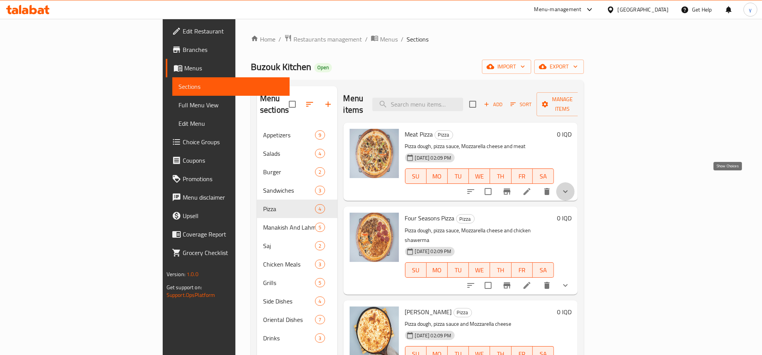
click at [570, 187] on icon "show more" at bounding box center [565, 191] width 9 height 9
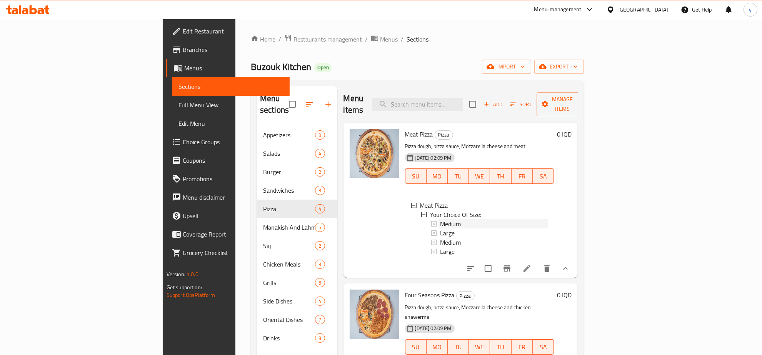
click at [451, 219] on div "Medium" at bounding box center [494, 223] width 108 height 9
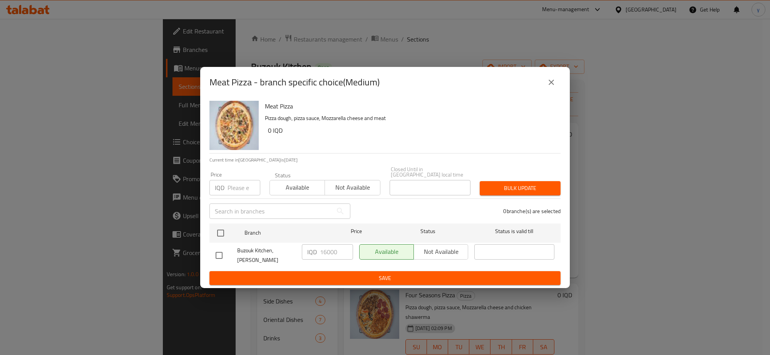
click at [553, 85] on icon "close" at bounding box center [550, 82] width 5 height 5
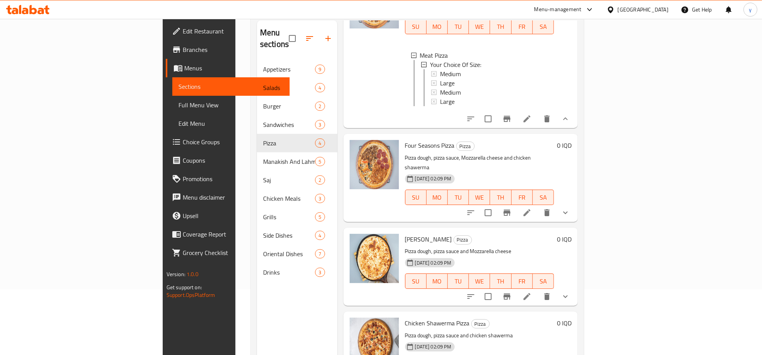
scroll to position [108, 0]
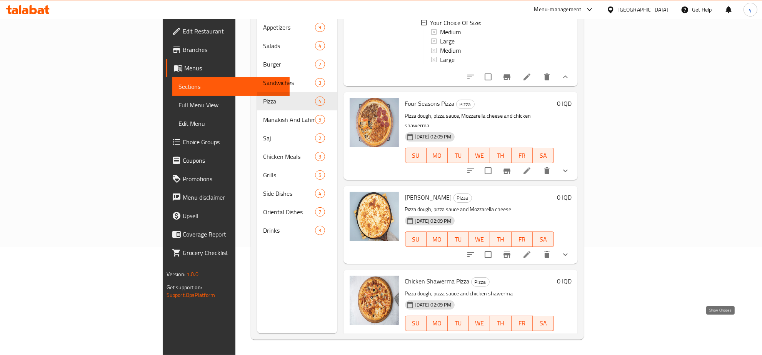
click at [575, 330] on button "show more" at bounding box center [565, 339] width 18 height 18
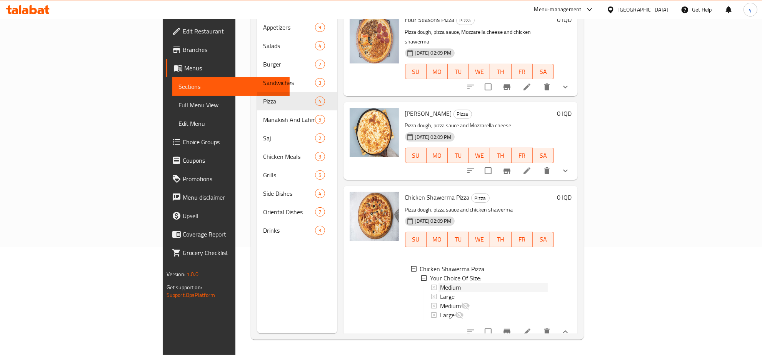
click at [476, 283] on div "Medium" at bounding box center [494, 287] width 108 height 9
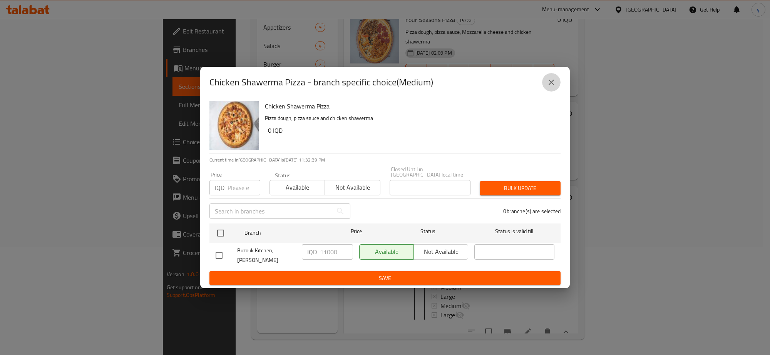
click at [554, 85] on icon "close" at bounding box center [550, 82] width 9 height 9
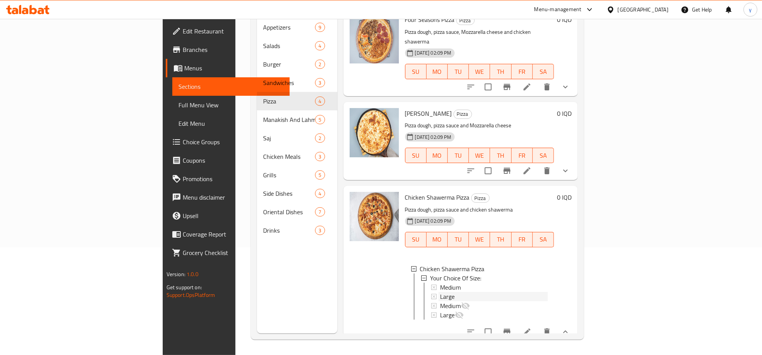
click at [440, 292] on span "Large" at bounding box center [447, 296] width 15 height 9
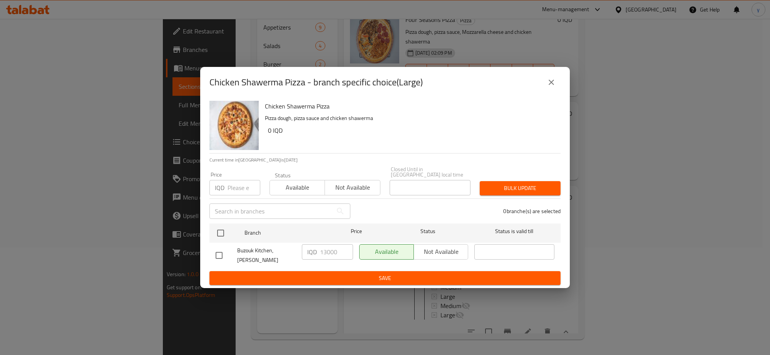
click at [551, 85] on icon "close" at bounding box center [550, 82] width 5 height 5
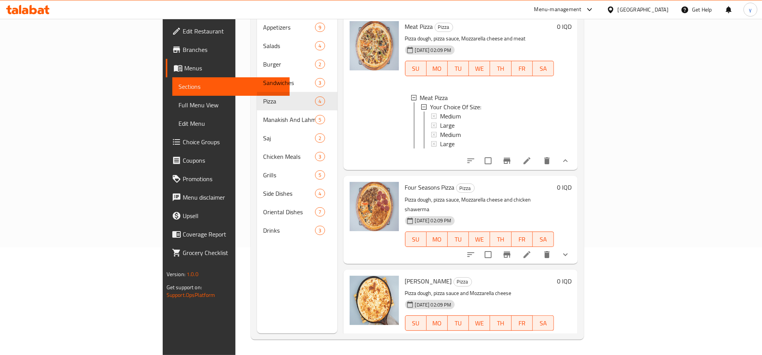
scroll to position [0, 0]
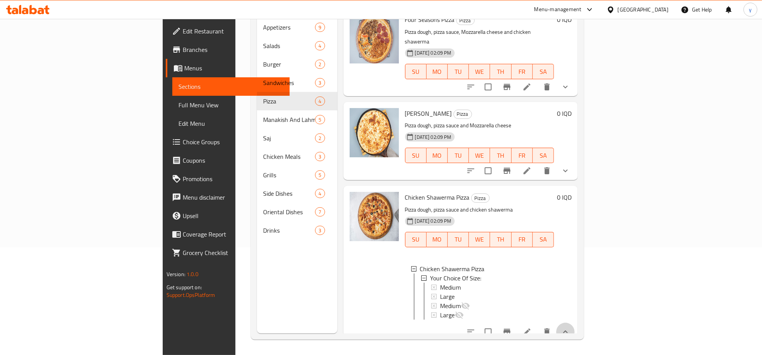
click at [570, 327] on icon "show more" at bounding box center [565, 331] width 9 height 9
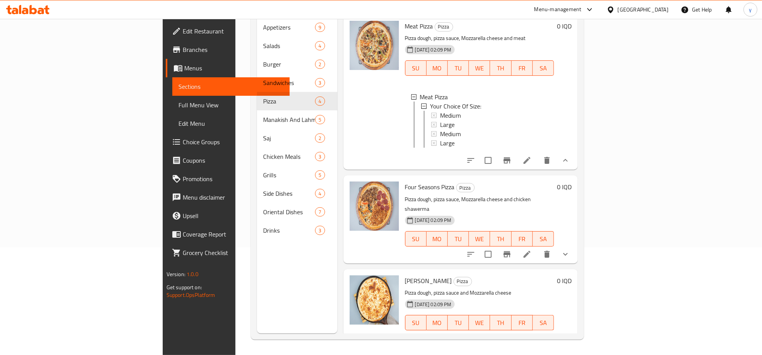
scroll to position [0, 0]
click at [575, 153] on button "show more" at bounding box center [565, 161] width 18 height 18
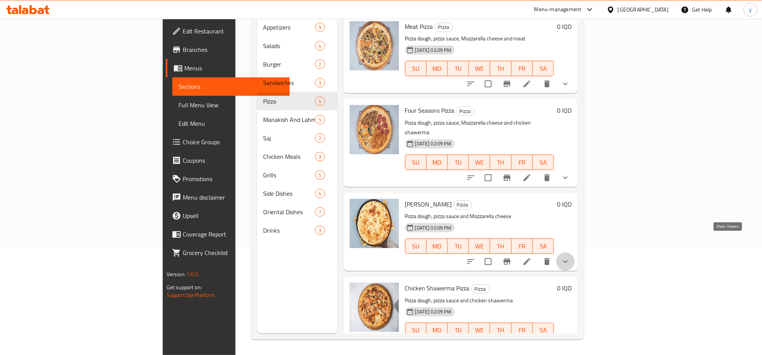
click at [570, 257] on icon "show more" at bounding box center [565, 261] width 9 height 9
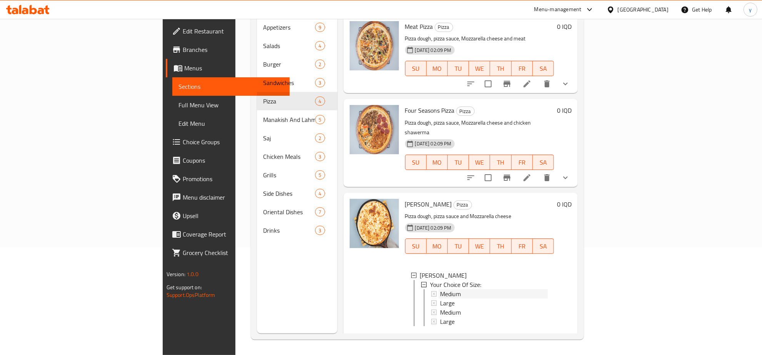
click at [481, 289] on div "Medium" at bounding box center [494, 293] width 108 height 9
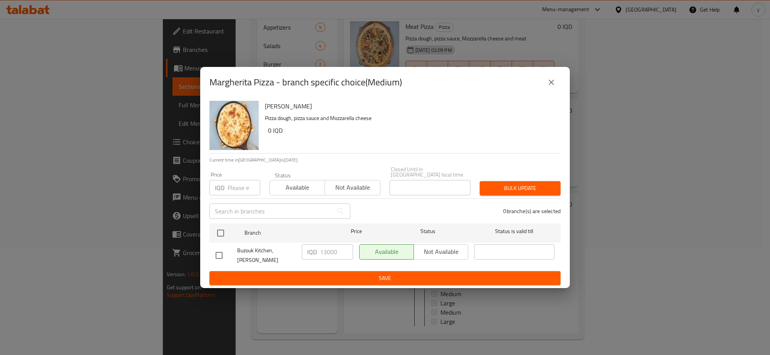
click at [552, 87] on icon "close" at bounding box center [550, 82] width 9 height 9
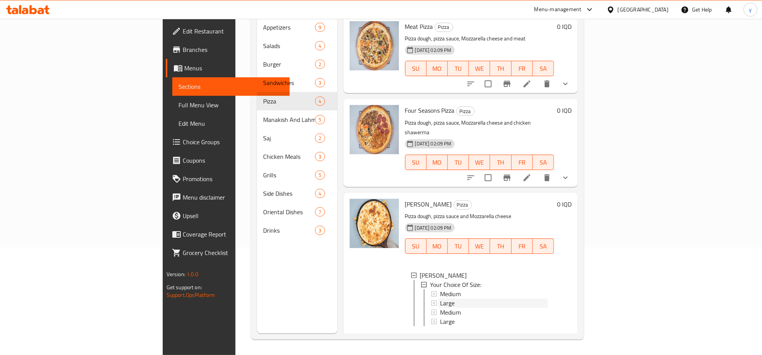
click at [440, 299] on div "Large" at bounding box center [494, 303] width 108 height 9
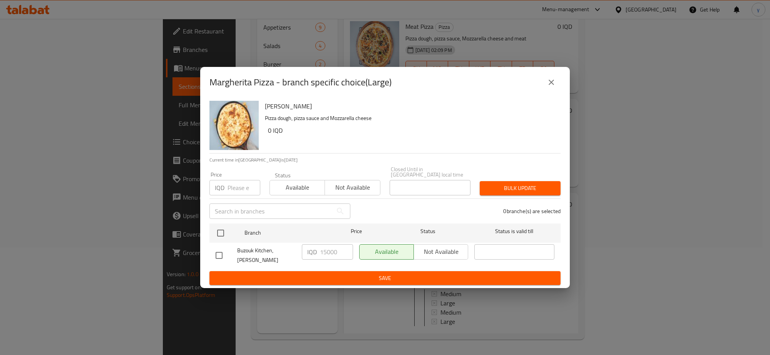
click at [550, 85] on icon "close" at bounding box center [550, 82] width 5 height 5
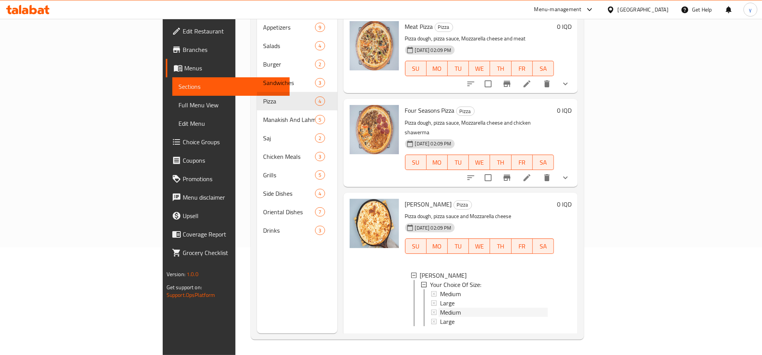
click at [440, 308] on div "Medium" at bounding box center [494, 312] width 108 height 9
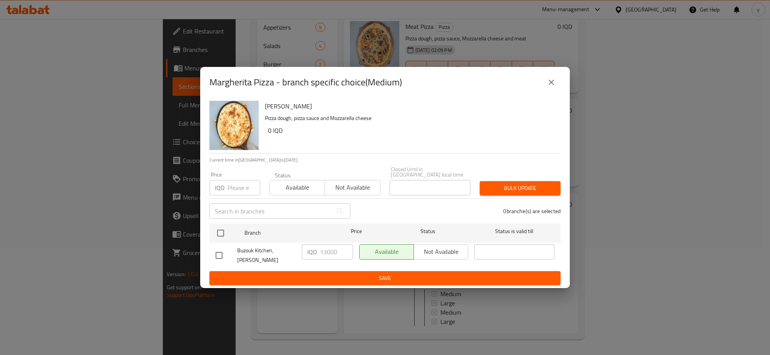
click at [553, 87] on icon "close" at bounding box center [550, 82] width 9 height 9
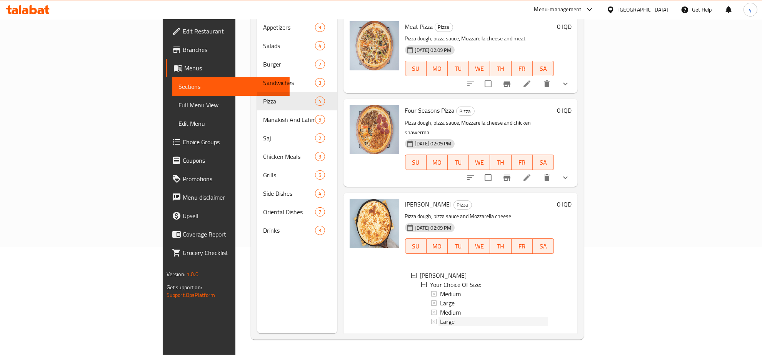
click at [441, 317] on div "Large" at bounding box center [494, 321] width 108 height 9
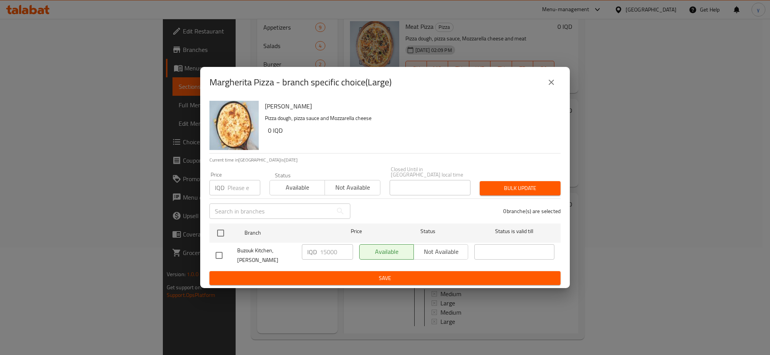
click at [549, 87] on icon "close" at bounding box center [550, 82] width 9 height 9
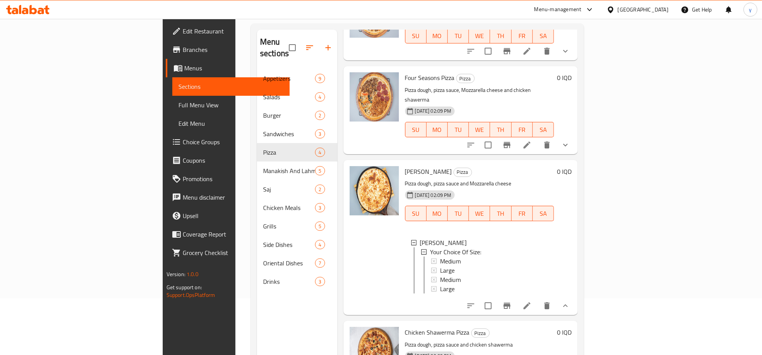
scroll to position [108, 0]
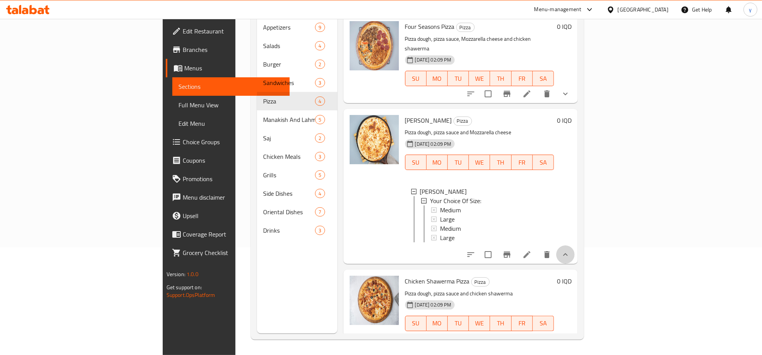
click at [575, 245] on button "show more" at bounding box center [565, 254] width 18 height 18
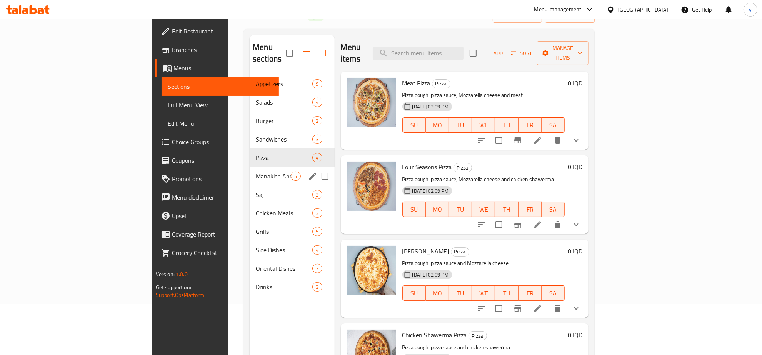
scroll to position [28, 0]
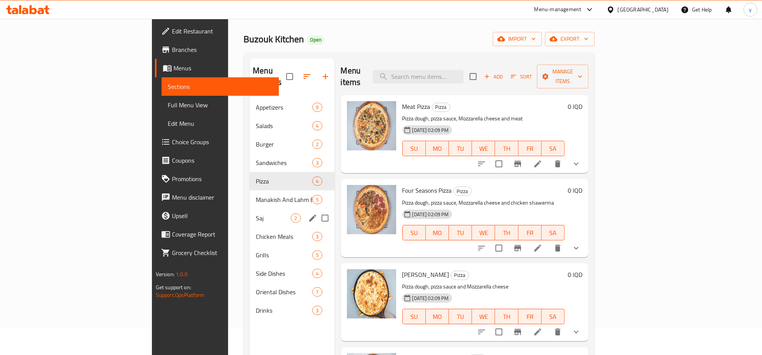
click at [256, 195] on span "Manakish And Lahm Bi Ajin" at bounding box center [284, 199] width 57 height 9
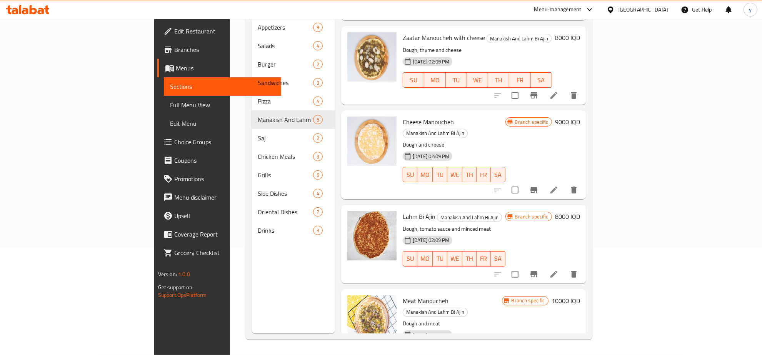
scroll to position [108, 0]
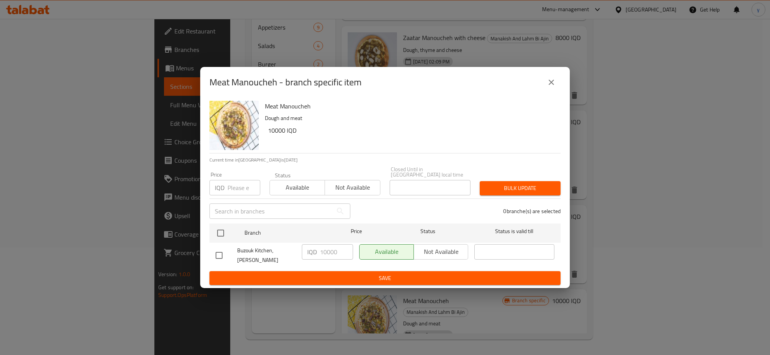
click at [551, 87] on icon "close" at bounding box center [550, 82] width 9 height 9
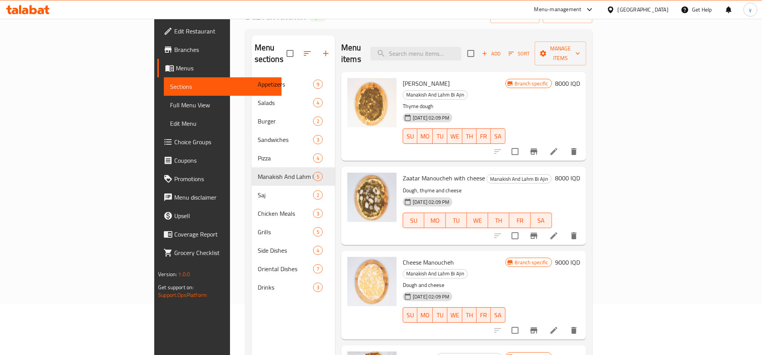
scroll to position [28, 0]
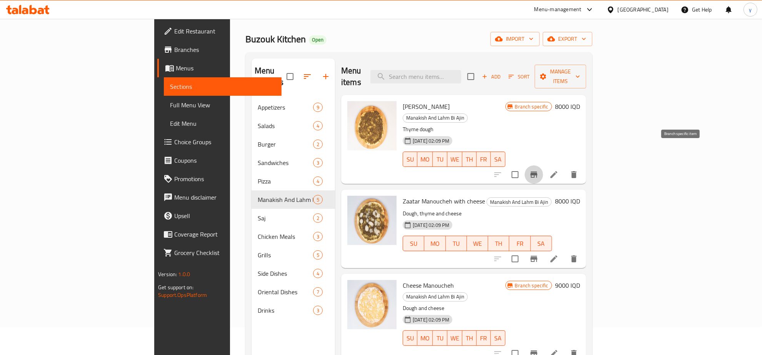
click at [539, 170] on icon "Branch-specific-item" at bounding box center [533, 174] width 9 height 9
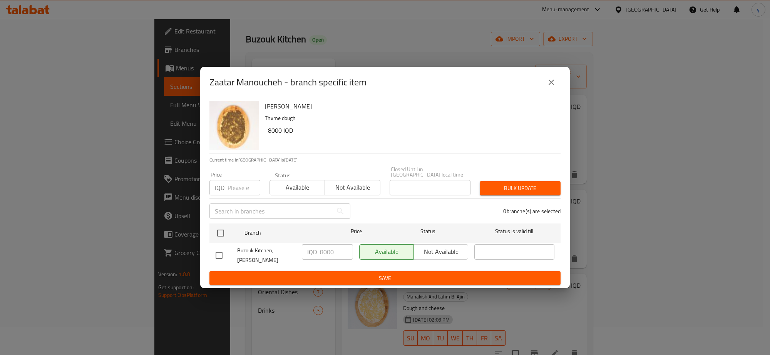
click at [551, 87] on icon "close" at bounding box center [550, 82] width 9 height 9
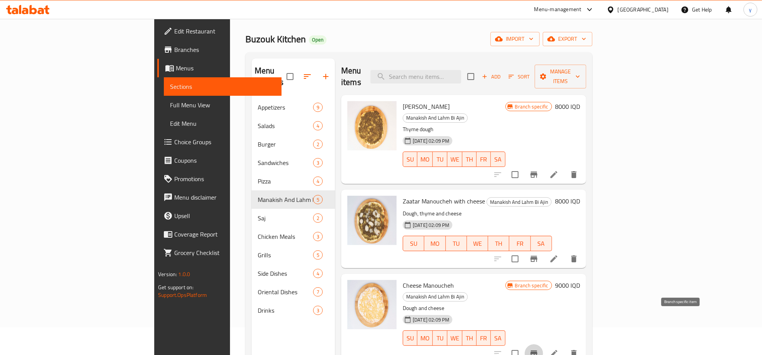
click at [539, 349] on icon "Branch-specific-item" at bounding box center [533, 353] width 9 height 9
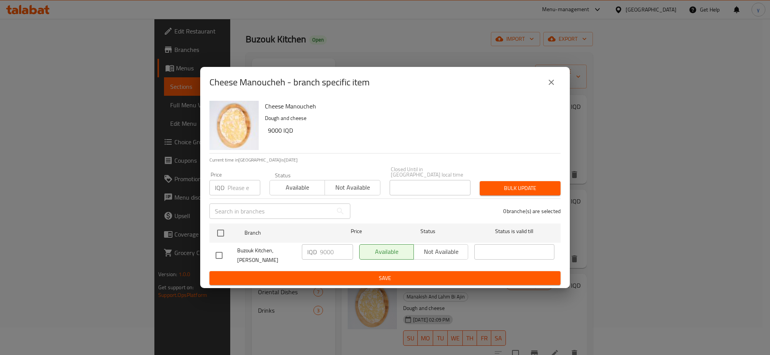
click at [553, 85] on icon "close" at bounding box center [550, 82] width 9 height 9
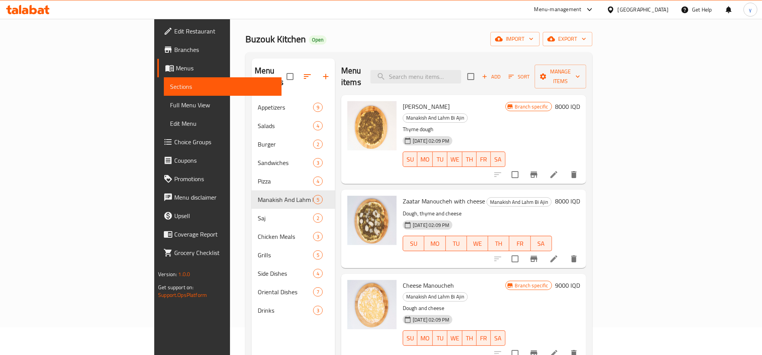
click at [580, 196] on h6 "8000 IQD" at bounding box center [567, 201] width 25 height 11
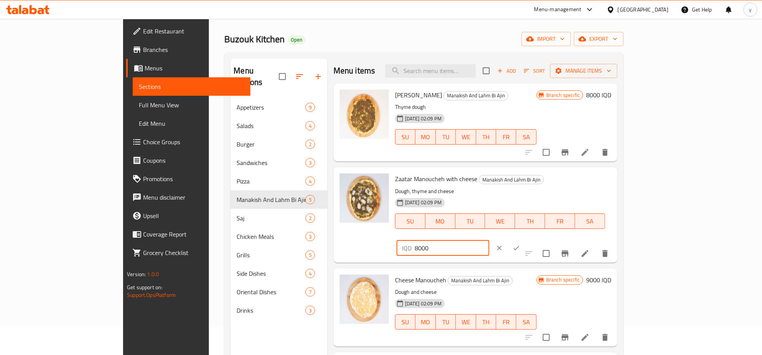
drag, startPoint x: 540, startPoint y: 174, endPoint x: 586, endPoint y: 184, distance: 47.2
click at [523, 176] on div "Zaatar Manoucheh with cheese Manakish And Lahm Bi Ajin Dough, thyme and cheese …" at bounding box center [503, 214] width 222 height 89
click at [489, 240] on input "8000" at bounding box center [452, 247] width 75 height 15
click at [493, 181] on span "Manakish And Lahm Bi Ajin" at bounding box center [511, 179] width 64 height 9
click at [443, 178] on span "Zaatar Manoucheh with cheese" at bounding box center [436, 179] width 82 height 12
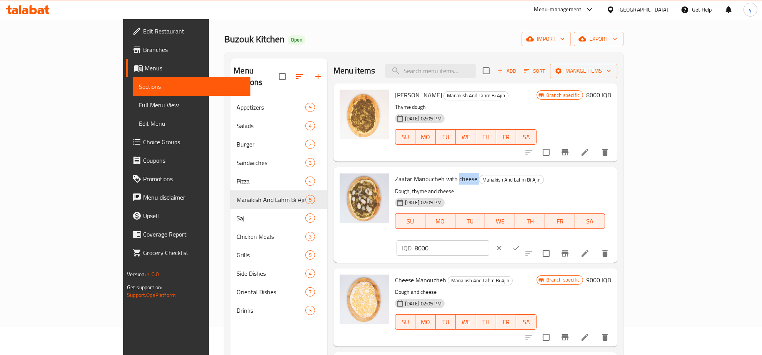
click at [443, 178] on span "Zaatar Manoucheh with cheese" at bounding box center [436, 179] width 82 height 12
click at [446, 178] on h6 "Zaatar Manoucheh with cheese Manakish And Lahm Bi Ajin" at bounding box center [500, 179] width 210 height 11
drag, startPoint x: 446, startPoint y: 178, endPoint x: 362, endPoint y: 176, distance: 83.1
click at [392, 176] on div "Zaatar Manoucheh with cheese Manakish And Lahm Bi Ajin Dough, thyme and cheese …" at bounding box center [500, 206] width 216 height 72
click at [508, 240] on button "clear" at bounding box center [499, 248] width 17 height 17
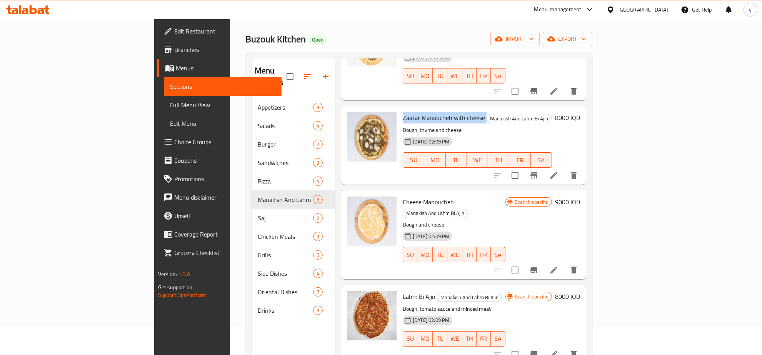
scroll to position [108, 0]
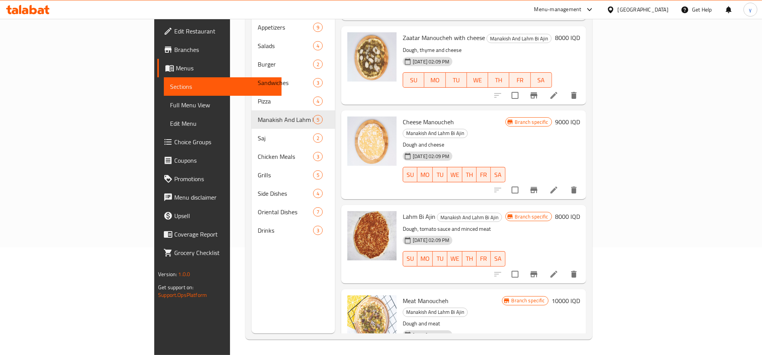
click at [580, 211] on h6 "8000 IQD" at bounding box center [567, 216] width 25 height 11
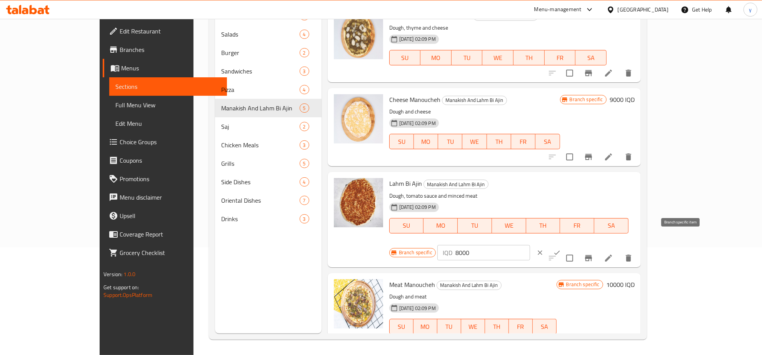
click at [593, 254] on icon "Branch-specific-item" at bounding box center [588, 258] width 9 height 9
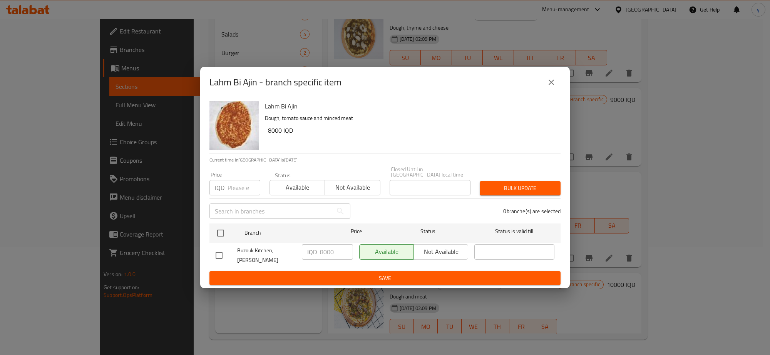
click at [551, 85] on icon "close" at bounding box center [550, 82] width 9 height 9
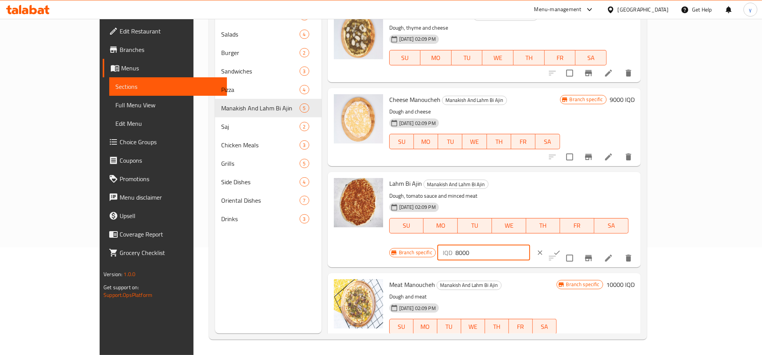
drag, startPoint x: 655, startPoint y: 185, endPoint x: 610, endPoint y: 181, distance: 45.2
click at [530, 245] on div "IQD 8000 ​" at bounding box center [483, 252] width 93 height 15
click at [530, 245] on input "13000" at bounding box center [493, 252] width 75 height 15
type input "13000"
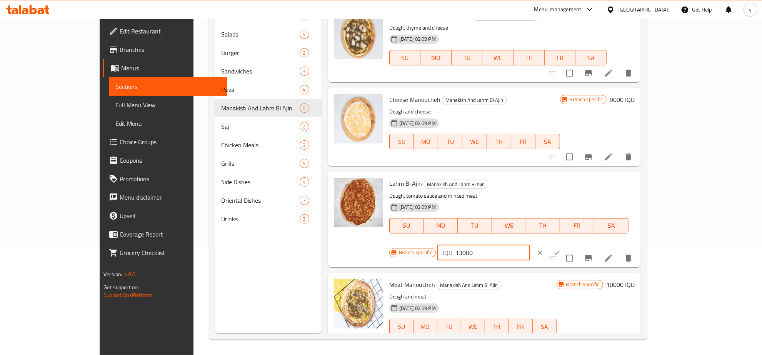
click at [561, 249] on icon "ok" at bounding box center [557, 253] width 8 height 8
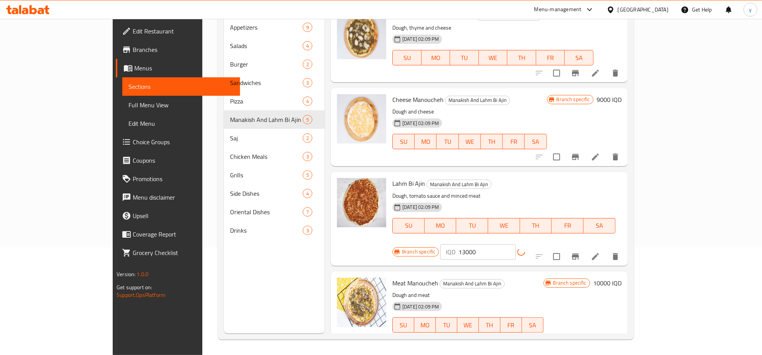
click at [585, 247] on button "Branch-specific-item" at bounding box center [575, 256] width 18 height 18
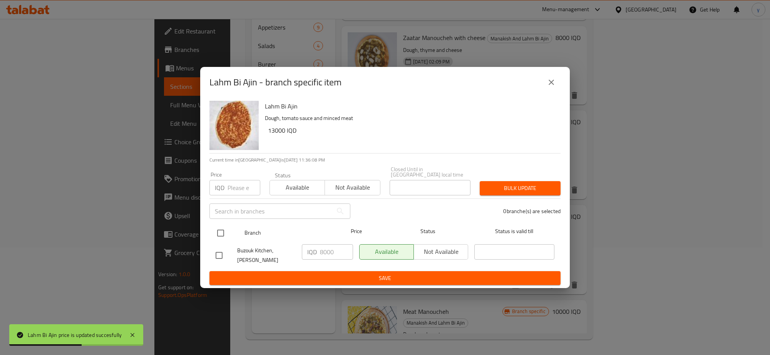
click at [226, 235] on input "checkbox" at bounding box center [220, 233] width 16 height 16
checkbox input "true"
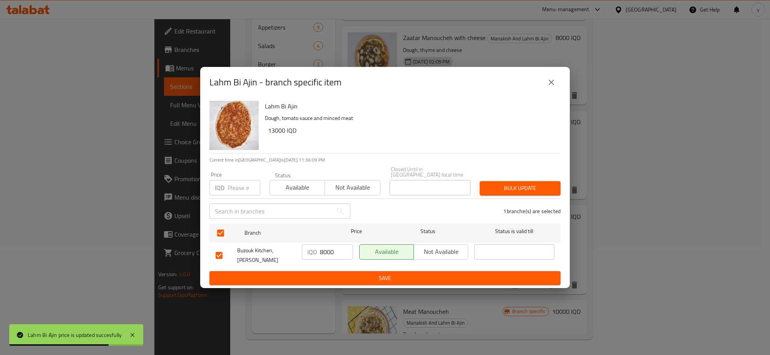
click at [328, 256] on input "8000" at bounding box center [336, 251] width 33 height 15
paste input "13"
type input "13000"
click at [329, 274] on span "Save" at bounding box center [384, 279] width 339 height 10
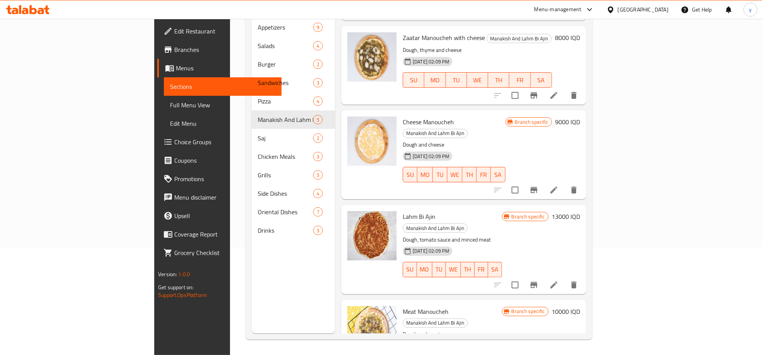
click at [403, 211] on span "Lahm Bi Ajin" at bounding box center [419, 217] width 33 height 12
copy h6 "Lahm Bi Ajin"
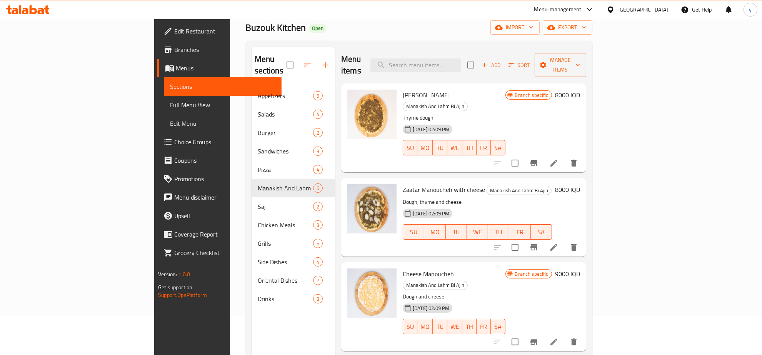
scroll to position [0, 0]
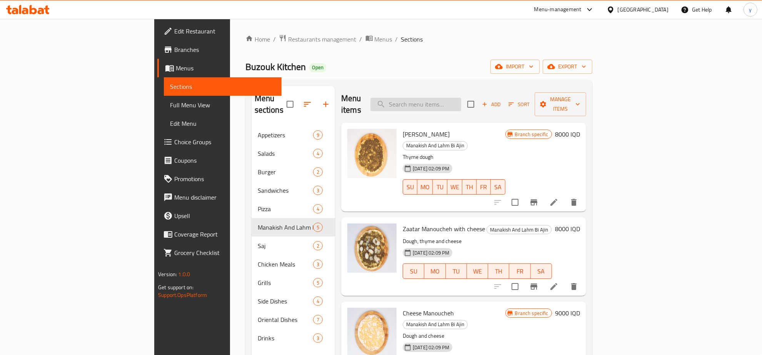
drag, startPoint x: 495, startPoint y: 107, endPoint x: 491, endPoint y: 96, distance: 11.6
click at [494, 104] on div "Menu items Add Sort Manage items" at bounding box center [463, 104] width 245 height 37
click at [461, 98] on input "search" at bounding box center [416, 104] width 91 height 13
paste input "Lahm Bi Ajin"
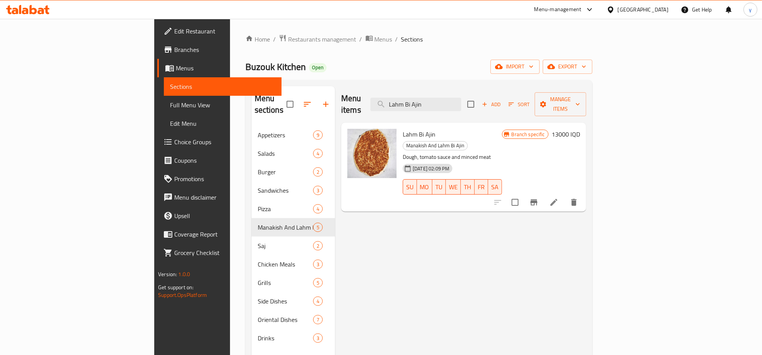
type input "Lahm Bi Ajin"
click at [539, 198] on icon "Branch-specific-item" at bounding box center [533, 202] width 9 height 9
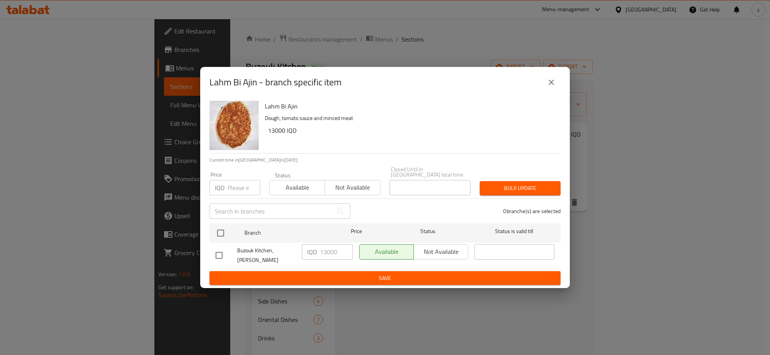
click at [545, 87] on button "close" at bounding box center [551, 82] width 18 height 18
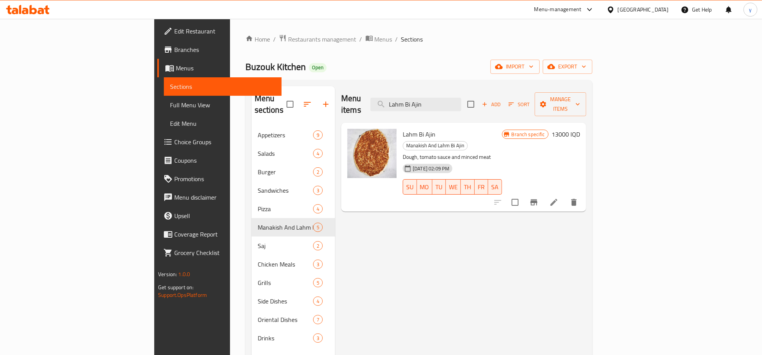
click at [580, 129] on h6 "13000 IQD" at bounding box center [566, 134] width 28 height 11
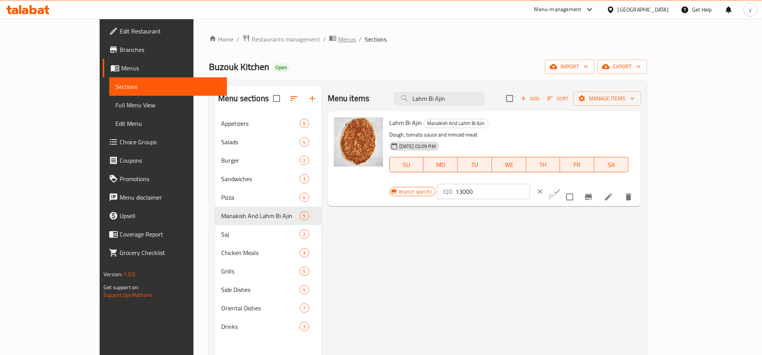
click at [329, 40] on icon "breadcrumb" at bounding box center [332, 38] width 7 height 5
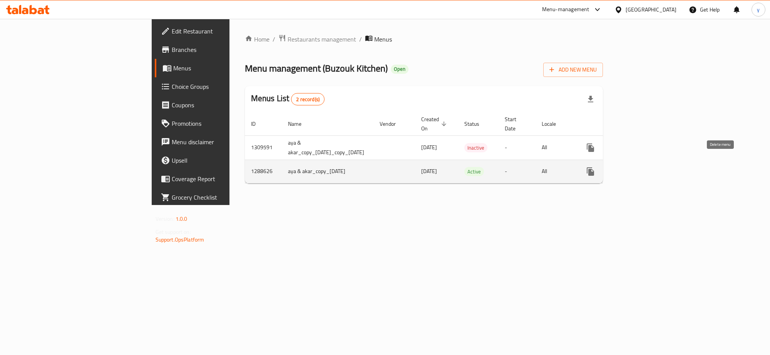
click at [650, 167] on icon "enhanced table" at bounding box center [645, 171] width 9 height 9
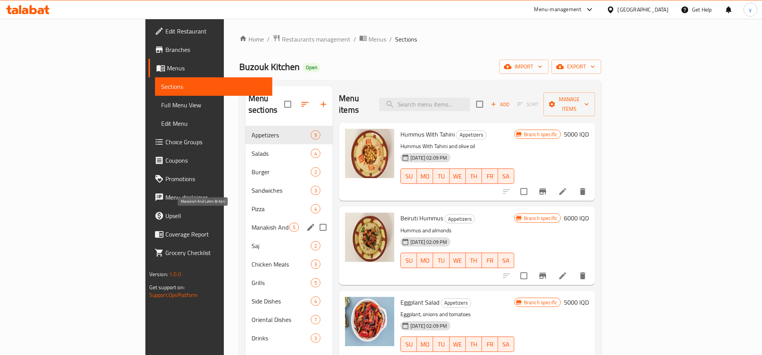
click at [252, 223] on span "Manakish And Lahm Bi Ajin" at bounding box center [271, 227] width 38 height 9
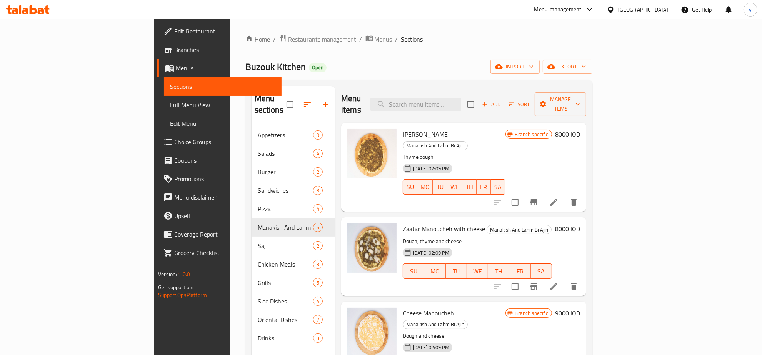
click at [375, 41] on span "Menus" at bounding box center [384, 39] width 18 height 9
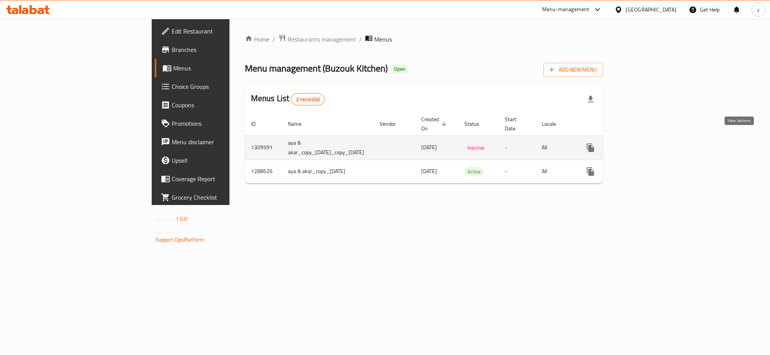
click at [655, 139] on link "enhanced table" at bounding box center [645, 148] width 18 height 18
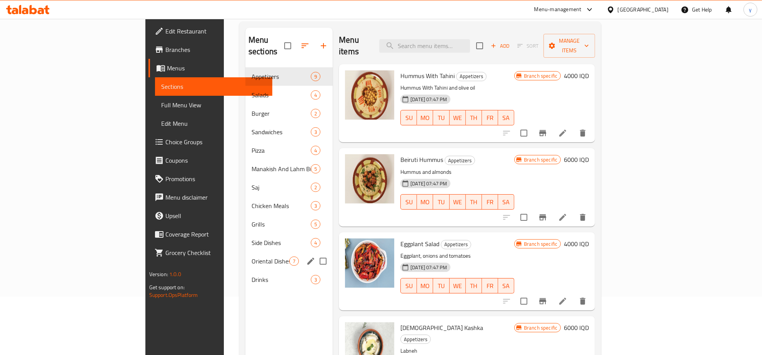
scroll to position [108, 0]
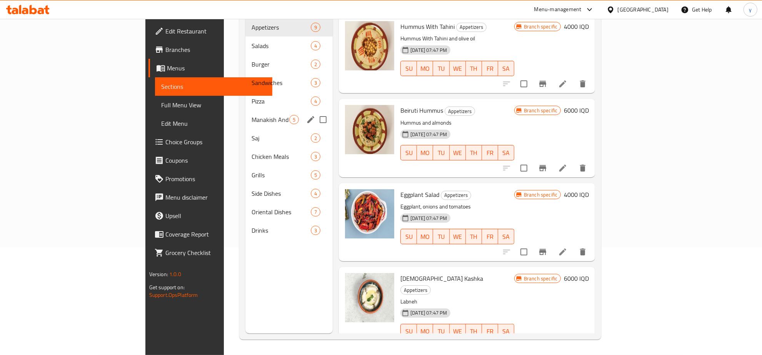
click at [252, 115] on span "Manakish And Lahm Bi Ajin" at bounding box center [271, 119] width 38 height 9
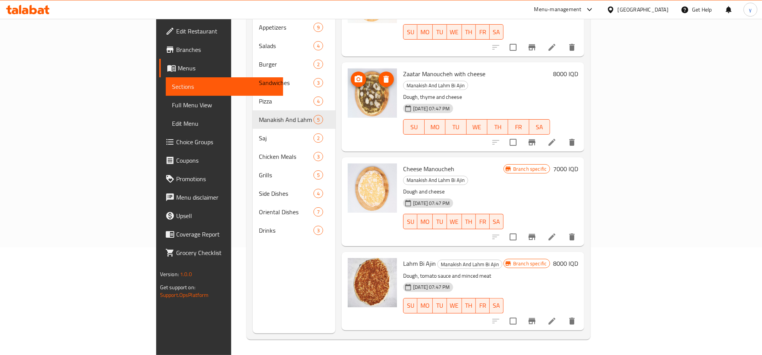
scroll to position [83, 0]
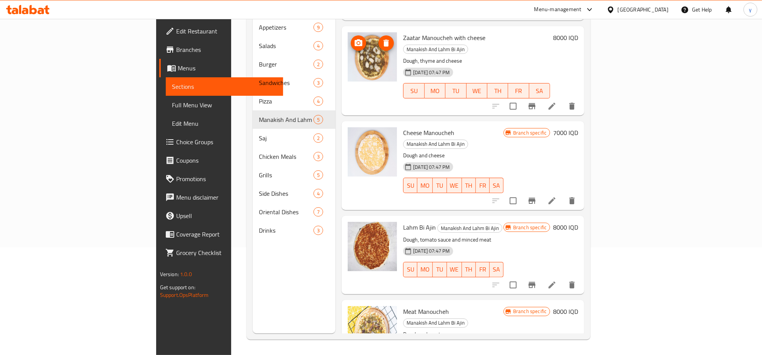
click at [537, 280] on icon "Branch-specific-item" at bounding box center [532, 284] width 9 height 9
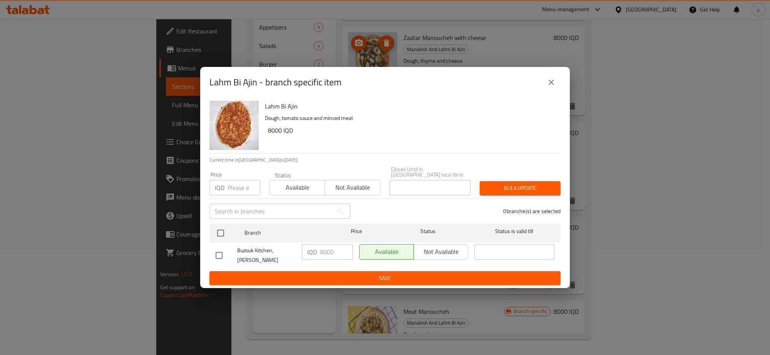
click at [545, 87] on button "close" at bounding box center [551, 82] width 18 height 18
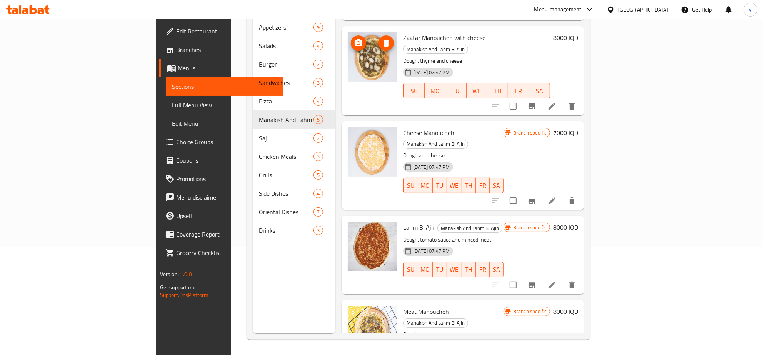
click at [578, 222] on h6 "8000 IQD" at bounding box center [565, 227] width 25 height 11
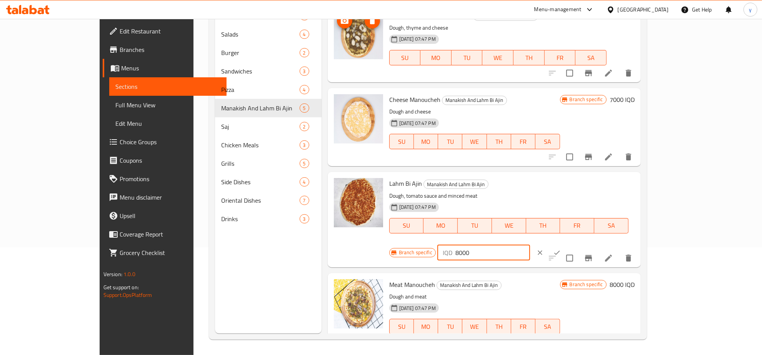
drag, startPoint x: 668, startPoint y: 190, endPoint x: 670, endPoint y: 206, distance: 16.7
click at [577, 244] on div "Branch specific IQD 8000 ​" at bounding box center [482, 252] width 187 height 17
click at [566, 244] on button "ok" at bounding box center [557, 252] width 17 height 17
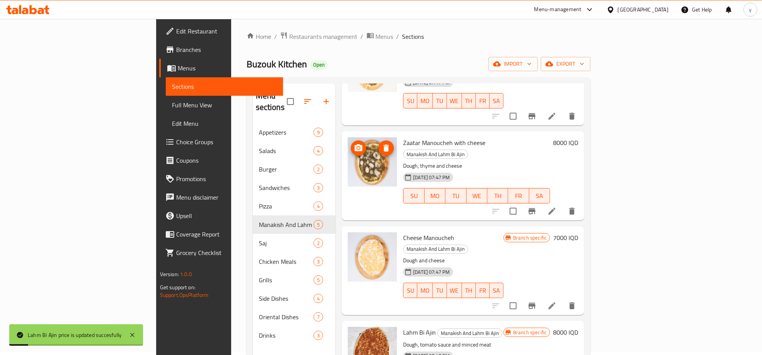
scroll to position [0, 0]
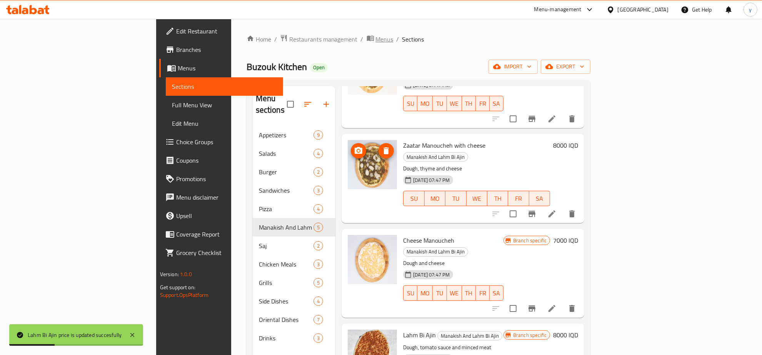
click at [376, 43] on span "Menus" at bounding box center [385, 39] width 18 height 9
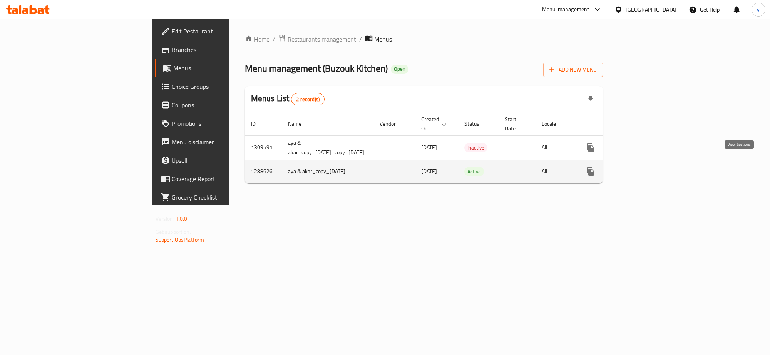
click at [650, 167] on icon "enhanced table" at bounding box center [645, 171] width 9 height 9
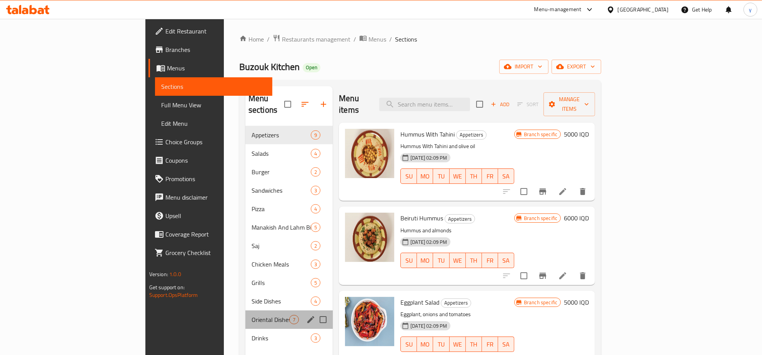
click at [245, 311] on div "Oriental Dishes 7" at bounding box center [288, 320] width 87 height 18
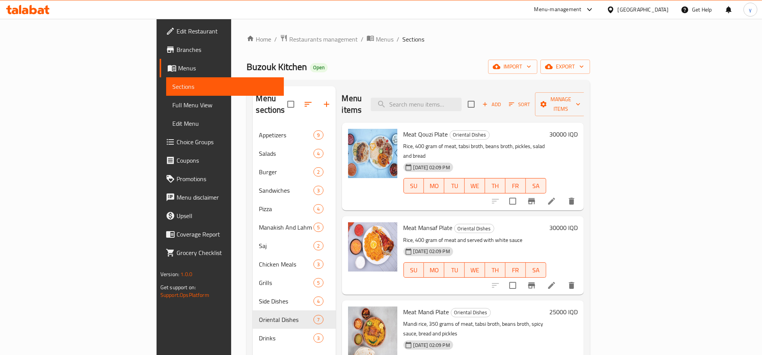
click at [404, 129] on span "Meat Qouzi Plate" at bounding box center [426, 135] width 45 height 12
copy span "Qouzi"
click at [462, 100] on input "search" at bounding box center [416, 104] width 91 height 13
paste input "Qouzi"
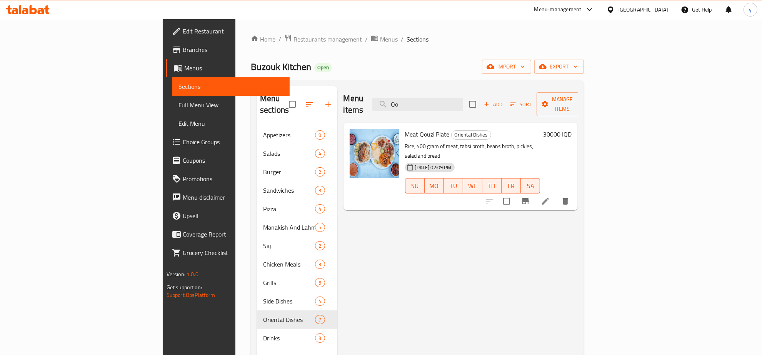
type input "Q"
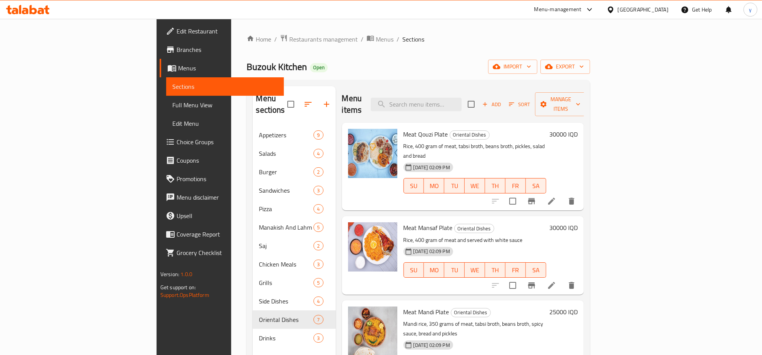
click at [172, 107] on span "Full Menu View" at bounding box center [224, 104] width 105 height 9
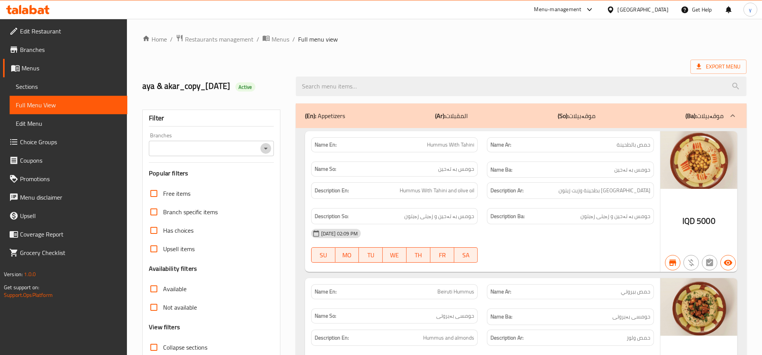
click at [267, 149] on icon "Open" at bounding box center [265, 148] width 9 height 9
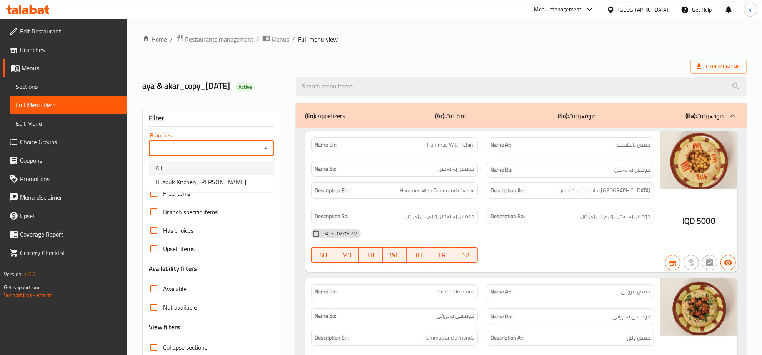
drag, startPoint x: 224, startPoint y: 169, endPoint x: 224, endPoint y: 176, distance: 6.5
click at [224, 176] on ul "All Buzouk Kitchen, [PERSON_NAME]" at bounding box center [211, 175] width 125 height 34
click at [224, 176] on li "Buzouk Kitchen, [PERSON_NAME]" at bounding box center [211, 182] width 125 height 14
type input "Buzouk Kitchen, [PERSON_NAME]"
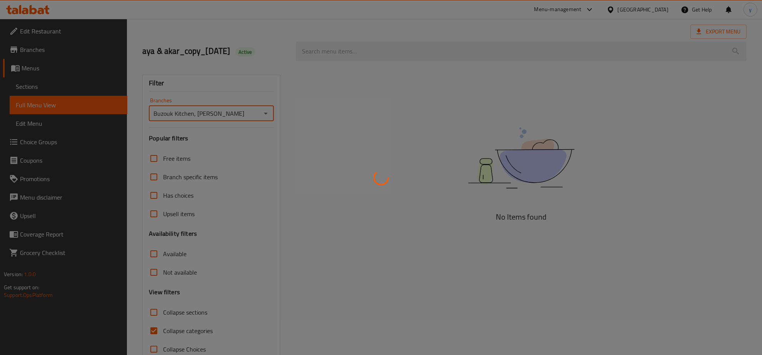
scroll to position [54, 0]
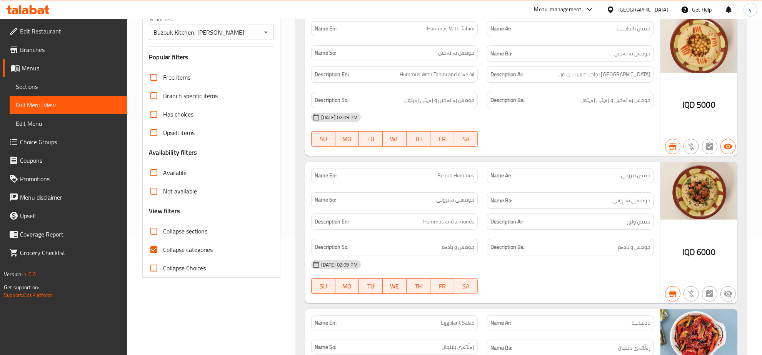
scroll to position [135, 0]
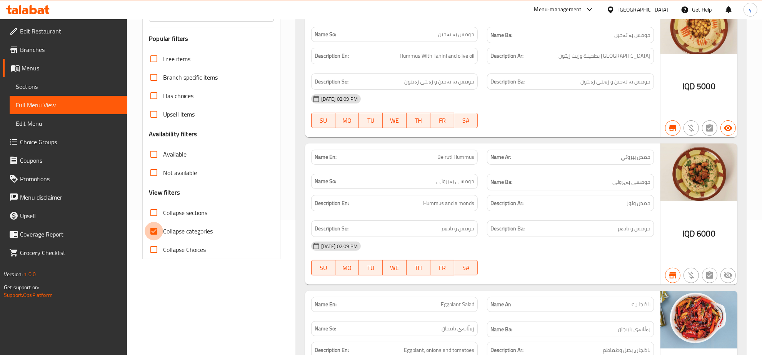
click at [157, 231] on input "Collapse categories" at bounding box center [154, 231] width 18 height 18
checkbox input "false"
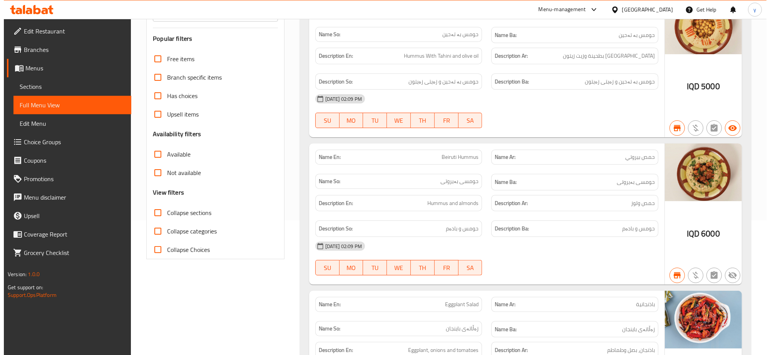
scroll to position [0, 0]
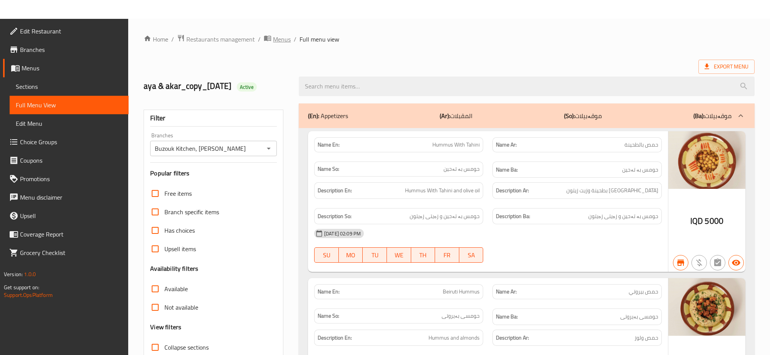
click at [280, 41] on span "Menus" at bounding box center [282, 39] width 18 height 9
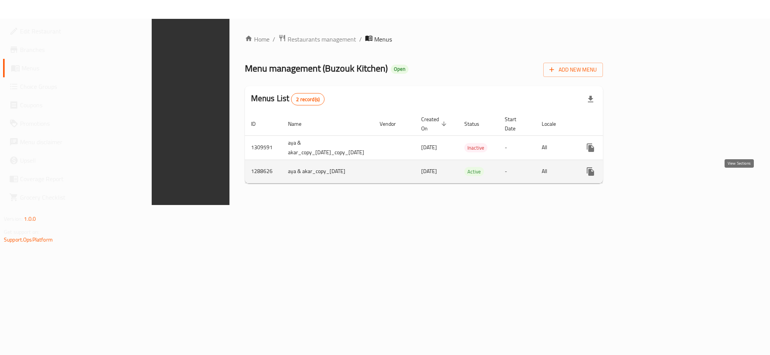
click at [650, 167] on icon "enhanced table" at bounding box center [645, 171] width 9 height 9
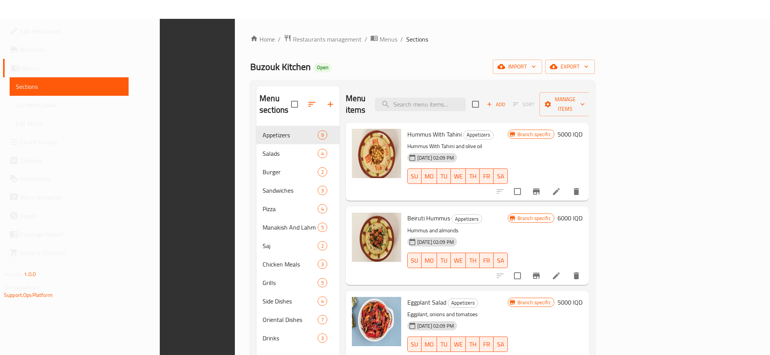
click at [49, 108] on span "Full Menu View" at bounding box center [69, 104] width 107 height 9
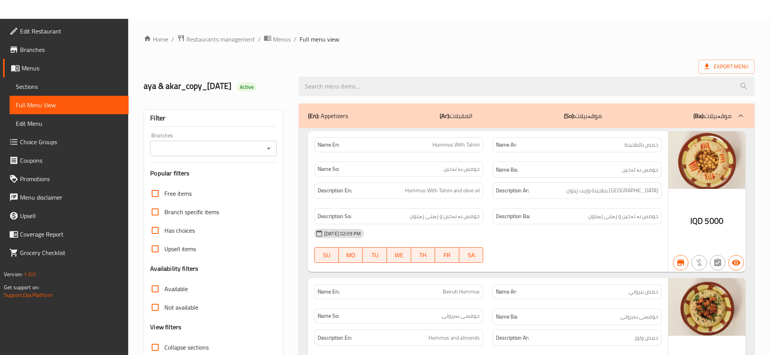
click at [268, 147] on icon "Open" at bounding box center [268, 148] width 9 height 9
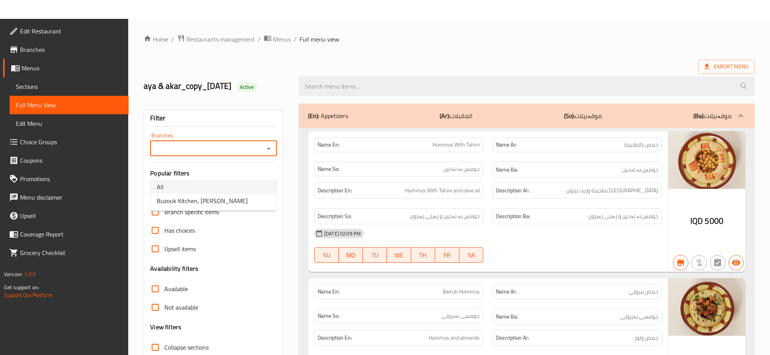
drag, startPoint x: 229, startPoint y: 185, endPoint x: 229, endPoint y: 194, distance: 8.1
click at [229, 194] on ul "All Buzouk Kitchen, [PERSON_NAME]" at bounding box center [213, 194] width 126 height 34
click at [229, 194] on li "Buzouk Kitchen, [PERSON_NAME]" at bounding box center [213, 201] width 126 height 14
type input "Buzouk Kitchen, [PERSON_NAME]"
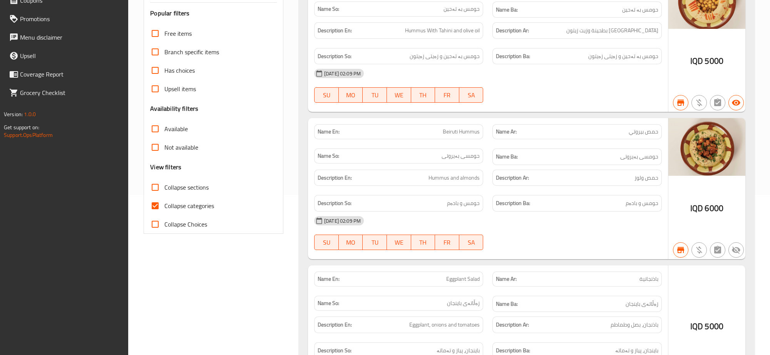
scroll to position [240, 0]
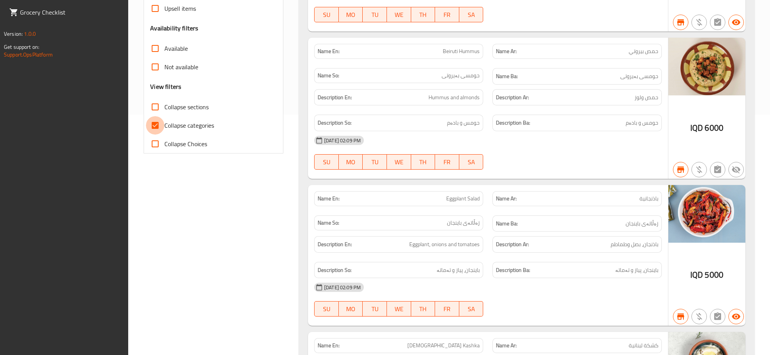
click at [162, 133] on input "Collapse categories" at bounding box center [155, 125] width 18 height 18
checkbox input "false"
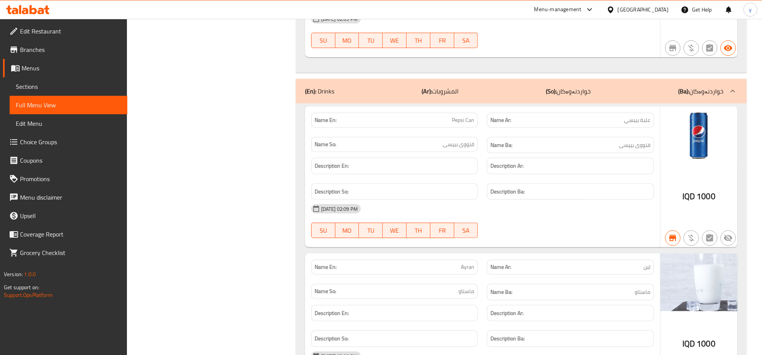
scroll to position [9658, 0]
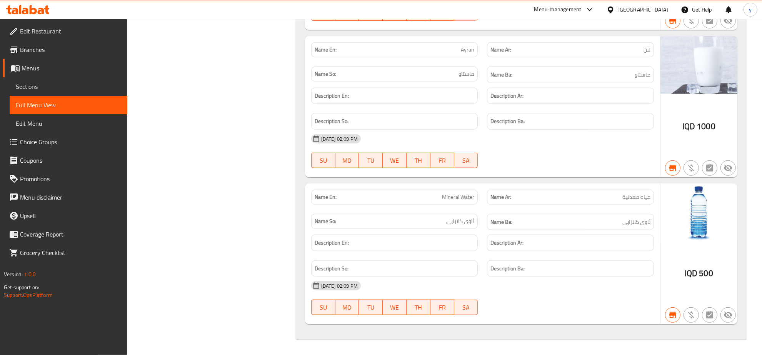
click at [34, 9] on icon at bounding box center [33, 9] width 7 height 9
